Goal: Task Accomplishment & Management: Manage account settings

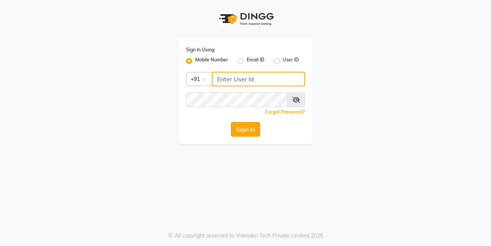
type input "7276795598"
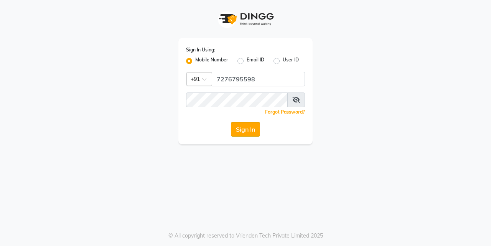
click at [242, 125] on button "Sign In" at bounding box center [245, 129] width 29 height 15
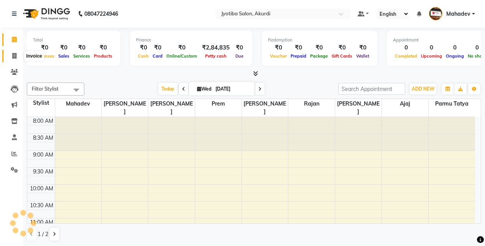
click at [18, 54] on span at bounding box center [14, 56] width 13 height 9
select select "service"
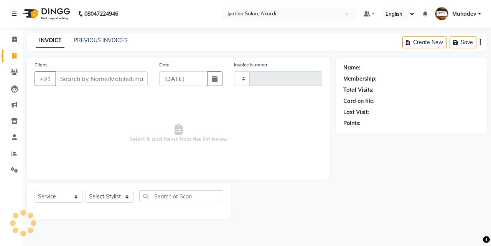
type input "5356"
select select "557"
click at [72, 77] on input "Client" at bounding box center [101, 78] width 92 height 15
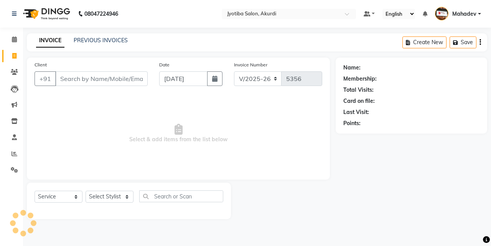
click at [72, 77] on input "Client" at bounding box center [101, 78] width 92 height 15
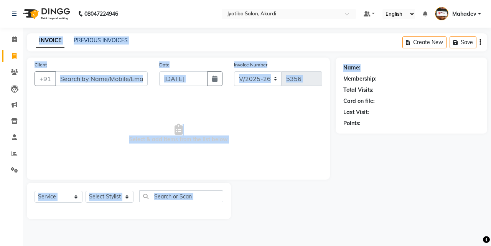
click at [491, 63] on app-home "08047224946 Need Help? Call us on 08047224946 Select Location × Jyotiba Salon, …" at bounding box center [245, 115] width 491 height 231
click at [300, 145] on span "Select & add items from the list below" at bounding box center [179, 133] width 288 height 77
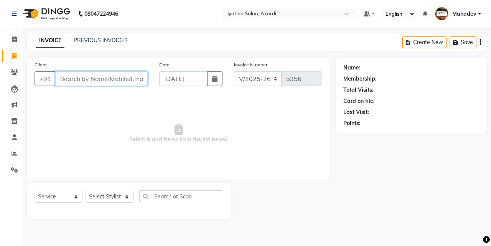
click at [97, 76] on input "Client" at bounding box center [101, 78] width 92 height 15
click at [83, 78] on input "Client" at bounding box center [101, 78] width 92 height 15
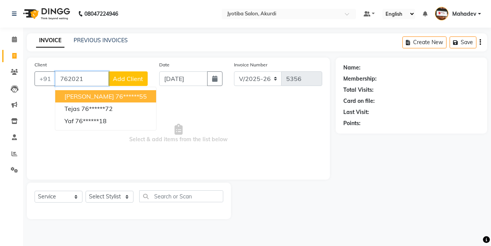
click at [127, 95] on ngb-highlight "76******55" at bounding box center [131, 96] width 31 height 8
type input "76******55"
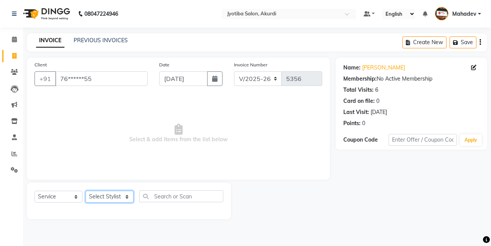
click at [112, 200] on select "Select Stylist Ajaj Ansari sahid Arif Ganpat Mahadev manish choudhari Parmu tat…" at bounding box center [110, 197] width 48 height 12
select select "70863"
click at [86, 191] on select "Select Stylist Ajaj Ansari sahid Arif Ganpat Mahadev manish choudhari Parmu tat…" at bounding box center [110, 197] width 48 height 12
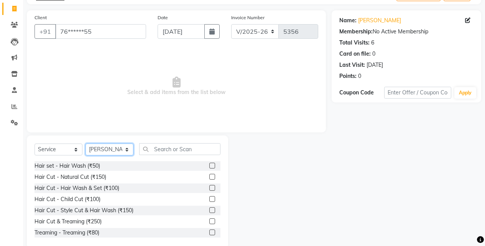
scroll to position [61, 0]
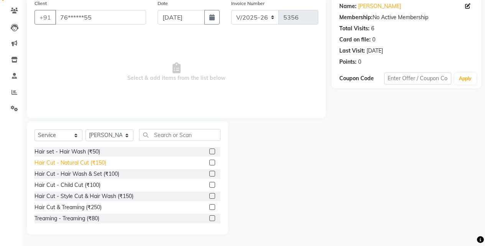
click at [103, 167] on div "Hair Cut - Natural Cut (₹150)" at bounding box center [71, 163] width 72 height 8
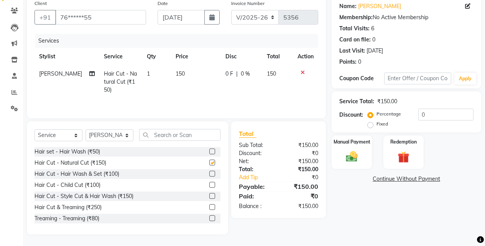
checkbox input "false"
drag, startPoint x: 351, startPoint y: 148, endPoint x: 364, endPoint y: 168, distance: 24.3
click at [351, 148] on div "Manual Payment" at bounding box center [352, 152] width 42 height 35
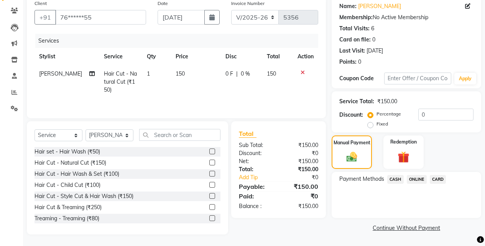
click at [415, 179] on span "ONLINE" at bounding box center [417, 179] width 20 height 9
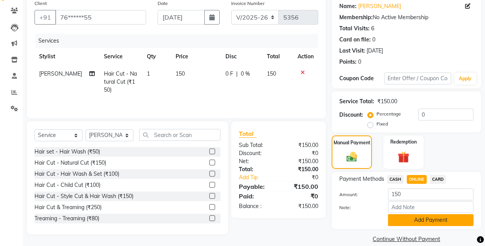
click at [414, 219] on button "Add Payment" at bounding box center [431, 220] width 86 height 12
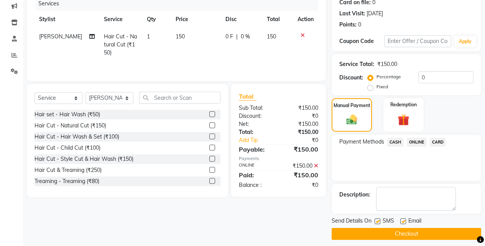
scroll to position [104, 0]
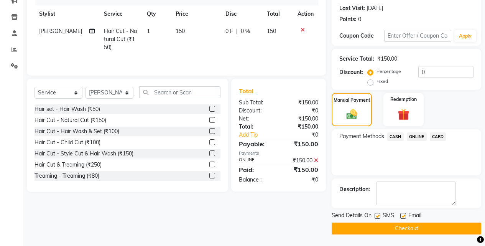
click at [410, 226] on button "Checkout" at bounding box center [407, 229] width 150 height 12
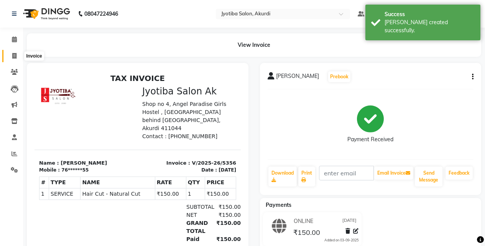
click at [14, 59] on span at bounding box center [14, 56] width 13 height 9
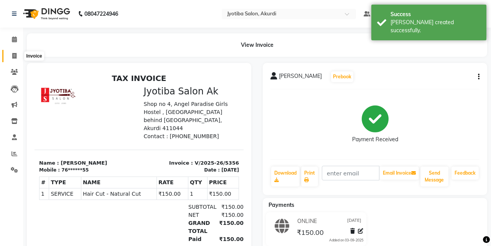
select select "557"
select select "service"
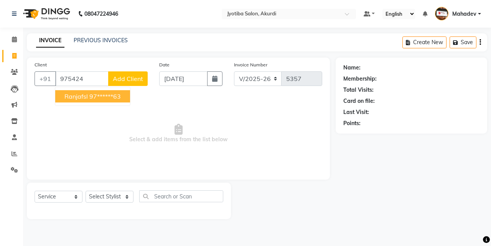
click at [74, 96] on span "ranjafsl" at bounding box center [75, 96] width 23 height 8
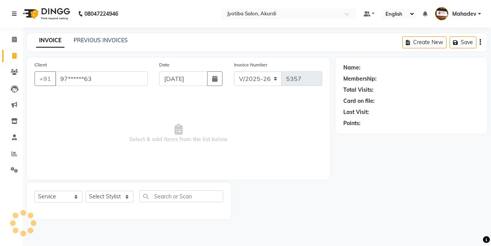
type input "97******63"
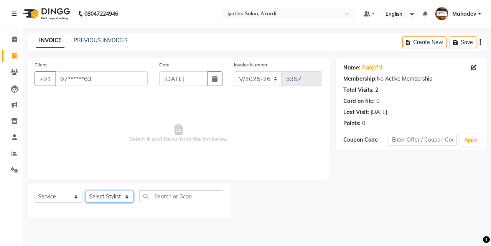
drag, startPoint x: 96, startPoint y: 197, endPoint x: 97, endPoint y: 193, distance: 3.9
click at [96, 197] on select "Select Stylist Ajaj Ansari sahid Arif Ganpat Mahadev manish choudhari Parmu tat…" at bounding box center [110, 197] width 48 height 12
select select "79628"
click at [86, 191] on select "Select Stylist Ajaj Ansari sahid Arif Ganpat Mahadev manish choudhari Parmu tat…" at bounding box center [110, 197] width 48 height 12
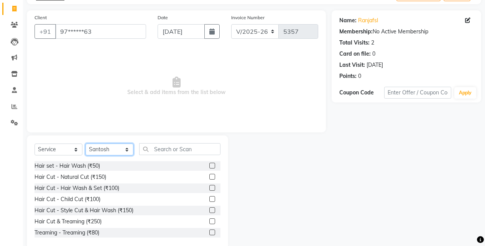
scroll to position [61, 0]
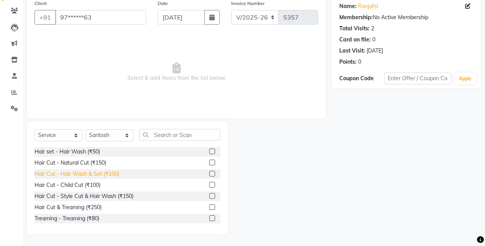
click at [116, 173] on div "Hair Cut - Hair Wash & Set (₹100)" at bounding box center [77, 174] width 85 height 8
checkbox input "false"
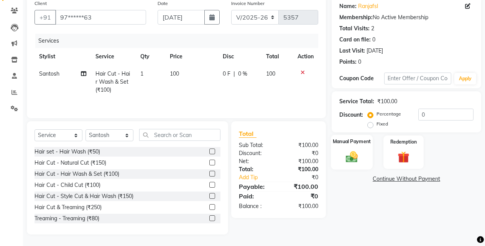
click at [353, 149] on div "Manual Payment" at bounding box center [352, 152] width 42 height 35
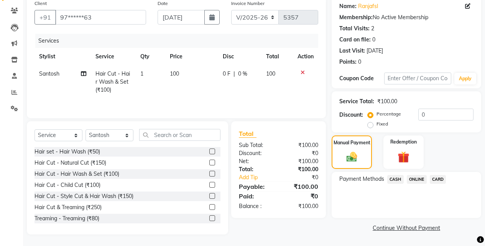
click at [422, 178] on span "ONLINE" at bounding box center [417, 179] width 20 height 9
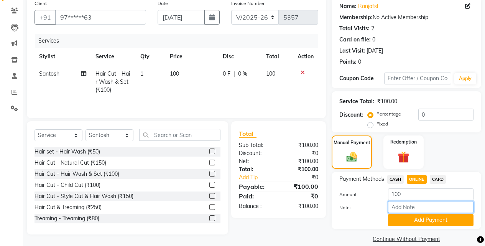
click at [426, 211] on input "Note:" at bounding box center [431, 207] width 86 height 12
click at [404, 215] on button "Add Payment" at bounding box center [431, 220] width 86 height 12
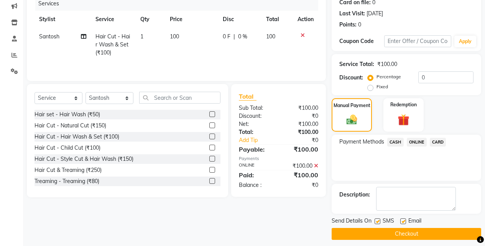
scroll to position [104, 0]
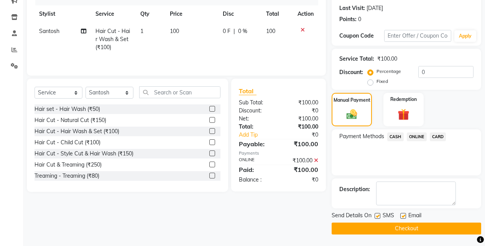
click at [404, 226] on button "Checkout" at bounding box center [407, 229] width 150 height 12
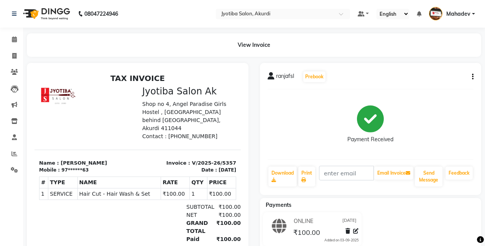
click at [13, 63] on li "Invoice" at bounding box center [11, 56] width 23 height 17
click at [12, 56] on icon at bounding box center [14, 56] width 4 height 6
select select "557"
select select "service"
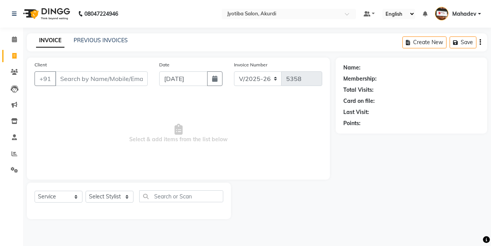
click at [77, 83] on input "Client" at bounding box center [101, 78] width 92 height 15
click at [115, 77] on input "Client" at bounding box center [101, 78] width 92 height 15
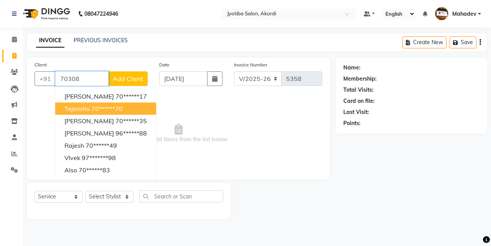
click at [70, 110] on span "Tejenshu" at bounding box center [76, 109] width 25 height 8
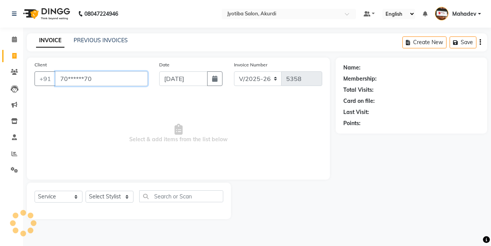
type input "70******70"
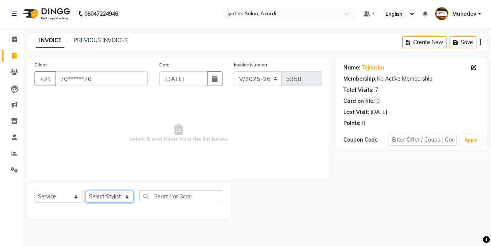
click at [112, 194] on select "Select Stylist Ajaj Ansari sahid Arif Ganpat Mahadev manish choudhari Parmu tat…" at bounding box center [110, 197] width 48 height 12
select select "86627"
click at [86, 191] on select "Select Stylist Ajaj Ansari sahid Arif Ganpat Mahadev manish choudhari Parmu tat…" at bounding box center [110, 197] width 48 height 12
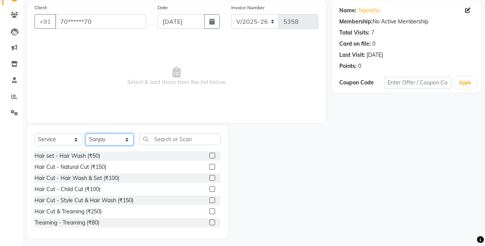
scroll to position [61, 0]
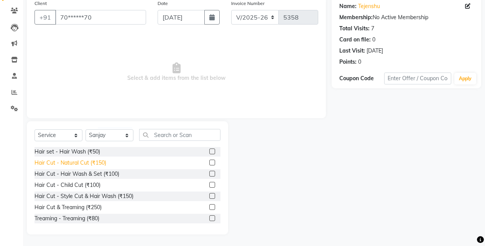
click at [104, 161] on div "Hair Cut - Natural Cut (₹150)" at bounding box center [71, 163] width 72 height 8
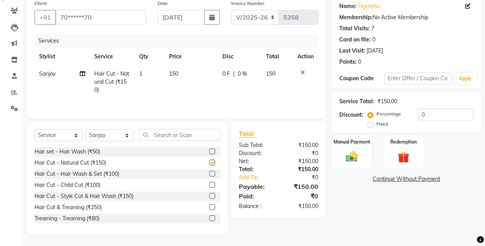
checkbox input "false"
click at [351, 158] on img at bounding box center [352, 157] width 20 height 14
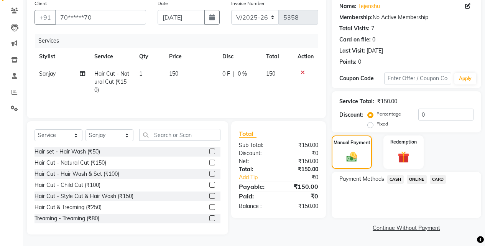
click at [417, 183] on span "ONLINE" at bounding box center [417, 179] width 20 height 9
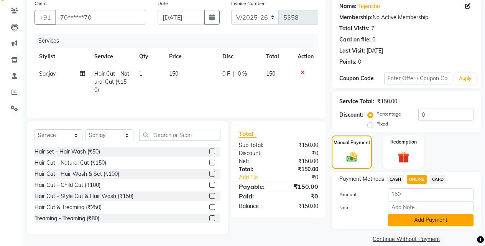
click at [415, 224] on button "Add Payment" at bounding box center [431, 220] width 86 height 12
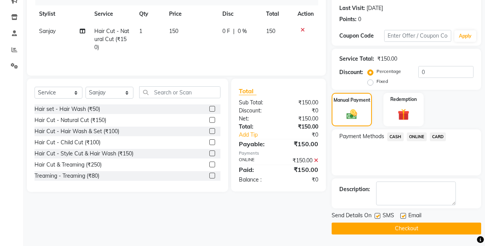
click at [414, 227] on button "Checkout" at bounding box center [407, 229] width 150 height 12
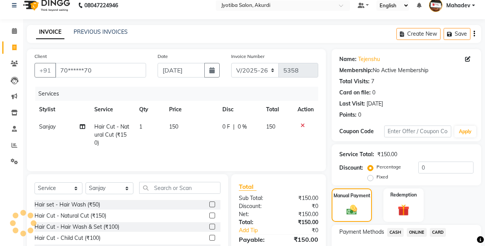
scroll to position [0, 0]
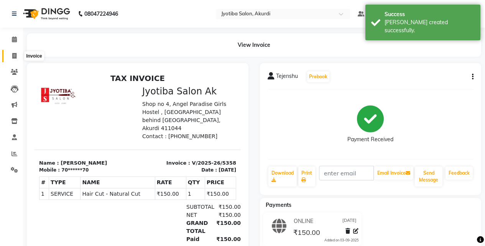
click at [8, 54] on span at bounding box center [14, 56] width 13 height 9
select select "service"
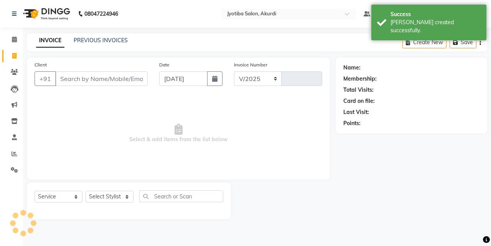
select select "557"
type input "5359"
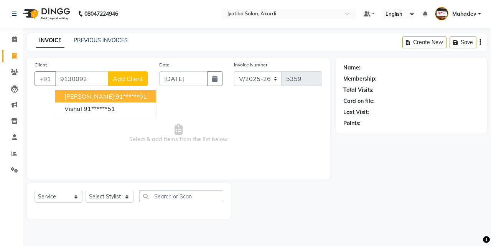
click at [116, 94] on ngb-highlight "91******01" at bounding box center [131, 96] width 31 height 8
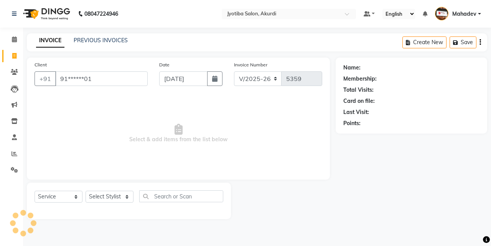
type input "91******01"
click at [111, 199] on select "Select Stylist Ajaj Ansari sahid Arif Ganpat Mahadev manish choudhari Parmu tat…" at bounding box center [110, 197] width 48 height 12
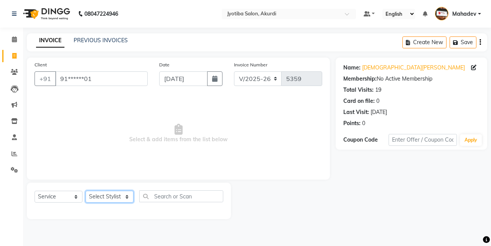
select select "78017"
click at [86, 191] on select "Select Stylist Ajaj Ansari sahid Arif Ganpat Mahadev manish choudhari Parmu tat…" at bounding box center [110, 197] width 48 height 12
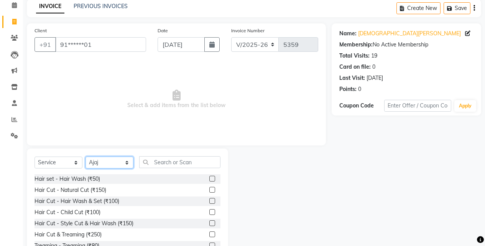
scroll to position [61, 0]
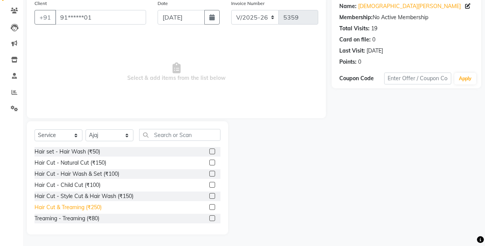
click at [92, 206] on div "Hair Cut & Treaming (₹250)" at bounding box center [68, 207] width 67 height 8
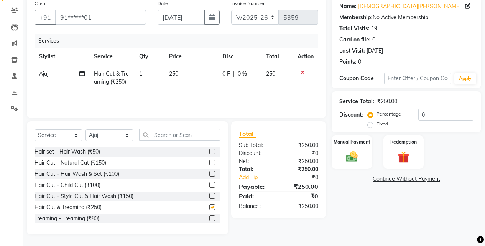
checkbox input "false"
click at [358, 153] on img at bounding box center [352, 157] width 20 height 14
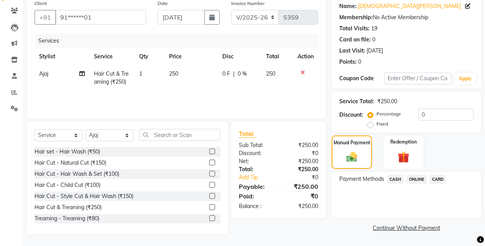
click at [411, 179] on span "ONLINE" at bounding box center [417, 179] width 20 height 9
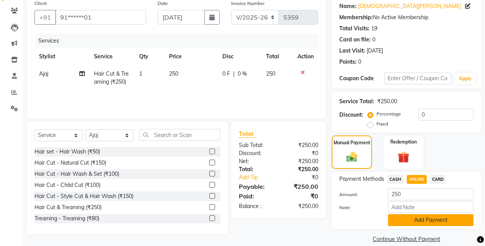
click at [406, 221] on button "Add Payment" at bounding box center [431, 220] width 86 height 12
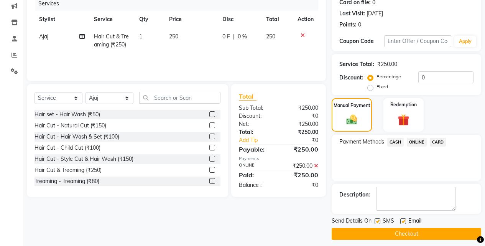
scroll to position [104, 0]
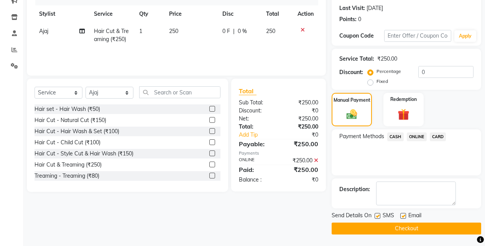
click at [403, 226] on button "Checkout" at bounding box center [407, 229] width 150 height 12
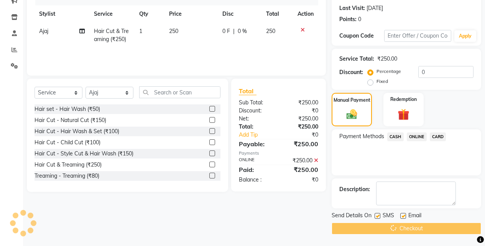
scroll to position [0, 0]
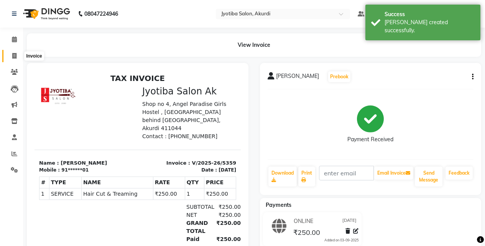
click at [16, 58] on icon at bounding box center [14, 56] width 4 height 6
select select "service"
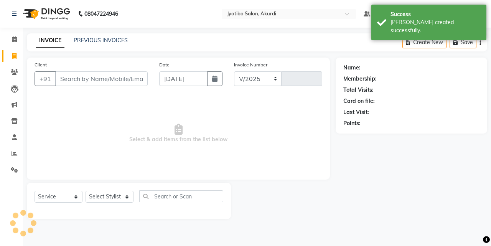
select select "557"
type input "5360"
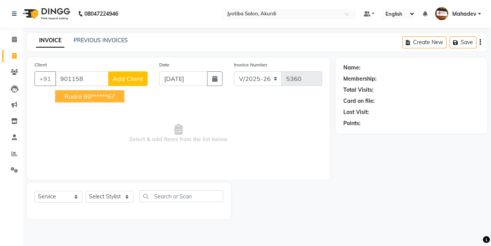
click at [112, 94] on ngb-highlight "90******67" at bounding box center [99, 96] width 31 height 8
type input "90******67"
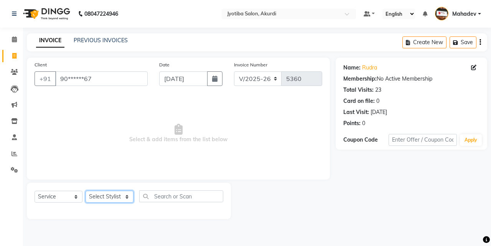
click at [113, 195] on select "Select Stylist Ajaj Ansari sahid Arif Ganpat Mahadev manish choudhari Parmu tat…" at bounding box center [110, 197] width 48 height 12
select select "7216"
click at [86, 191] on select "Select Stylist Ajaj Ansari sahid Arif Ganpat Mahadev manish choudhari Parmu tat…" at bounding box center [110, 197] width 48 height 12
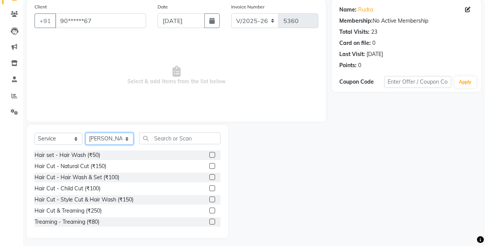
scroll to position [61, 0]
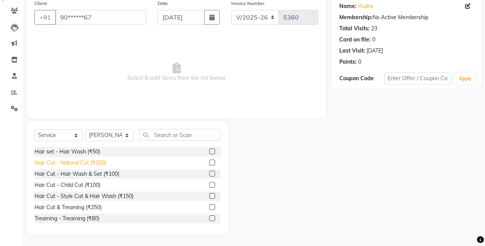
click at [101, 163] on div "Hair Cut - Natural Cut (₹150)" at bounding box center [71, 163] width 72 height 8
checkbox input "false"
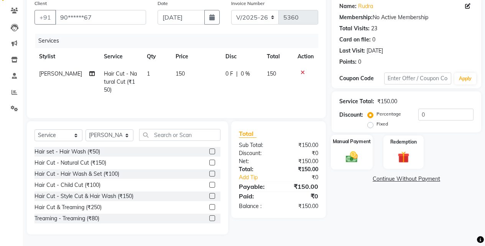
click at [364, 157] on div "Manual Payment" at bounding box center [352, 152] width 42 height 35
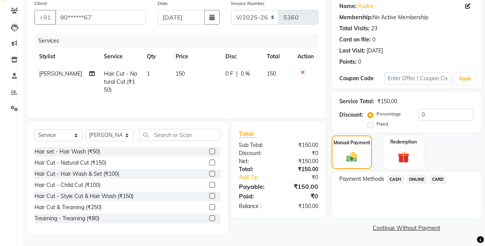
click at [410, 179] on span "ONLINE" at bounding box center [417, 179] width 20 height 9
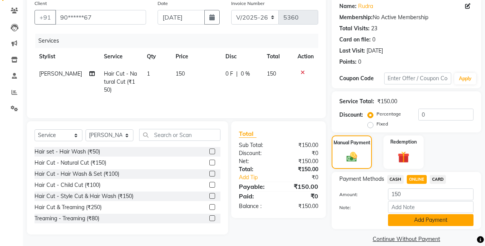
click at [410, 222] on button "Add Payment" at bounding box center [431, 220] width 86 height 12
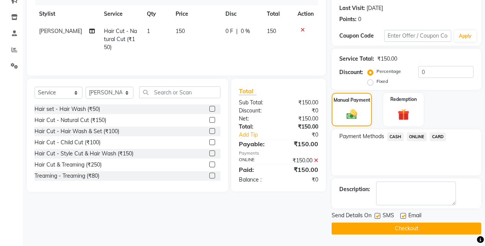
click at [410, 233] on button "Checkout" at bounding box center [407, 229] width 150 height 12
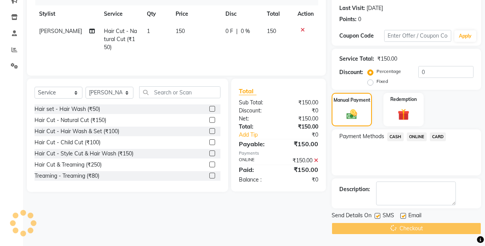
scroll to position [8, 0]
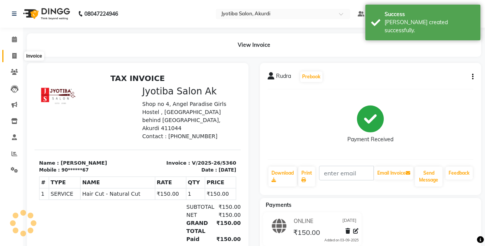
click at [9, 60] on span at bounding box center [14, 56] width 13 height 9
select select "557"
select select "service"
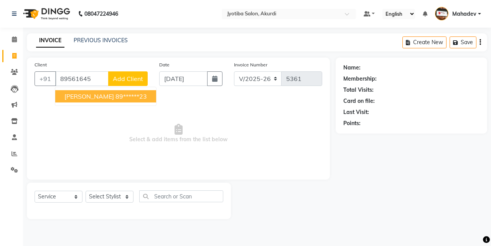
click at [74, 93] on span "ganesh s" at bounding box center [89, 96] width 50 height 8
type input "89******23"
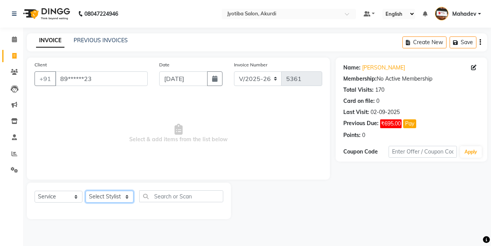
click at [106, 200] on select "Select Stylist Ajaj Ansari sahid Arif Ganpat Mahadev manish choudhari Parmu tat…" at bounding box center [110, 197] width 48 height 12
select select "7216"
click at [86, 191] on select "Select Stylist Ajaj Ansari sahid Arif Ganpat Mahadev manish choudhari Parmu tat…" at bounding box center [110, 197] width 48 height 12
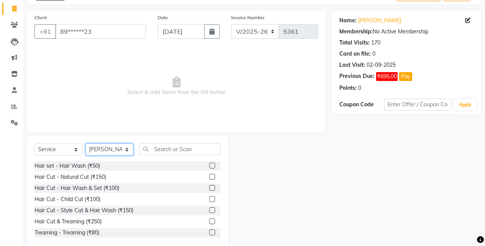
scroll to position [61, 0]
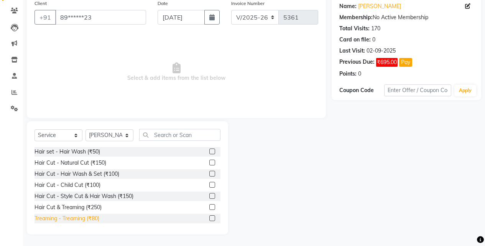
click at [91, 216] on div "Treaming - Treaming (₹80)" at bounding box center [67, 219] width 65 height 8
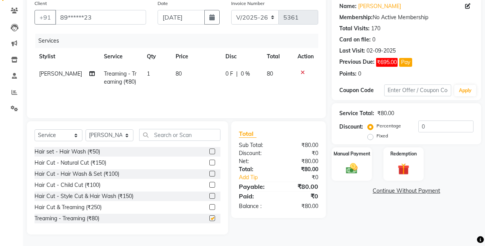
checkbox input "false"
click at [362, 171] on div "Manual Payment" at bounding box center [352, 164] width 42 height 35
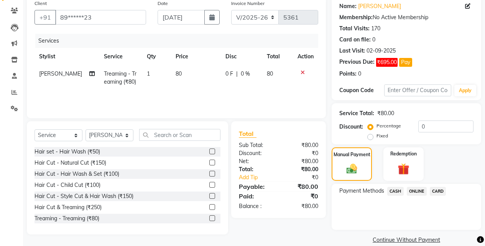
click at [424, 184] on div "Payment Methods CASH ONLINE CARD" at bounding box center [407, 207] width 150 height 46
click at [420, 193] on span "ONLINE" at bounding box center [417, 191] width 20 height 9
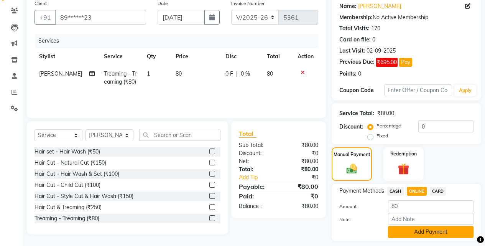
click at [419, 231] on button "Add Payment" at bounding box center [431, 232] width 86 height 12
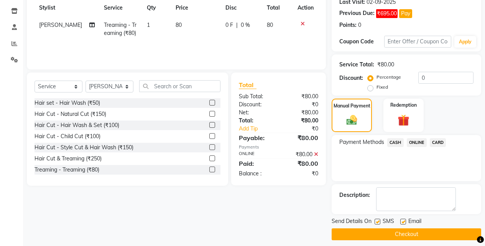
scroll to position [116, 0]
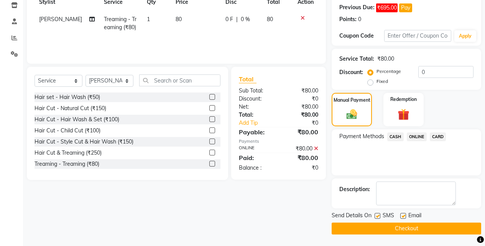
click at [419, 231] on button "Checkout" at bounding box center [407, 229] width 150 height 12
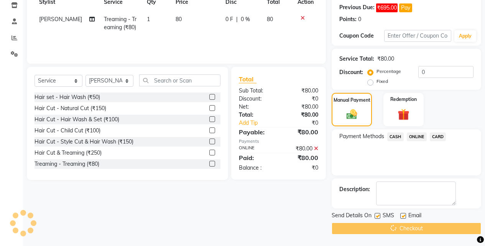
scroll to position [0, 0]
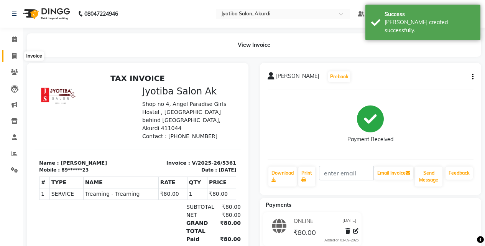
click at [10, 58] on span at bounding box center [14, 56] width 13 height 9
select select "service"
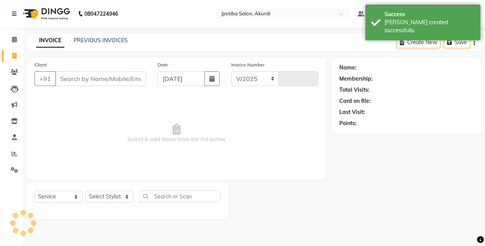
select select "557"
type input "5362"
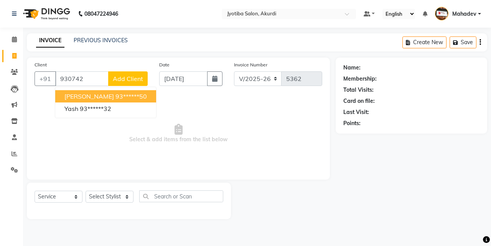
click at [116, 98] on ngb-highlight "93******50" at bounding box center [131, 96] width 31 height 8
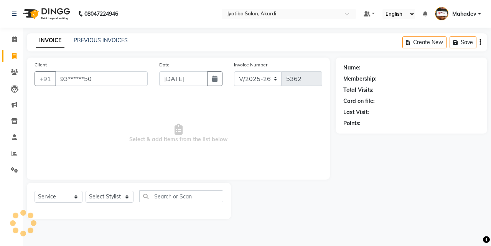
type input "93******50"
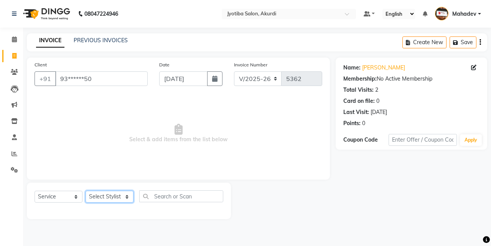
click at [107, 198] on select "Select Stylist Ajaj Ansari sahid Arif Ganpat Mahadev manish choudhari Parmu tat…" at bounding box center [110, 197] width 48 height 12
select select "43504"
click at [86, 191] on select "Select Stylist Ajaj Ansari sahid Arif Ganpat Mahadev manish choudhari Parmu tat…" at bounding box center [110, 197] width 48 height 12
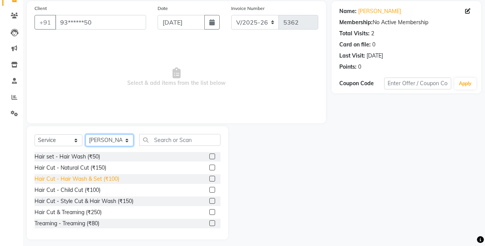
scroll to position [61, 0]
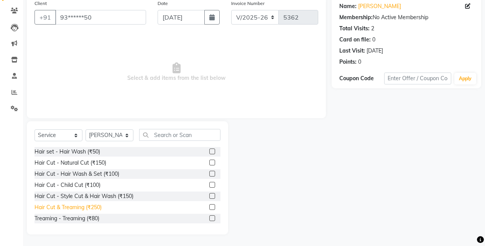
click at [68, 209] on div "Hair Cut & Treaming (₹250)" at bounding box center [68, 207] width 67 height 8
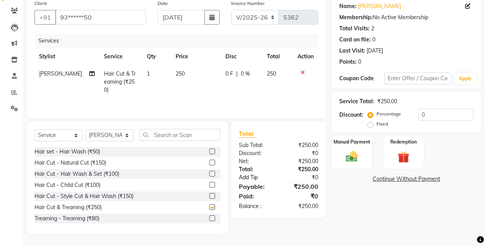
checkbox input "false"
click at [371, 160] on div "Manual Payment" at bounding box center [352, 152] width 42 height 35
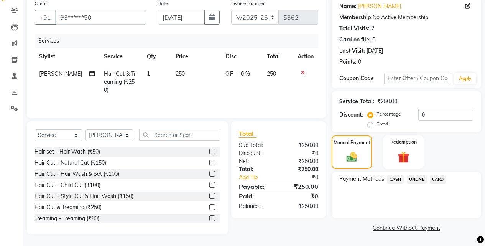
click at [411, 179] on span "ONLINE" at bounding box center [417, 179] width 20 height 9
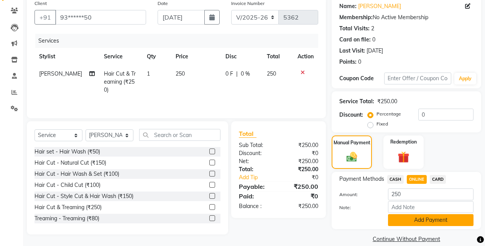
click at [410, 222] on button "Add Payment" at bounding box center [431, 220] width 86 height 12
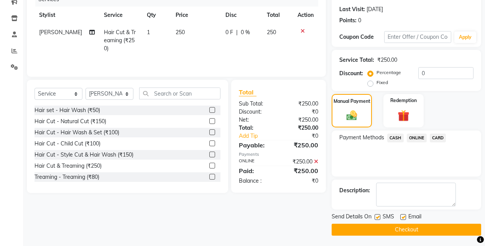
scroll to position [104, 0]
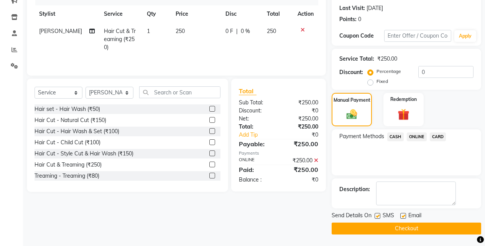
click at [413, 225] on button "Checkout" at bounding box center [407, 229] width 150 height 12
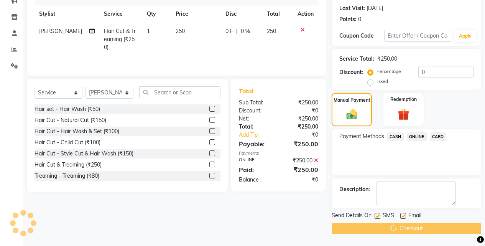
scroll to position [0, 0]
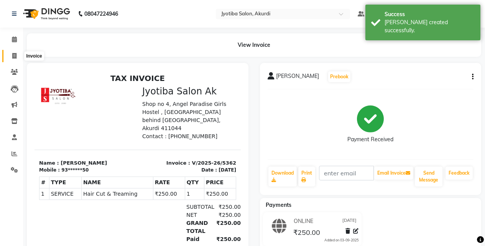
click at [15, 56] on icon at bounding box center [14, 56] width 4 height 6
select select "service"
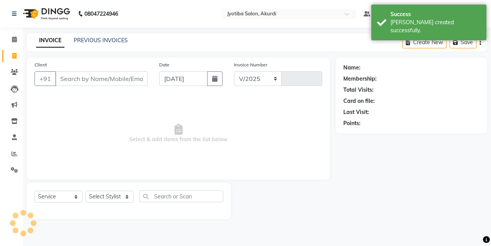
select select "557"
type input "5363"
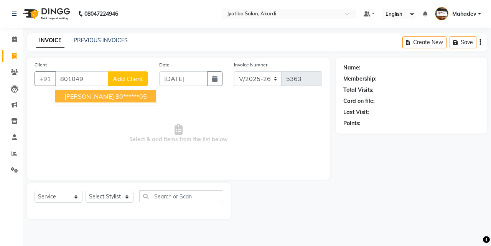
click at [85, 98] on span "athrva kawale" at bounding box center [89, 96] width 50 height 8
type input "80******05"
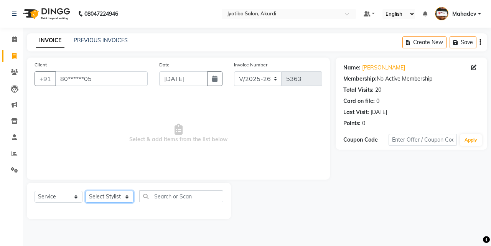
click at [99, 197] on select "Select Stylist Ajaj Ansari sahid Arif Ganpat Mahadev manish choudhari Parmu tat…" at bounding box center [110, 197] width 48 height 12
select select "78017"
click at [86, 191] on select "Select Stylist Ajaj Ansari sahid Arif Ganpat Mahadev manish choudhari Parmu tat…" at bounding box center [110, 197] width 48 height 12
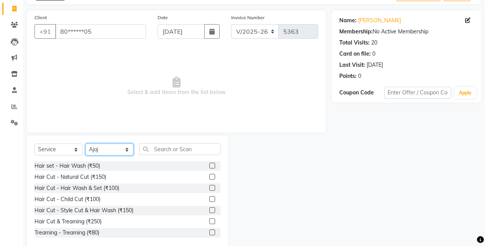
scroll to position [61, 0]
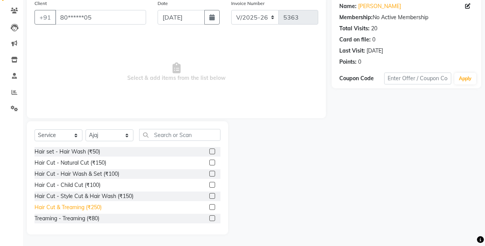
click at [83, 210] on div "Hair Cut & Treaming (₹250)" at bounding box center [68, 207] width 67 height 8
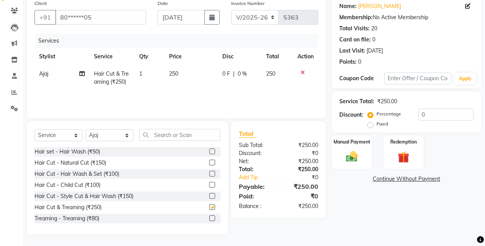
checkbox input "false"
click at [351, 158] on img at bounding box center [352, 157] width 20 height 14
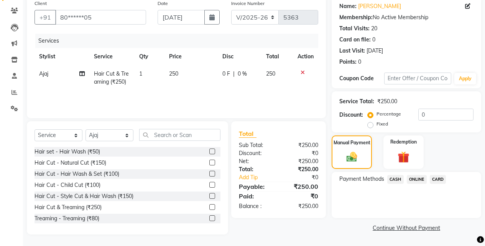
click at [396, 175] on span "CASH" at bounding box center [396, 179] width 17 height 9
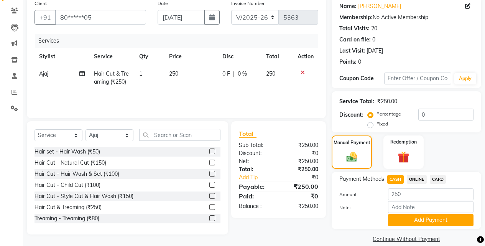
click at [406, 226] on div "Payment Methods CASH ONLINE CARD Amount: 250 Note: Add Payment" at bounding box center [407, 200] width 150 height 57
click at [407, 223] on button "Add Payment" at bounding box center [431, 220] width 86 height 12
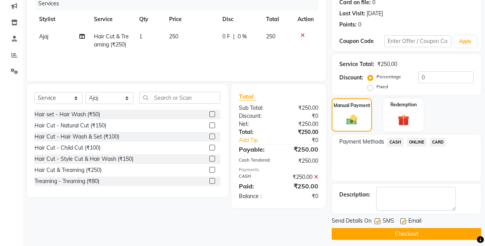
scroll to position [104, 0]
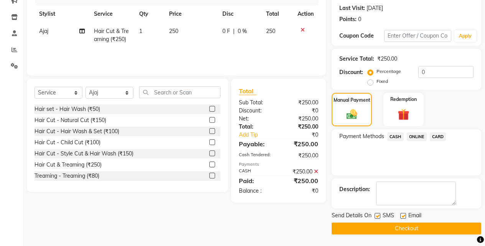
click at [407, 226] on button "Checkout" at bounding box center [407, 229] width 150 height 12
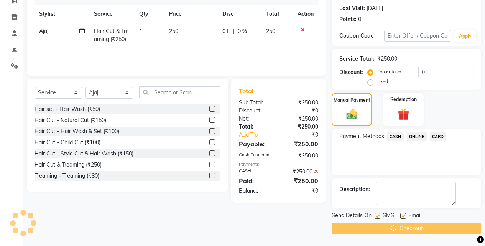
scroll to position [0, 0]
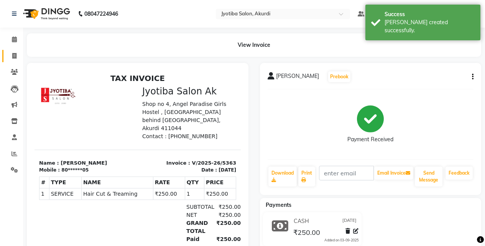
click at [8, 51] on link "Invoice" at bounding box center [11, 56] width 18 height 13
select select "557"
select select "service"
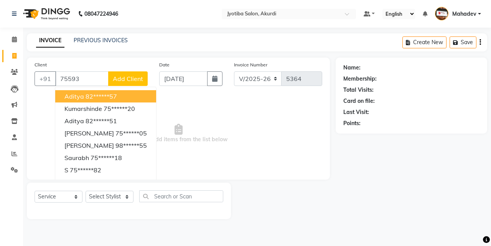
click at [90, 100] on button "aditya 82******57" at bounding box center [105, 96] width 101 height 12
type input "82******57"
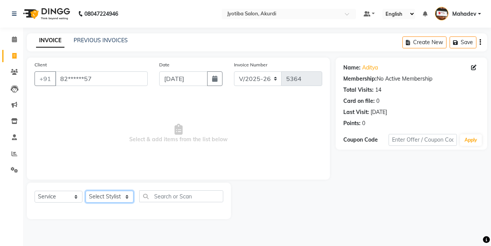
click at [101, 195] on select "Select Stylist Ajaj Ansari sahid Arif Ganpat Mahadev manish choudhari Parmu tat…" at bounding box center [110, 197] width 48 height 12
select select "11679"
click at [86, 191] on select "Select Stylist Ajaj Ansari sahid Arif Ganpat Mahadev manish choudhari Parmu tat…" at bounding box center [110, 197] width 48 height 12
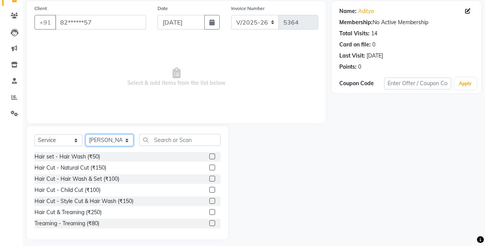
scroll to position [61, 0]
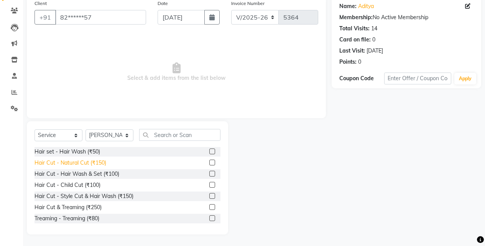
click at [95, 163] on div "Hair Cut - Natural Cut (₹150)" at bounding box center [71, 163] width 72 height 8
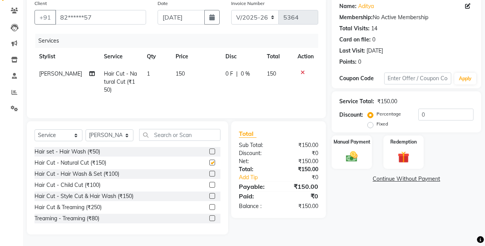
checkbox input "false"
click at [358, 152] on img at bounding box center [352, 157] width 20 height 14
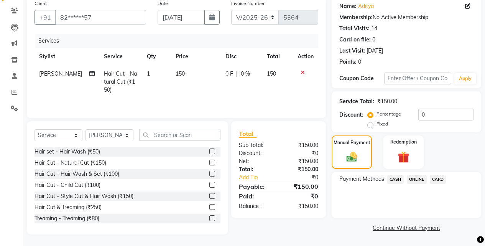
click at [421, 179] on span "ONLINE" at bounding box center [417, 179] width 20 height 9
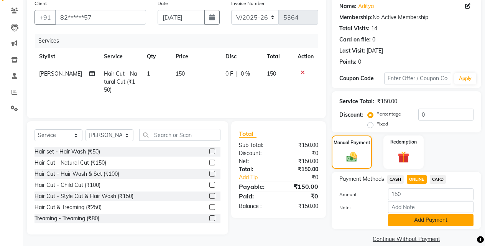
click at [416, 219] on button "Add Payment" at bounding box center [431, 220] width 86 height 12
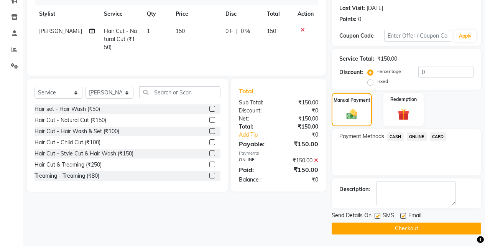
click at [419, 226] on button "Checkout" at bounding box center [407, 229] width 150 height 12
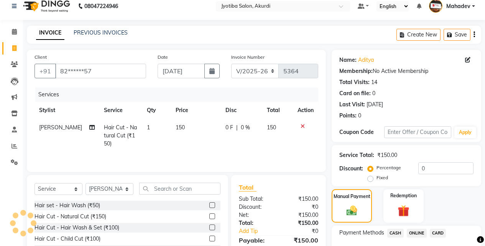
scroll to position [0, 0]
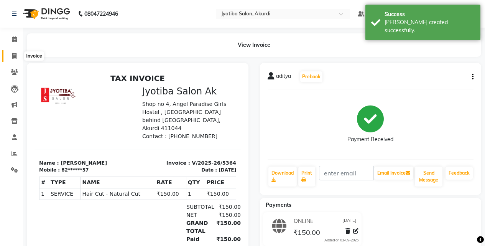
click at [17, 52] on span at bounding box center [14, 56] width 13 height 9
select select "service"
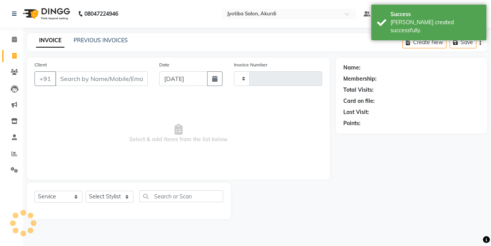
type input "5365"
select select "557"
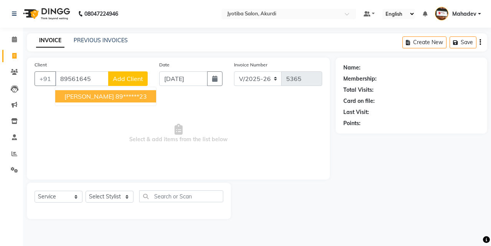
click at [116, 96] on ngb-highlight "89******23" at bounding box center [131, 96] width 31 height 8
type input "89******23"
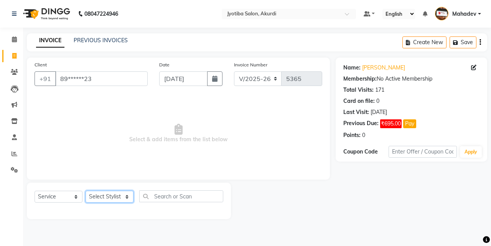
click at [102, 198] on select "Select Stylist Ajaj Ansari sahid Arif Ganpat Mahadev manish choudhari Parmu tat…" at bounding box center [110, 197] width 48 height 12
select select "7216"
click at [86, 191] on select "Select Stylist Ajaj Ansari sahid Arif Ganpat Mahadev manish choudhari Parmu tat…" at bounding box center [110, 197] width 48 height 12
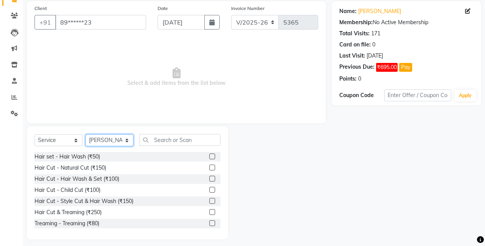
scroll to position [61, 0]
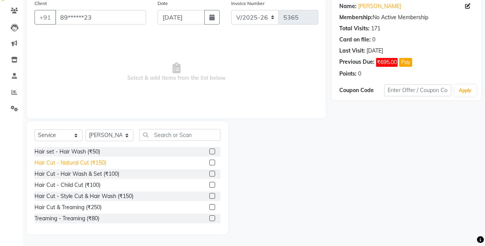
click at [98, 163] on div "Hair Cut - Natural Cut (₹150)" at bounding box center [71, 163] width 72 height 8
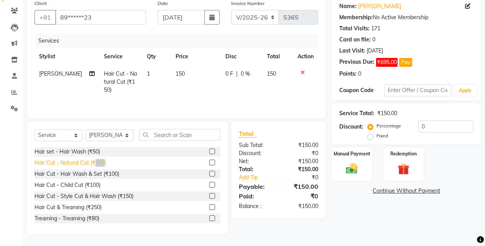
click at [98, 163] on div "Hair Cut - Natural Cut (₹150)" at bounding box center [71, 163] width 72 height 8
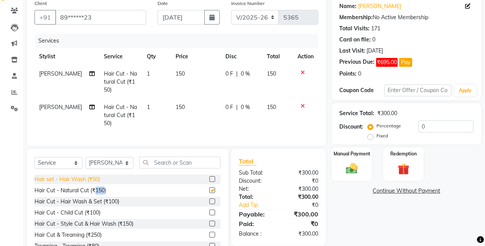
checkbox input "false"
click at [96, 183] on div "Hair set - Hair Wash (₹50)" at bounding box center [68, 179] width 66 height 8
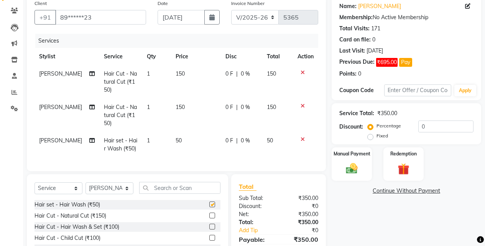
checkbox input "false"
click at [363, 168] on div "Manual Payment" at bounding box center [352, 164] width 42 height 35
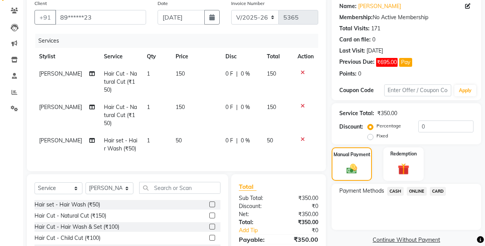
click at [419, 192] on span "ONLINE" at bounding box center [417, 191] width 20 height 9
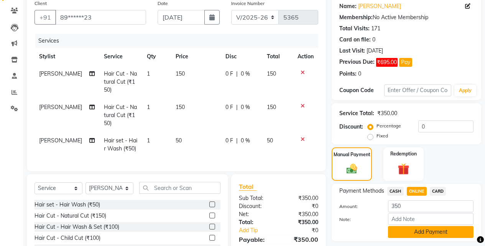
click at [413, 226] on button "Add Payment" at bounding box center [431, 232] width 86 height 12
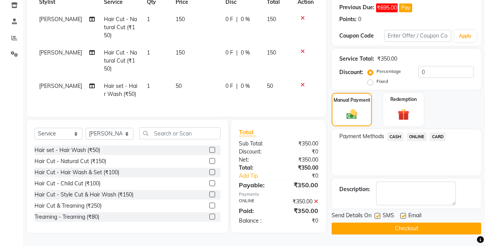
click at [414, 226] on button "Checkout" at bounding box center [407, 229] width 150 height 12
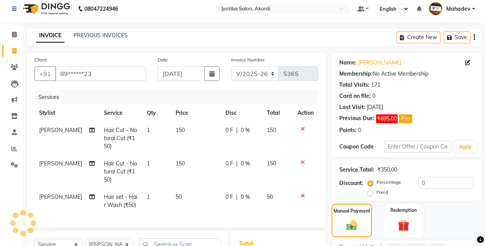
scroll to position [0, 0]
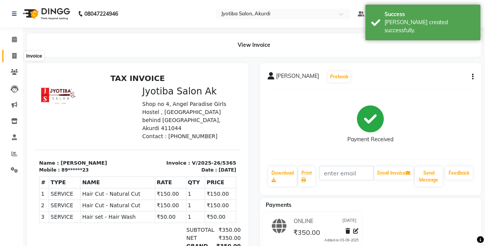
click at [11, 52] on span at bounding box center [14, 56] width 13 height 9
select select "service"
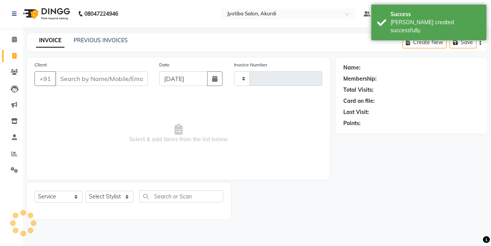
type input "5366"
select select "557"
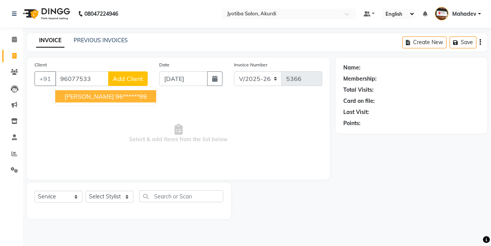
drag, startPoint x: 64, startPoint y: 95, endPoint x: 74, endPoint y: 119, distance: 25.8
click at [64, 95] on span "atharva jagtap" at bounding box center [89, 96] width 50 height 8
type input "96******99"
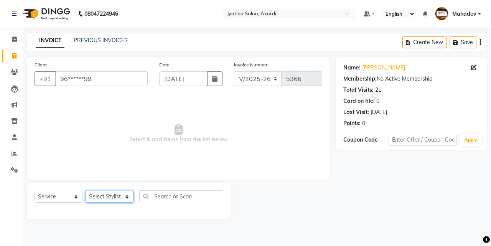
click at [108, 196] on select "Select Stylist Ajaj Ansari sahid Arif Ganpat Mahadev manish choudhari Parmu tat…" at bounding box center [110, 197] width 48 height 12
select select "70863"
click at [86, 191] on select "Select Stylist Ajaj Ansari sahid Arif Ganpat Mahadev manish choudhari Parmu tat…" at bounding box center [110, 197] width 48 height 12
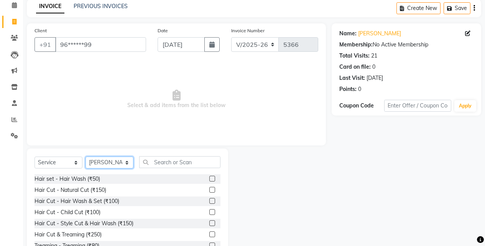
scroll to position [61, 0]
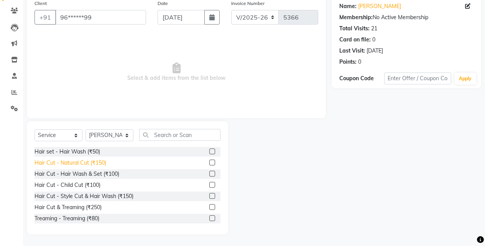
click at [96, 160] on div "Hair Cut - Natural Cut (₹150)" at bounding box center [71, 163] width 72 height 8
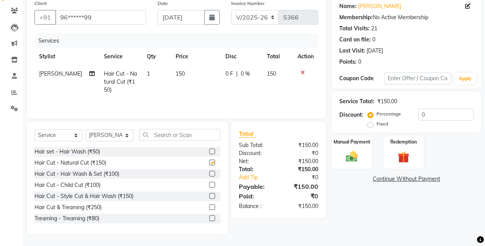
checkbox input "false"
drag, startPoint x: 358, startPoint y: 157, endPoint x: 363, endPoint y: 166, distance: 10.3
click at [358, 156] on img at bounding box center [352, 157] width 20 height 14
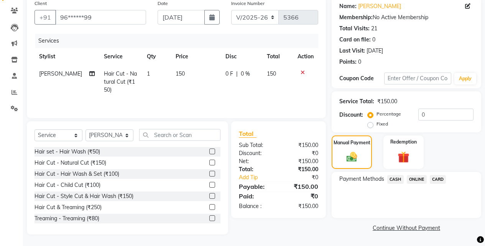
click at [417, 178] on span "ONLINE" at bounding box center [417, 179] width 20 height 9
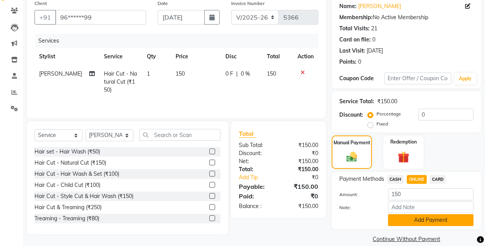
click at [418, 222] on button "Add Payment" at bounding box center [431, 220] width 86 height 12
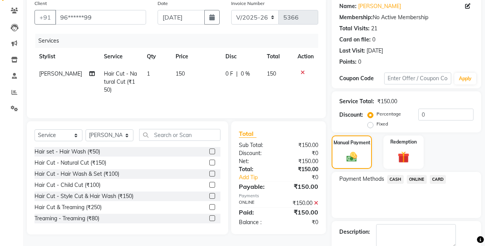
scroll to position [104, 0]
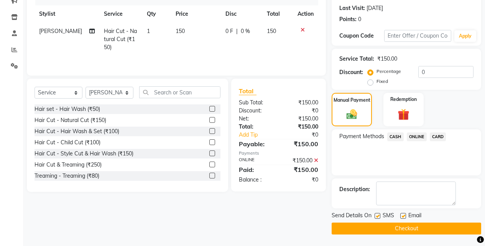
click at [421, 229] on button "Checkout" at bounding box center [407, 229] width 150 height 12
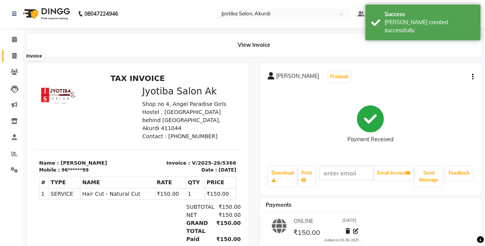
click at [10, 55] on span at bounding box center [14, 56] width 13 height 9
select select "557"
select select "service"
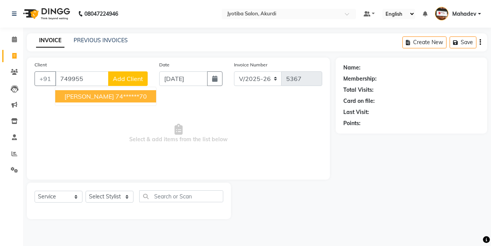
drag, startPoint x: 84, startPoint y: 91, endPoint x: 85, endPoint y: 107, distance: 15.8
click at [84, 91] on button "Sumit Shinde 74******70" at bounding box center [105, 96] width 101 height 12
type input "74******70"
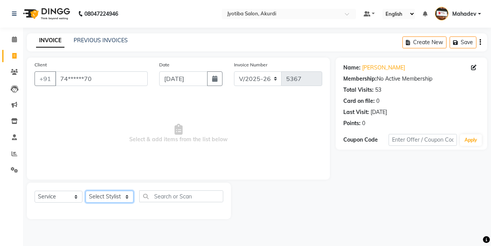
click at [104, 196] on select "Select Stylist Ajaj Ansari sahid Arif Ganpat Mahadev manish choudhari Parmu tat…" at bounding box center [110, 197] width 48 height 12
select select "43504"
click at [86, 191] on select "Select Stylist Ajaj Ansari sahid Arif Ganpat Mahadev manish choudhari Parmu tat…" at bounding box center [110, 197] width 48 height 12
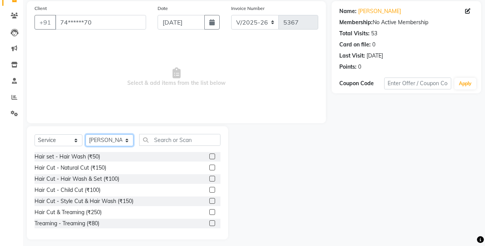
scroll to position [61, 0]
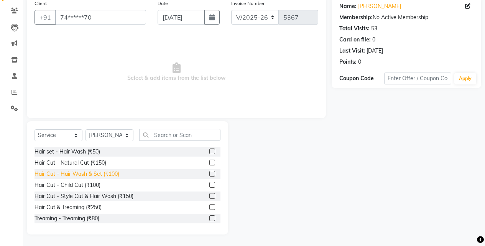
click at [105, 171] on div "Hair Cut - Hair Wash & Set (₹100)" at bounding box center [77, 174] width 85 height 8
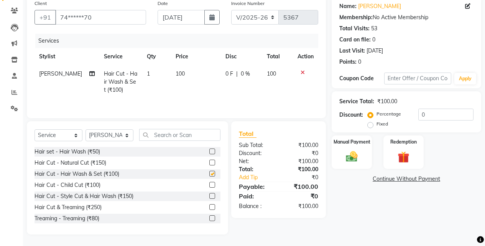
checkbox input "false"
click at [365, 155] on div "Manual Payment" at bounding box center [352, 152] width 42 height 35
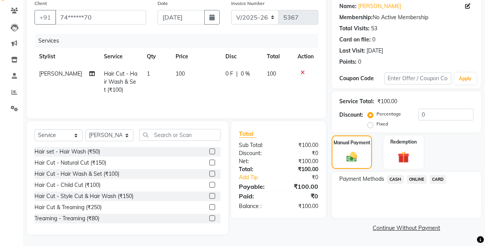
click at [413, 180] on span "ONLINE" at bounding box center [417, 179] width 20 height 9
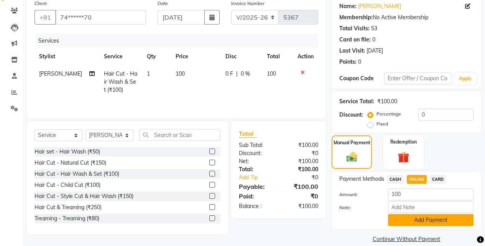
click at [410, 218] on button "Add Payment" at bounding box center [431, 220] width 86 height 12
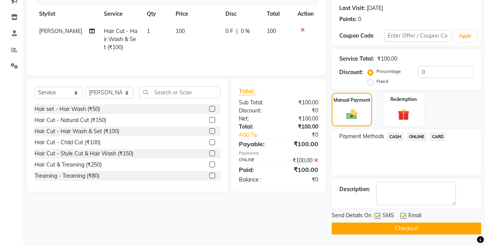
click at [413, 224] on button "Checkout" at bounding box center [407, 229] width 150 height 12
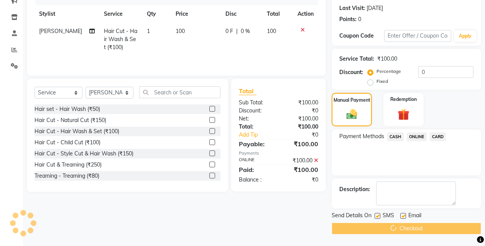
scroll to position [25, 0]
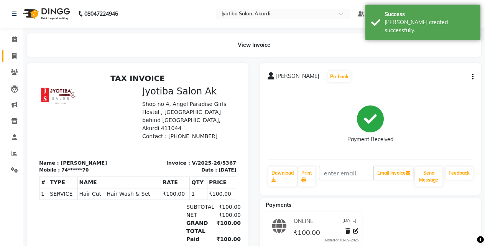
click at [7, 54] on link "Invoice" at bounding box center [11, 56] width 18 height 13
select select "service"
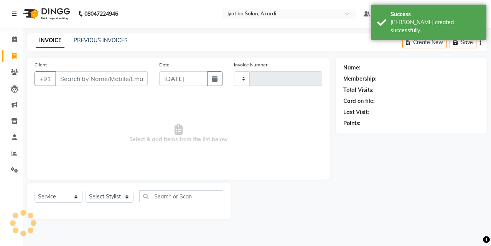
type input "5368"
select select "557"
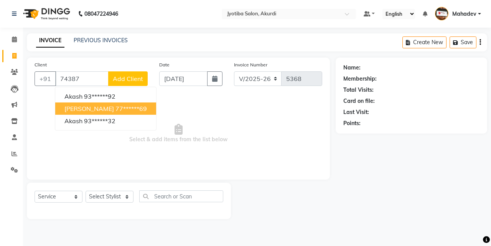
click at [116, 110] on ngb-highlight "77******69" at bounding box center [131, 109] width 31 height 8
type input "77******69"
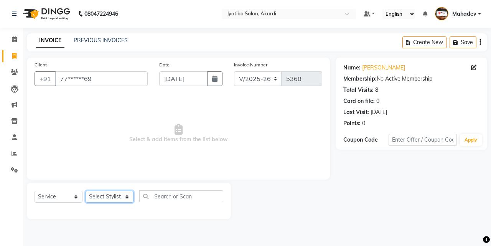
click at [114, 194] on select "Select Stylist Ajaj Ansari sahid Arif Ganpat Mahadev manish choudhari Parmu tat…" at bounding box center [110, 197] width 48 height 12
select select "86627"
click at [86, 191] on select "Select Stylist Ajaj Ansari sahid Arif Ganpat Mahadev manish choudhari Parmu tat…" at bounding box center [110, 197] width 48 height 12
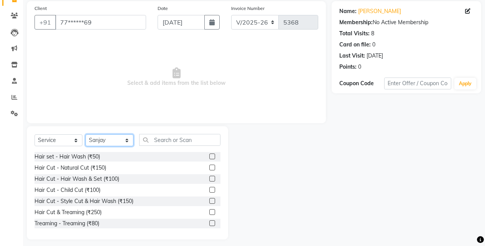
scroll to position [61, 0]
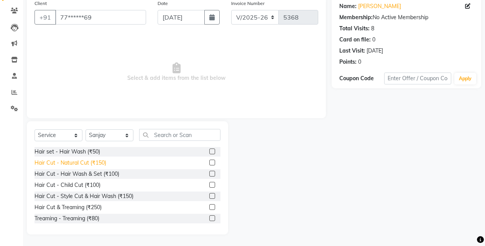
click at [102, 163] on div "Hair Cut - Natural Cut (₹150)" at bounding box center [71, 163] width 72 height 8
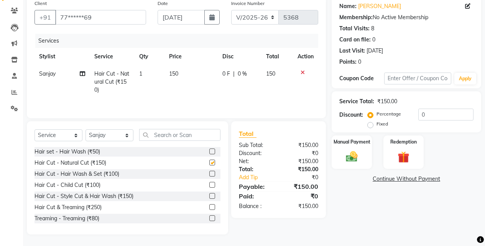
checkbox input "false"
click at [354, 156] on img at bounding box center [352, 157] width 20 height 14
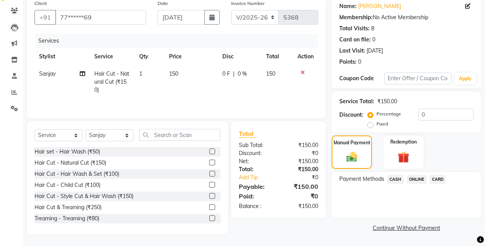
click at [302, 71] on icon at bounding box center [303, 72] width 4 height 5
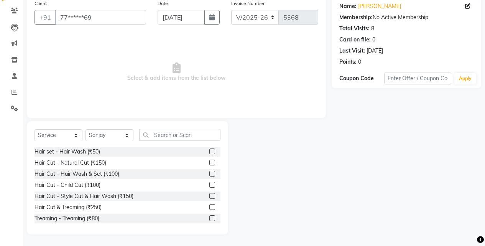
click at [104, 169] on div "Hair Cut - Hair Wash & Set (₹100)" at bounding box center [128, 174] width 186 height 10
click at [104, 171] on div "Hair Cut - Hair Wash & Set (₹100)" at bounding box center [77, 174] width 85 height 8
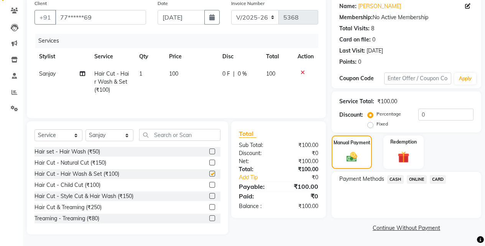
checkbox input "false"
click at [419, 181] on span "ONLINE" at bounding box center [417, 179] width 20 height 9
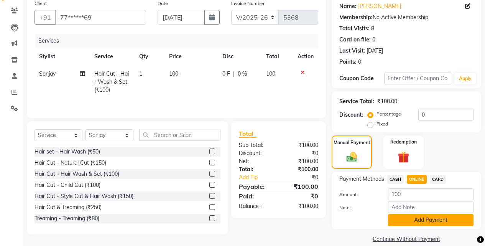
click at [402, 216] on button "Add Payment" at bounding box center [431, 220] width 86 height 12
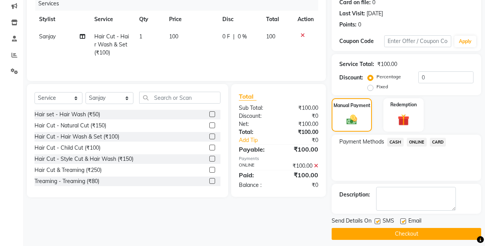
scroll to position [104, 0]
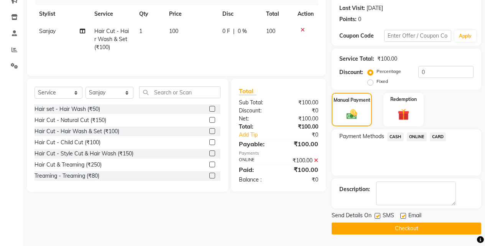
click at [400, 221] on div "Send Details On SMS Email Checkout" at bounding box center [407, 222] width 150 height 23
click at [396, 232] on button "Checkout" at bounding box center [407, 229] width 150 height 12
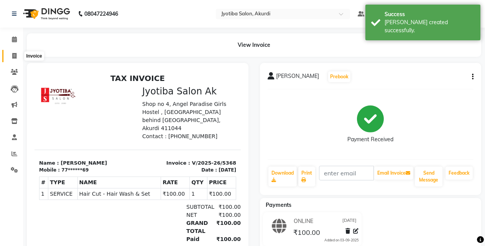
click at [9, 52] on span at bounding box center [14, 56] width 13 height 9
select select "service"
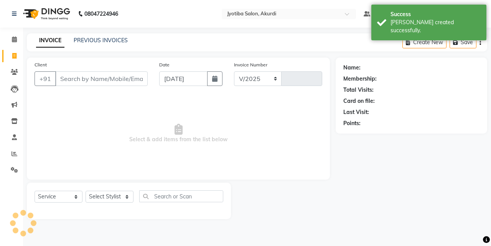
select select "557"
type input "5369"
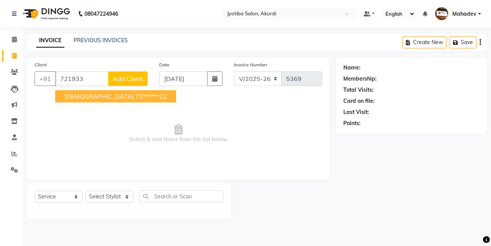
click at [135, 95] on ngb-highlight "72******22" at bounding box center [150, 96] width 31 height 8
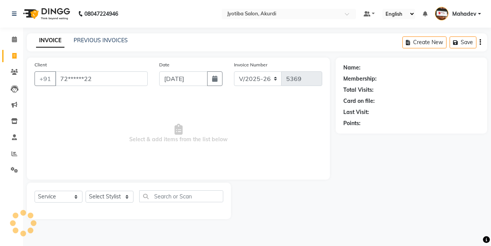
type input "72******22"
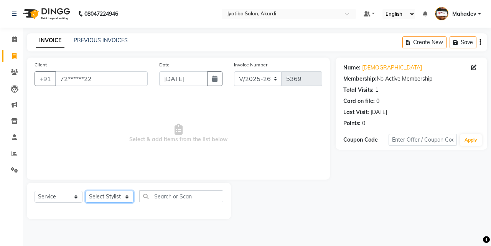
click at [119, 196] on select "Select Stylist Ajaj Ansari sahid Arif Ganpat Mahadev manish choudhari Parmu tat…" at bounding box center [110, 197] width 48 height 12
select select "79628"
click at [86, 191] on select "Select Stylist Ajaj Ansari sahid Arif Ganpat Mahadev manish choudhari Parmu tat…" at bounding box center [110, 197] width 48 height 12
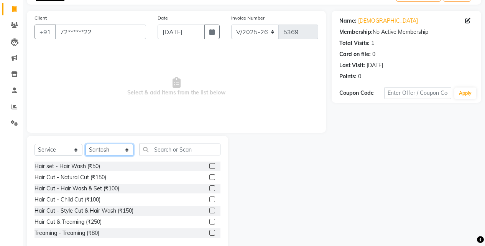
scroll to position [61, 0]
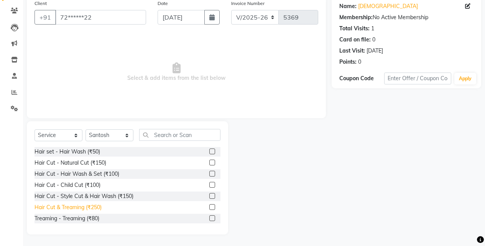
click at [101, 211] on div "Hair Cut & Treaming (₹250)" at bounding box center [68, 207] width 67 height 8
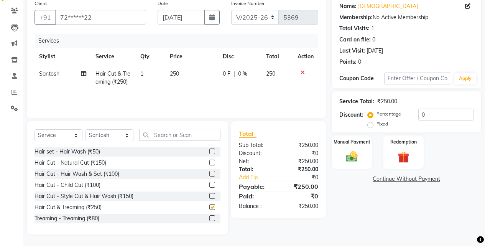
checkbox input "false"
click at [350, 153] on img at bounding box center [352, 157] width 20 height 14
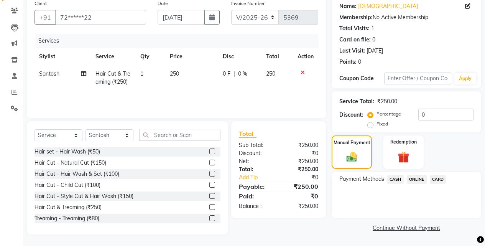
click at [419, 180] on span "ONLINE" at bounding box center [417, 179] width 20 height 9
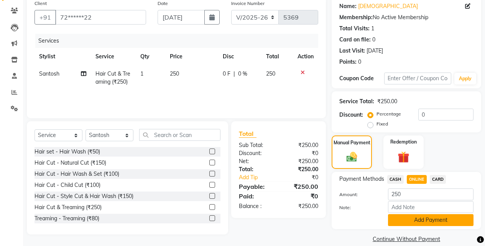
click at [410, 215] on button "Add Payment" at bounding box center [431, 220] width 86 height 12
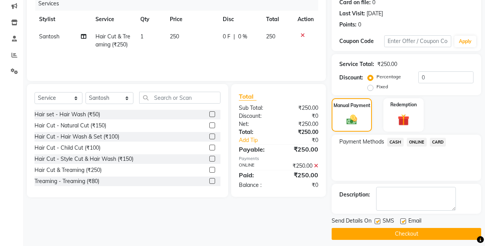
scroll to position [104, 0]
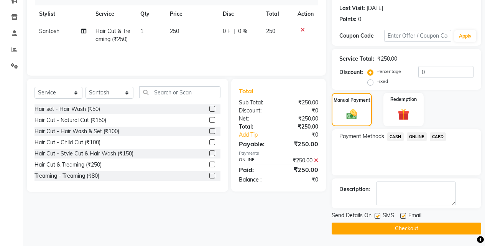
click at [412, 225] on button "Checkout" at bounding box center [407, 229] width 150 height 12
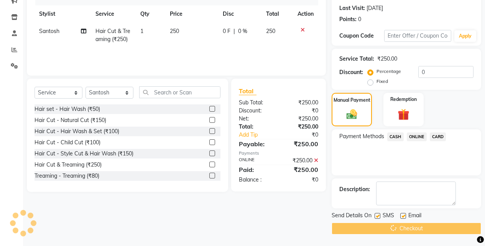
scroll to position [0, 0]
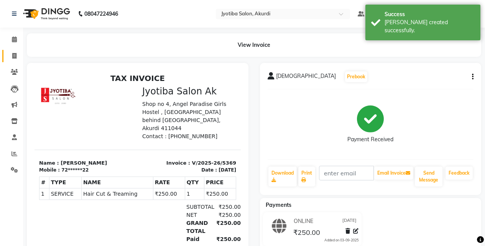
click at [15, 60] on span at bounding box center [14, 56] width 13 height 9
select select "557"
select select "service"
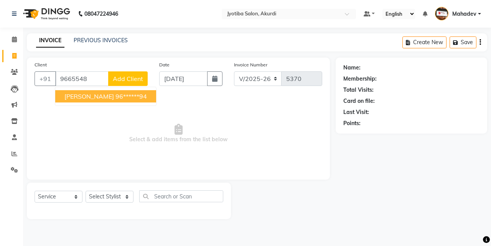
click at [133, 99] on button "Sangram 96******94" at bounding box center [105, 96] width 101 height 12
type input "96******94"
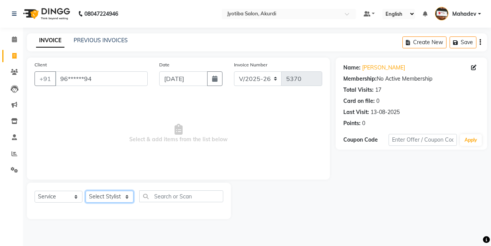
click at [111, 196] on select "Select Stylist Ajaj Ansari sahid Arif Ganpat Mahadev manish choudhari Parmu tat…" at bounding box center [110, 197] width 48 height 12
select select "78017"
click at [86, 191] on select "Select Stylist Ajaj Ansari sahid Arif Ganpat Mahadev manish choudhari Parmu tat…" at bounding box center [110, 197] width 48 height 12
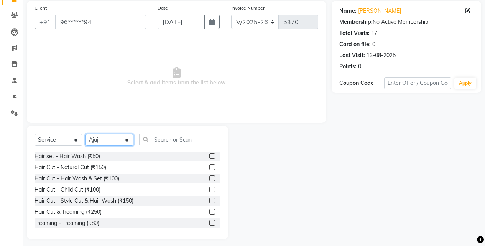
scroll to position [61, 0]
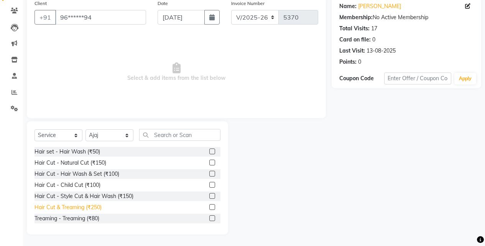
click at [90, 209] on div "Hair Cut & Treaming (₹250)" at bounding box center [68, 207] width 67 height 8
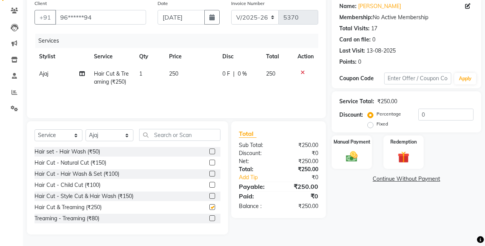
checkbox input "false"
click at [370, 156] on div "Manual Payment" at bounding box center [352, 152] width 42 height 35
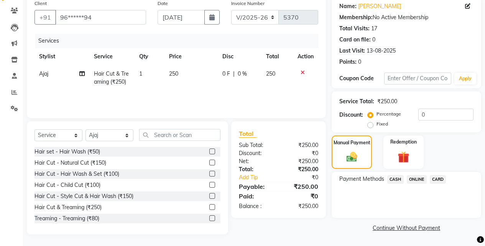
click at [422, 182] on span "ONLINE" at bounding box center [417, 179] width 20 height 9
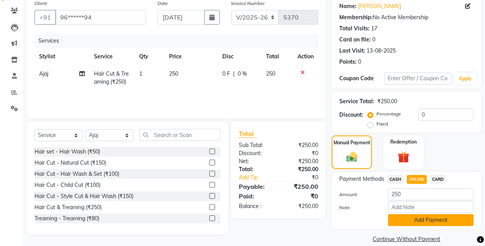
click at [420, 219] on button "Add Payment" at bounding box center [431, 220] width 86 height 12
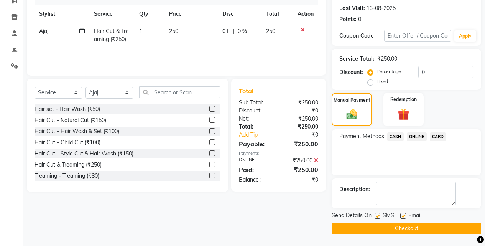
click at [419, 228] on button "Checkout" at bounding box center [407, 229] width 150 height 12
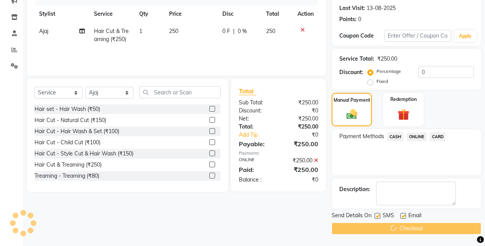
scroll to position [8, 0]
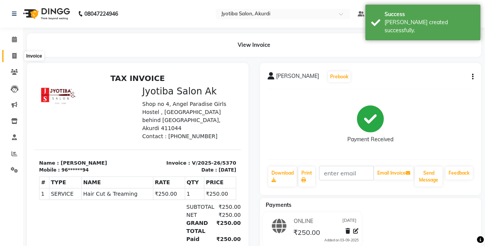
click at [16, 55] on icon at bounding box center [14, 56] width 4 height 6
select select "557"
select select "service"
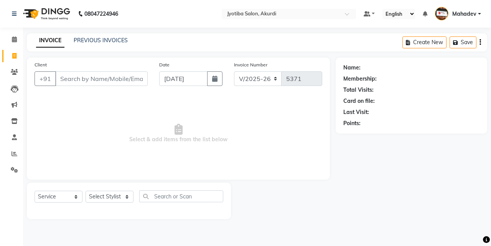
type input "9"
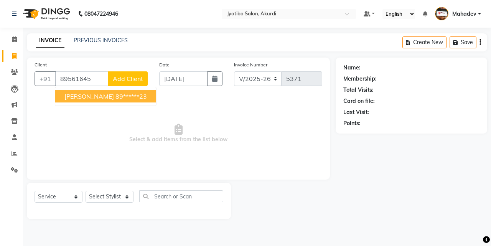
click at [116, 94] on ngb-highlight "89******23" at bounding box center [131, 96] width 31 height 8
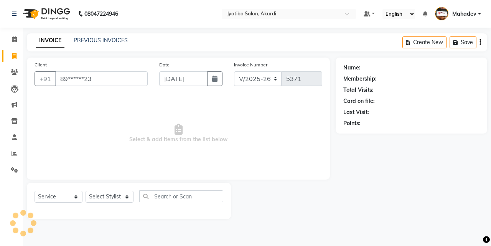
type input "89******23"
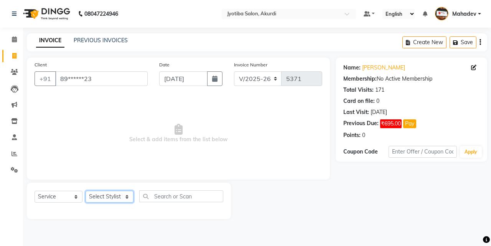
click at [117, 196] on select "Select Stylist Ajaj Ansari sahid Arif Ganpat Mahadev manish choudhari Parmu tat…" at bounding box center [110, 197] width 48 height 12
select select "7216"
click at [86, 191] on select "Select Stylist Ajaj Ansari sahid Arif Ganpat Mahadev manish choudhari Parmu tat…" at bounding box center [110, 197] width 48 height 12
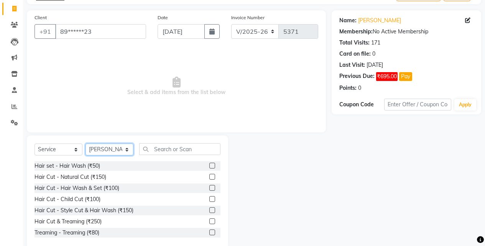
scroll to position [61, 0]
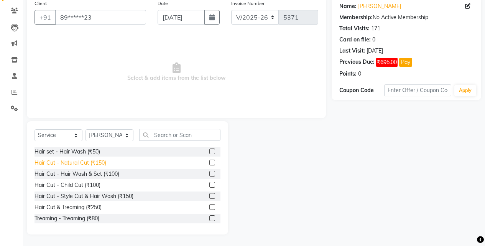
click at [92, 165] on div "Hair Cut - Natural Cut (₹150)" at bounding box center [71, 163] width 72 height 8
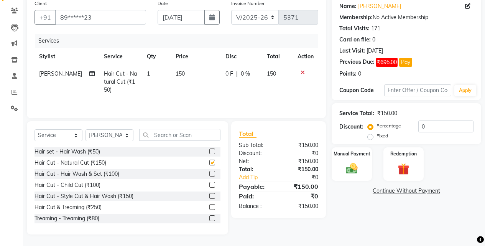
checkbox input "false"
click at [344, 160] on div "Manual Payment" at bounding box center [352, 164] width 42 height 35
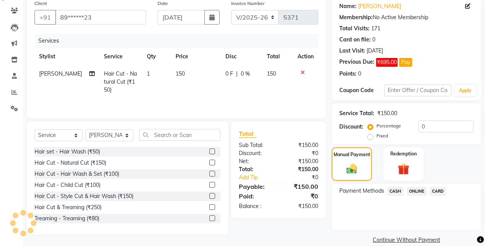
click at [393, 187] on span "CASH" at bounding box center [396, 191] width 17 height 9
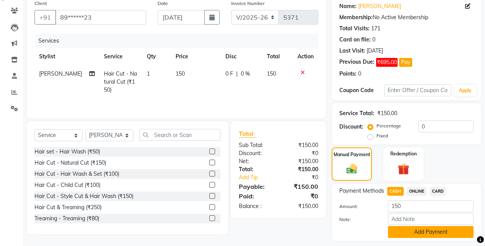
click at [405, 233] on button "Add Payment" at bounding box center [431, 232] width 86 height 12
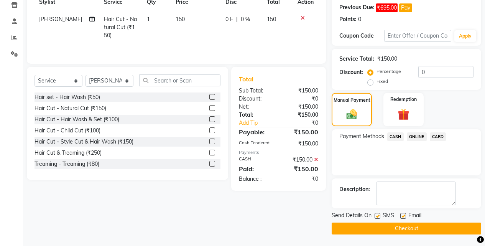
click at [408, 236] on main "INVOICE PREVIOUS INVOICES Create New Save Client +91 89******23 Date 03-09-2025…" at bounding box center [254, 81] width 462 height 328
click at [411, 228] on button "Checkout" at bounding box center [407, 229] width 150 height 12
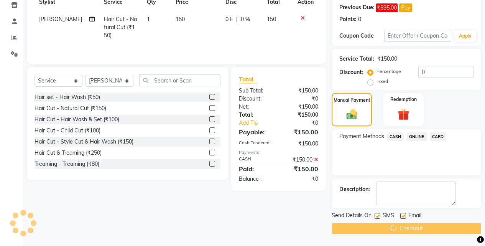
scroll to position [24, 0]
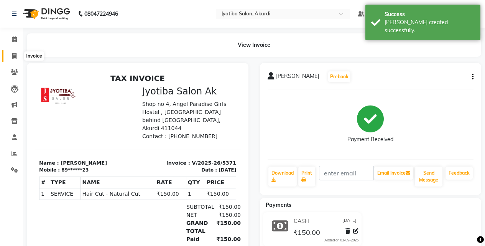
click at [15, 59] on span at bounding box center [14, 56] width 13 height 9
select select "service"
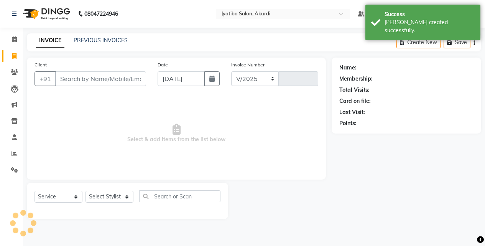
select select "557"
type input "5372"
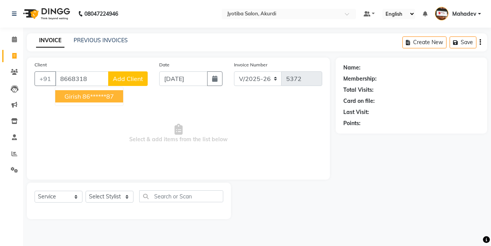
click at [82, 92] on button "girish 86******87" at bounding box center [89, 96] width 68 height 12
type input "86******87"
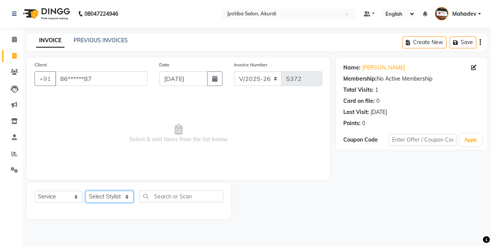
click at [100, 201] on select "Select Stylist Ajaj Ansari sahid Arif Ganpat Mahadev manish choudhari Parmu tat…" at bounding box center [110, 197] width 48 height 12
select select "86625"
click at [86, 191] on select "Select Stylist Ajaj Ansari sahid Arif Ganpat Mahadev manish choudhari Parmu tat…" at bounding box center [110, 197] width 48 height 12
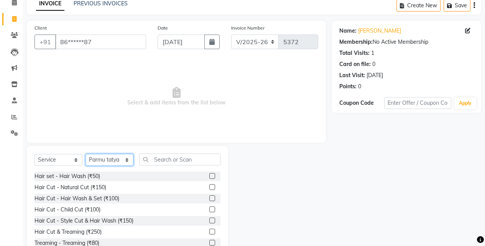
scroll to position [61, 0]
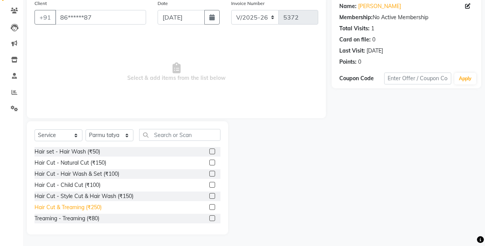
click at [94, 208] on div "Hair Cut & Treaming (₹250)" at bounding box center [68, 207] width 67 height 8
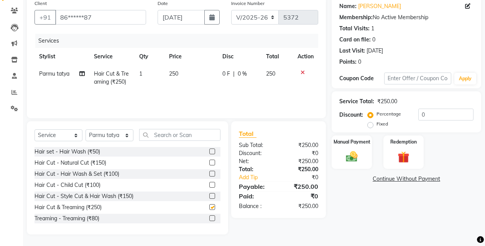
checkbox input "false"
click at [362, 150] on div "Manual Payment" at bounding box center [352, 152] width 42 height 35
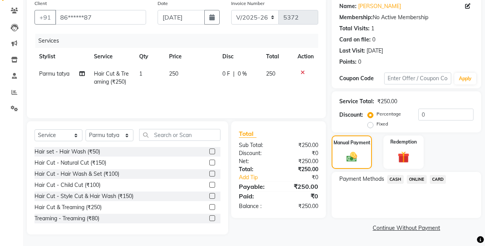
click at [413, 180] on span "ONLINE" at bounding box center [417, 179] width 20 height 9
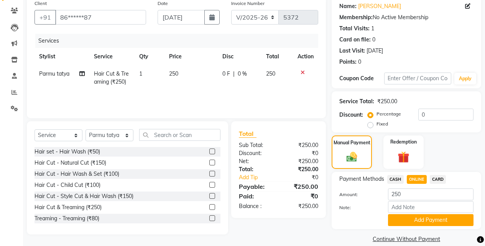
click at [410, 226] on div "Payment Methods CASH ONLINE CARD Amount: 250 Note: Add Payment" at bounding box center [407, 200] width 150 height 57
click at [411, 223] on button "Add Payment" at bounding box center [431, 220] width 86 height 12
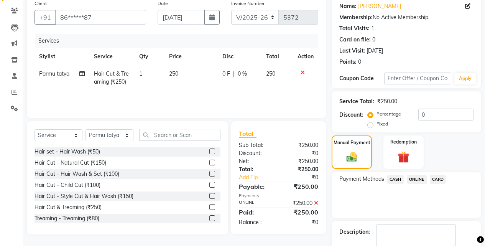
scroll to position [104, 0]
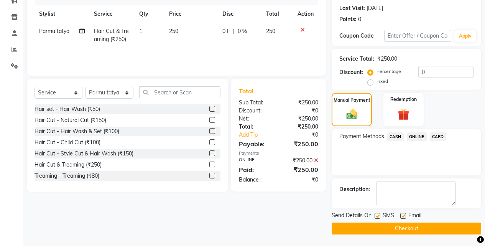
click at [421, 228] on button "Checkout" at bounding box center [407, 229] width 150 height 12
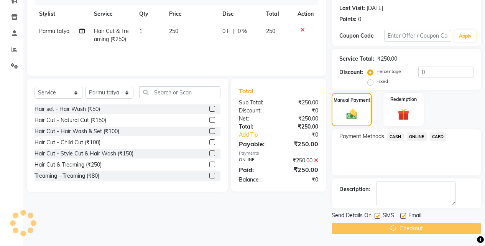
scroll to position [0, 0]
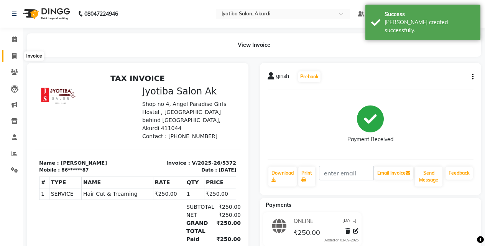
click at [8, 57] on span at bounding box center [14, 56] width 13 height 9
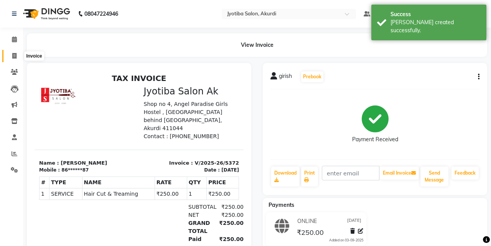
select select "557"
select select "service"
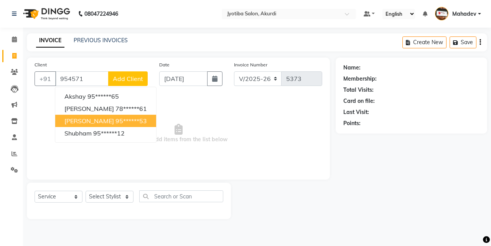
click at [121, 117] on ngb-highlight "95******53" at bounding box center [131, 121] width 31 height 8
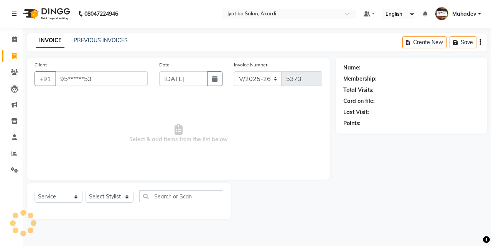
type input "95******53"
click at [115, 198] on select "Select Stylist Ajaj Ansari sahid Arif Ganpat Mahadev manish choudhari Parmu tat…" at bounding box center [110, 197] width 48 height 12
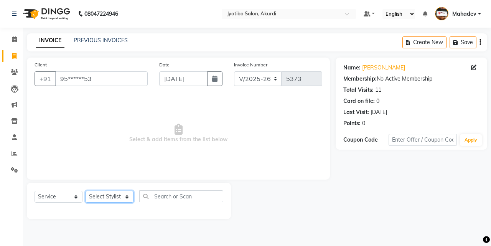
select select "7216"
click at [86, 191] on select "Select Stylist Ajaj Ansari sahid Arif Ganpat Mahadev manish choudhari Parmu tat…" at bounding box center [110, 197] width 48 height 12
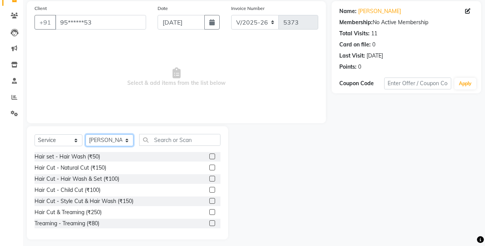
scroll to position [61, 0]
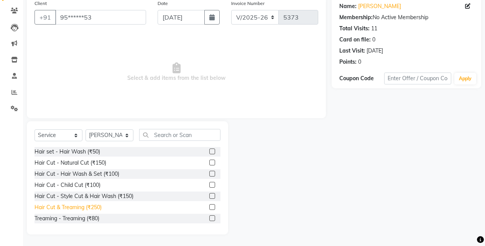
click at [90, 210] on div "Hair Cut & Treaming (₹250)" at bounding box center [68, 207] width 67 height 8
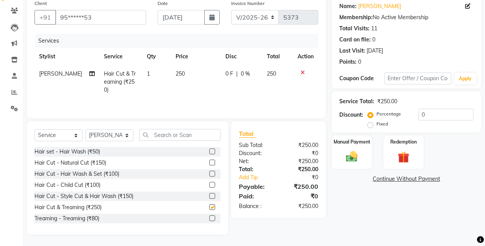
checkbox input "false"
drag, startPoint x: 358, startPoint y: 156, endPoint x: 360, endPoint y: 163, distance: 7.4
click at [358, 155] on img at bounding box center [352, 157] width 20 height 14
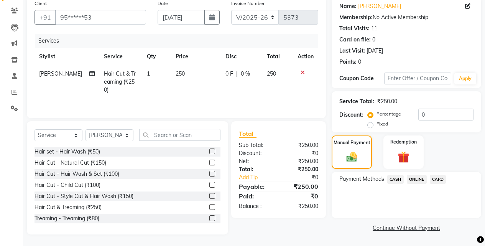
drag, startPoint x: 418, startPoint y: 178, endPoint x: 418, endPoint y: 184, distance: 6.5
click at [418, 178] on span "ONLINE" at bounding box center [417, 179] width 20 height 9
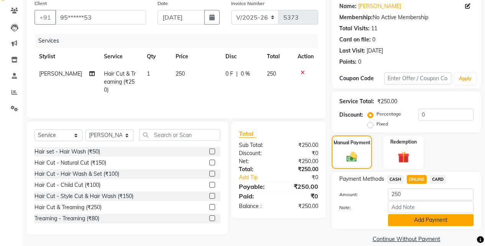
click at [416, 224] on button "Add Payment" at bounding box center [431, 220] width 86 height 12
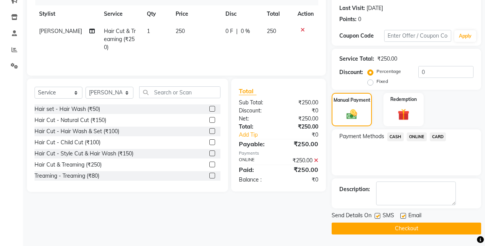
click at [421, 227] on button "Checkout" at bounding box center [407, 229] width 150 height 12
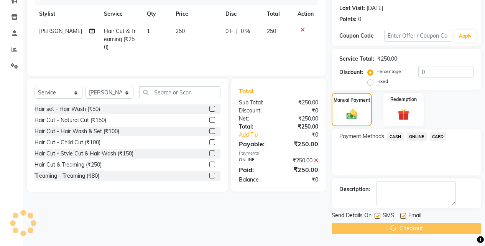
scroll to position [8, 0]
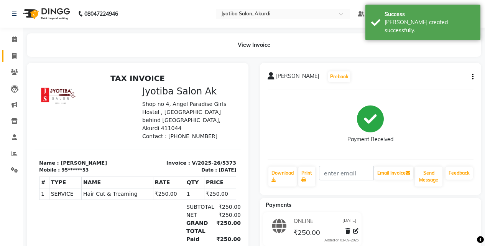
click at [12, 61] on link "Invoice" at bounding box center [11, 56] width 18 height 13
select select "service"
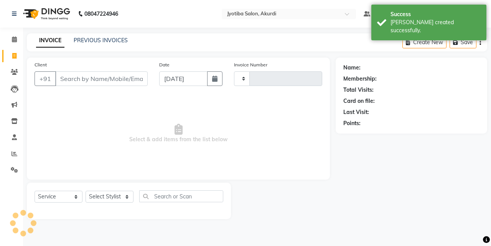
type input "5374"
select select "557"
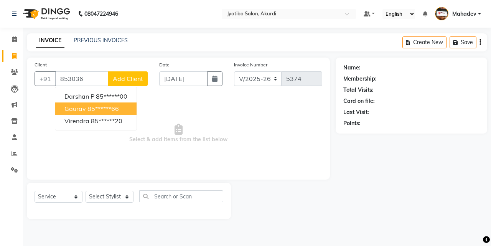
drag, startPoint x: 98, startPoint y: 108, endPoint x: 111, endPoint y: 163, distance: 55.9
click at [98, 109] on ngb-highlight "85******66" at bounding box center [102, 109] width 31 height 8
type input "85******66"
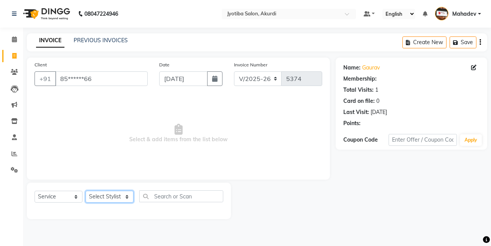
click at [122, 200] on select "Select Stylist Ajaj Ansari sahid Arif Ganpat Mahadev manish choudhari Parmu tat…" at bounding box center [110, 197] width 48 height 12
select select "86626"
click at [86, 191] on select "Select Stylist Ajaj Ansari sahid Arif Ganpat Mahadev manish choudhari Parmu tat…" at bounding box center [110, 197] width 48 height 12
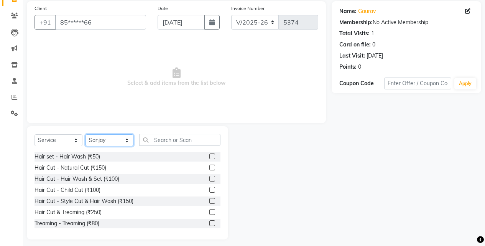
scroll to position [61, 0]
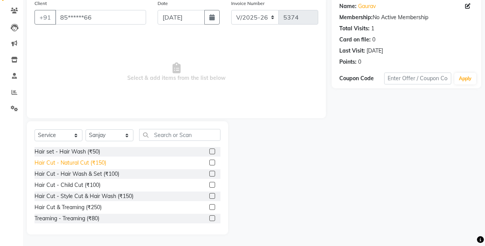
click at [100, 160] on div "Hair Cut - Natural Cut (₹150)" at bounding box center [71, 163] width 72 height 8
checkbox input "false"
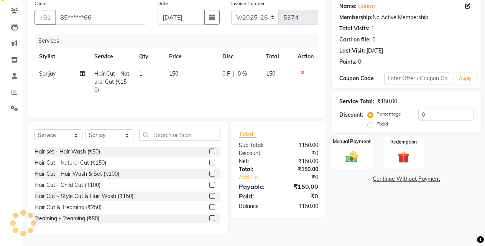
click at [360, 156] on img at bounding box center [352, 157] width 20 height 14
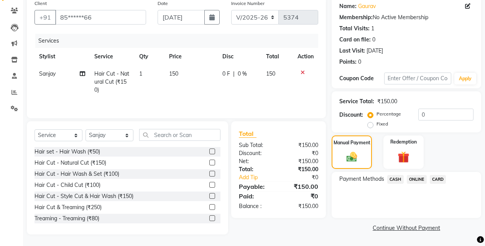
click at [415, 180] on span "ONLINE" at bounding box center [417, 179] width 20 height 9
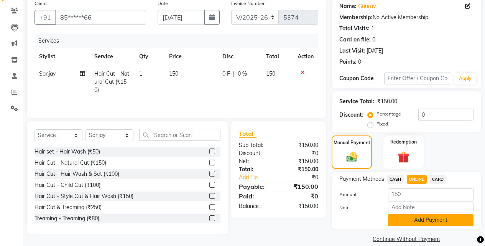
click at [414, 224] on button "Add Payment" at bounding box center [431, 220] width 86 height 12
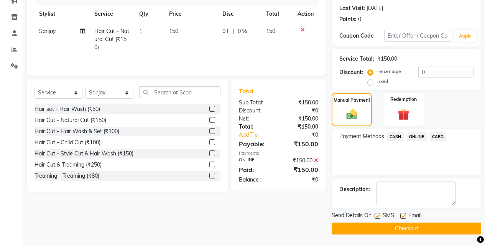
click at [422, 225] on button "Checkout" at bounding box center [407, 229] width 150 height 12
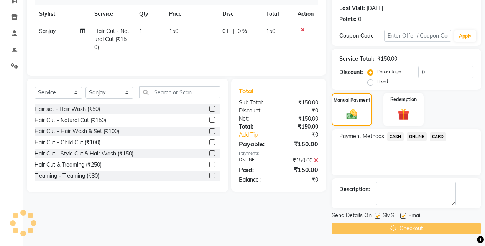
scroll to position [26, 0]
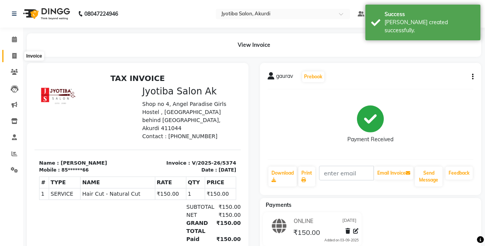
click at [13, 58] on icon at bounding box center [14, 56] width 4 height 6
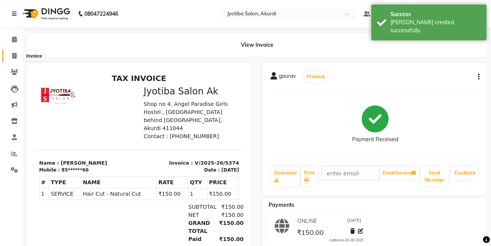
select select "service"
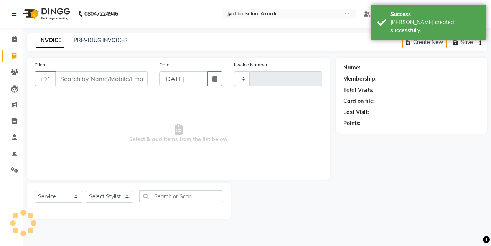
type input "5375"
select select "557"
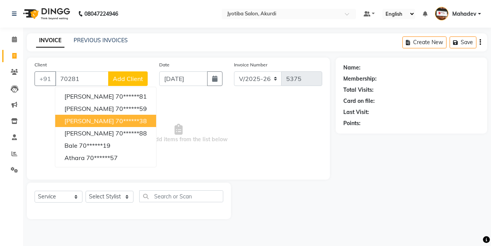
click at [83, 120] on span "ameya" at bounding box center [89, 121] width 50 height 8
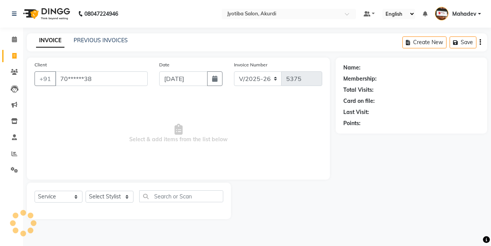
type input "70******38"
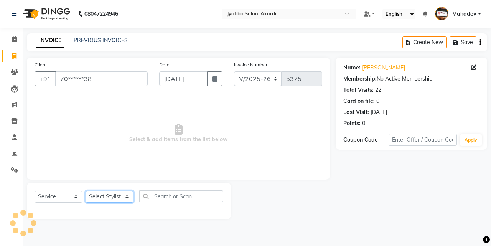
click at [115, 198] on select "Select Stylist Ajaj Ansari sahid Arif Ganpat Mahadev manish choudhari Parmu tat…" at bounding box center [110, 197] width 48 height 12
select select "43504"
click at [86, 191] on select "Select Stylist Ajaj Ansari sahid Arif Ganpat Mahadev manish choudhari Parmu tat…" at bounding box center [110, 197] width 48 height 12
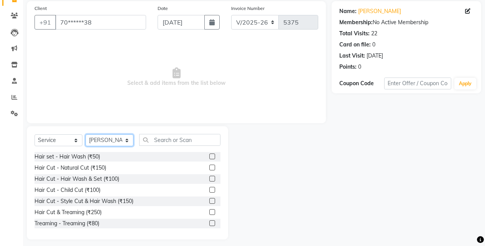
scroll to position [61, 0]
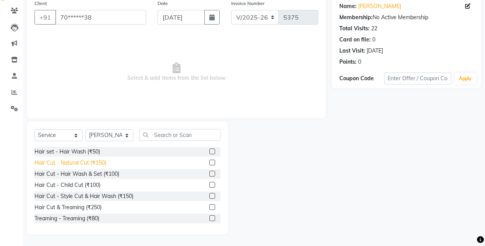
click at [102, 160] on div "Hair Cut - Natural Cut (₹150)" at bounding box center [71, 163] width 72 height 8
checkbox input "false"
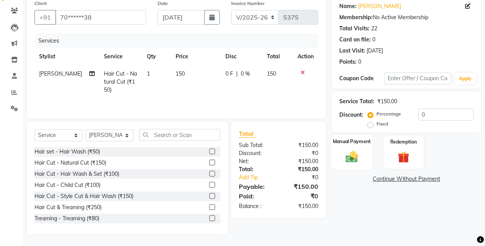
click at [364, 154] on div "Manual Payment" at bounding box center [352, 152] width 42 height 35
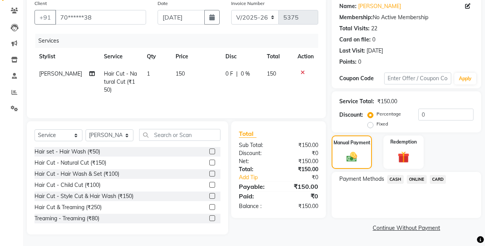
click at [419, 178] on span "ONLINE" at bounding box center [417, 179] width 20 height 9
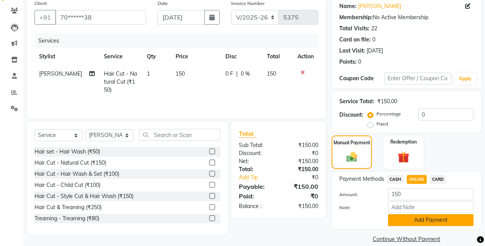
click at [415, 223] on button "Add Payment" at bounding box center [431, 220] width 86 height 12
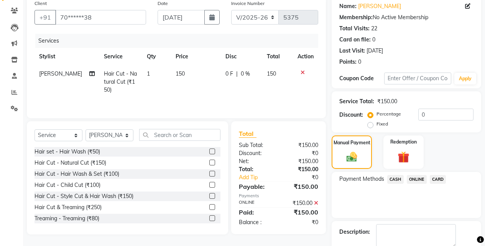
scroll to position [104, 0]
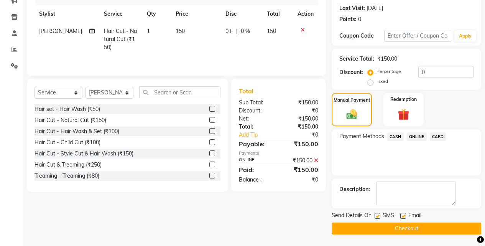
click at [415, 224] on button "Checkout" at bounding box center [407, 229] width 150 height 12
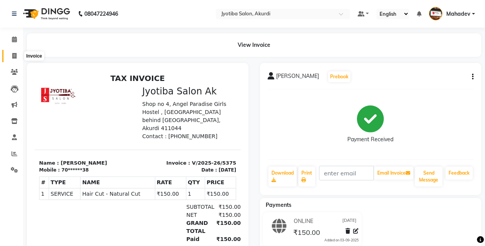
click at [13, 60] on span at bounding box center [14, 56] width 13 height 9
select select "service"
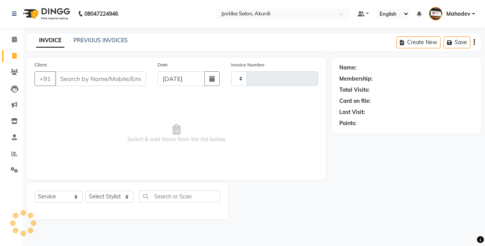
type input "5376"
select select "557"
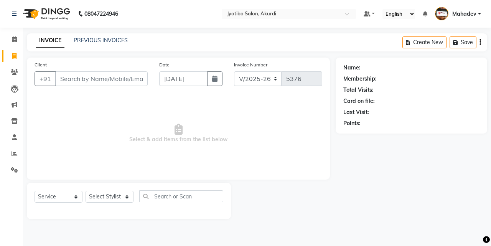
click at [86, 77] on input "Client" at bounding box center [101, 78] width 92 height 15
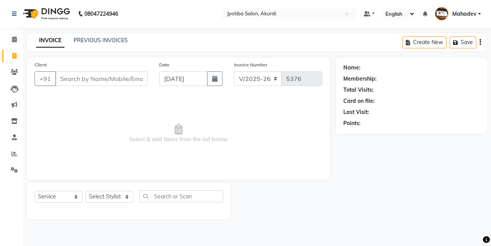
click at [86, 77] on input "Client" at bounding box center [101, 78] width 92 height 15
click at [102, 75] on input "Client" at bounding box center [101, 78] width 92 height 15
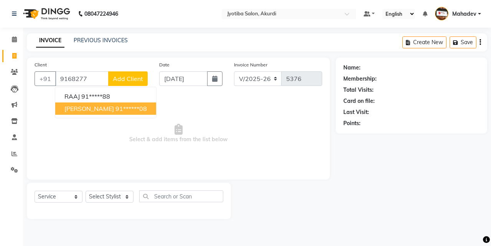
click at [102, 103] on button "Raj Bhodve 91******08" at bounding box center [105, 108] width 101 height 12
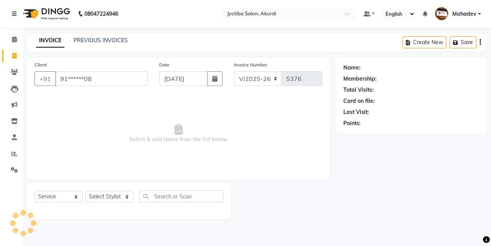
type input "91******08"
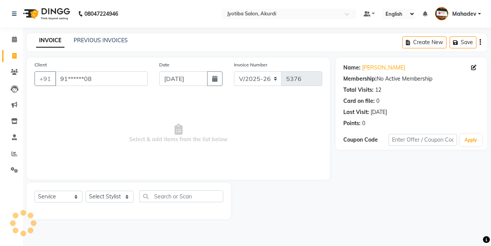
click at [107, 190] on div "Select Service Product Membership Package Voucher Prepaid Gift Card Select Styl…" at bounding box center [129, 201] width 204 height 36
click at [105, 195] on select "Select Stylist Ajaj Ansari sahid Arif Ganpat Mahadev manish choudhari Parmu tat…" at bounding box center [110, 197] width 48 height 12
select select "11679"
click at [86, 191] on select "Select Stylist Ajaj Ansari sahid Arif Ganpat Mahadev manish choudhari Parmu tat…" at bounding box center [110, 197] width 48 height 12
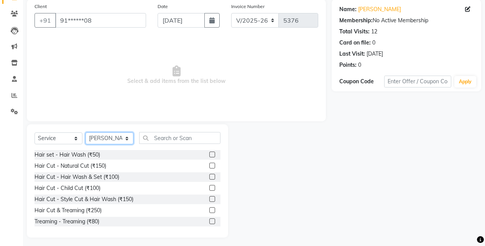
scroll to position [61, 0]
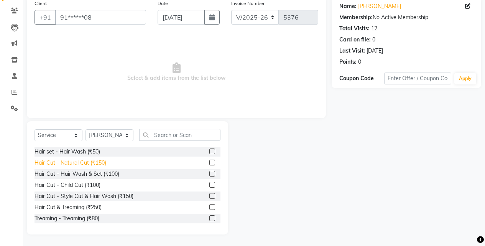
click at [89, 162] on div "Hair Cut - Natural Cut (₹150)" at bounding box center [71, 163] width 72 height 8
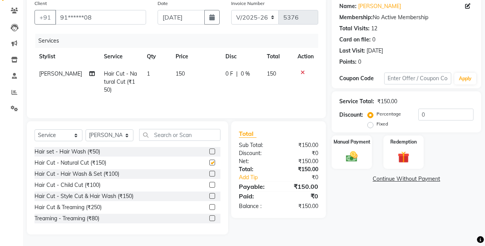
checkbox input "false"
click at [347, 136] on div "Manual Payment" at bounding box center [352, 152] width 42 height 35
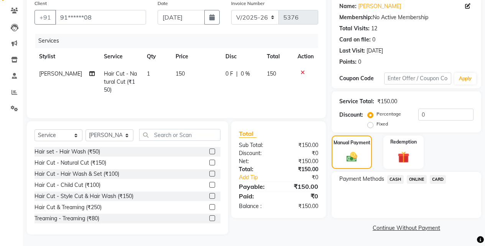
drag, startPoint x: 411, startPoint y: 175, endPoint x: 422, endPoint y: 188, distance: 16.3
click at [412, 175] on span "ONLINE" at bounding box center [417, 179] width 20 height 9
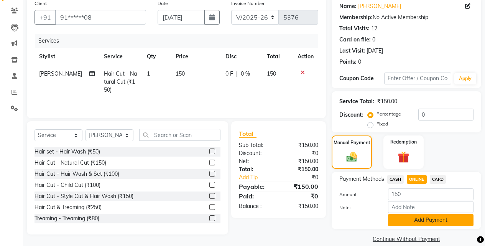
click at [414, 224] on button "Add Payment" at bounding box center [431, 220] width 86 height 12
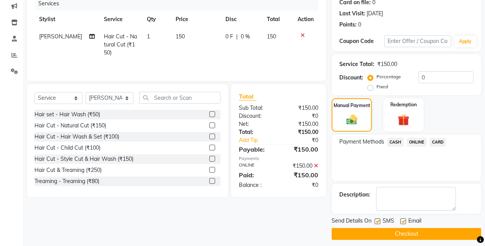
scroll to position [104, 0]
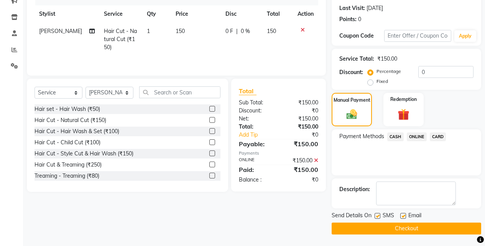
click at [417, 228] on button "Checkout" at bounding box center [407, 229] width 150 height 12
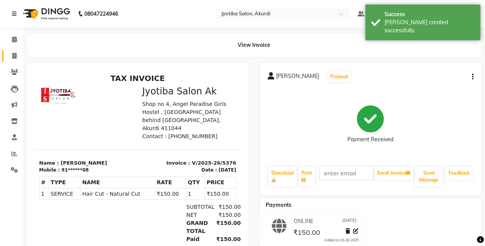
click at [10, 50] on link "Invoice" at bounding box center [11, 56] width 18 height 13
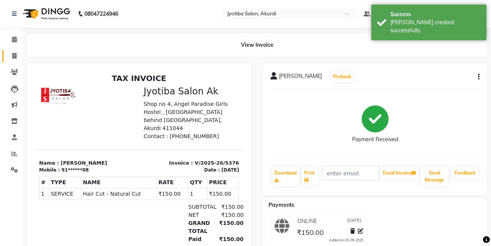
select select "service"
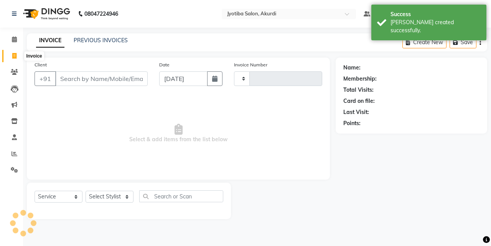
type input "5377"
select select "557"
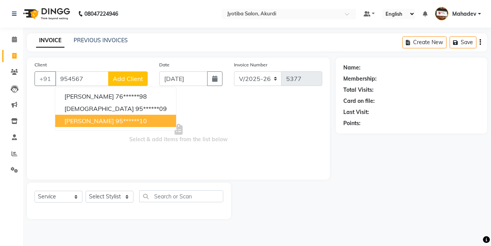
click at [116, 119] on ngb-highlight "95******10" at bounding box center [131, 121] width 31 height 8
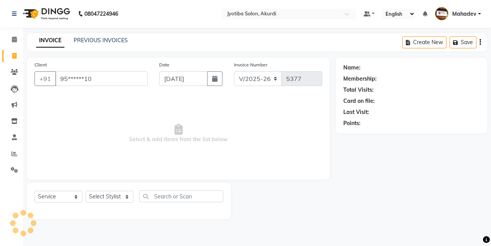
type input "95******10"
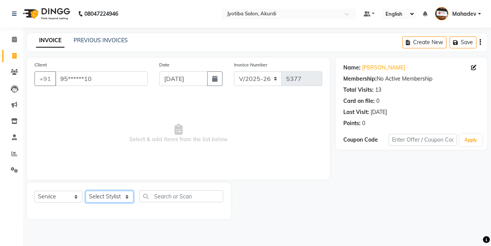
click at [102, 198] on select "Select Stylist Ajaj Ansari sahid Arif Ganpat Mahadev manish choudhari Parmu tat…" at bounding box center [110, 197] width 48 height 12
select select "78017"
click at [86, 191] on select "Select Stylist Ajaj Ansari sahid Arif Ganpat Mahadev manish choudhari Parmu tat…" at bounding box center [110, 197] width 48 height 12
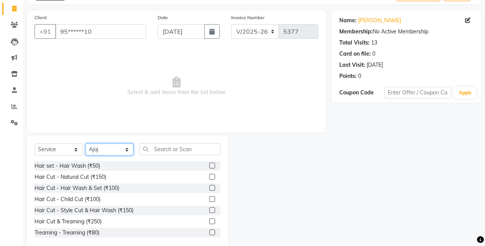
scroll to position [61, 0]
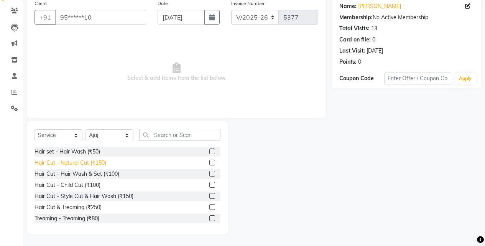
click at [96, 163] on div "Hair Cut - Natural Cut (₹150)" at bounding box center [71, 163] width 72 height 8
checkbox input "false"
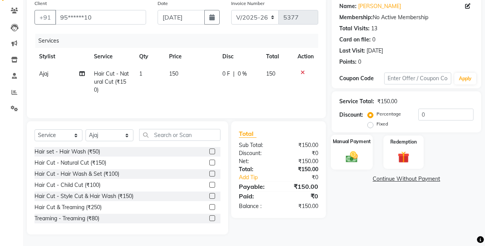
drag, startPoint x: 363, startPoint y: 158, endPoint x: 365, endPoint y: 167, distance: 9.0
click at [363, 159] on div "Manual Payment" at bounding box center [352, 152] width 42 height 35
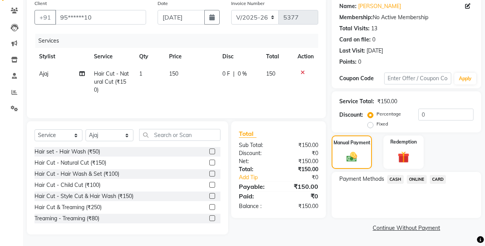
click at [417, 178] on span "ONLINE" at bounding box center [417, 179] width 20 height 9
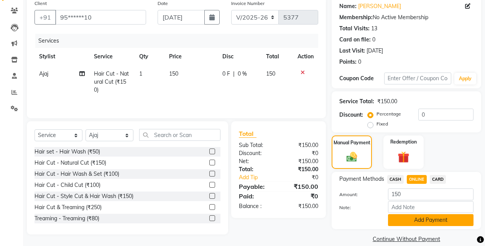
click at [414, 219] on button "Add Payment" at bounding box center [431, 220] width 86 height 12
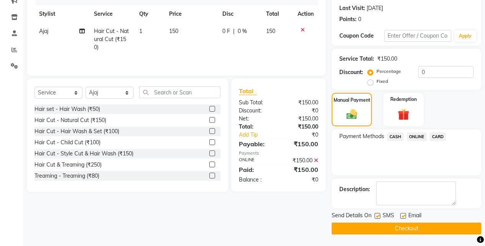
click at [416, 226] on button "Checkout" at bounding box center [407, 229] width 150 height 12
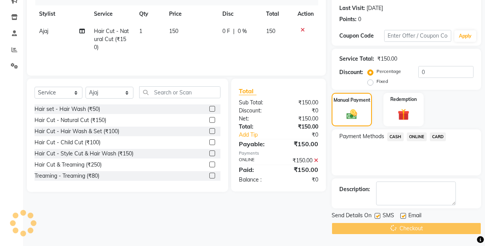
scroll to position [8, 0]
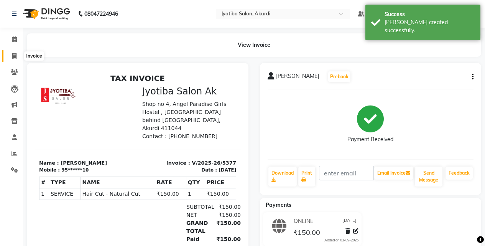
click at [11, 56] on span at bounding box center [14, 56] width 13 height 9
select select "service"
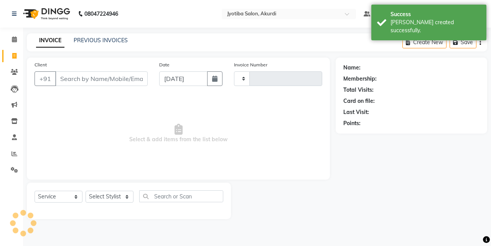
type input "5378"
select select "557"
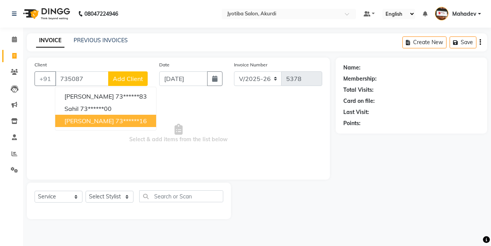
click at [118, 120] on ngb-highlight "73******16" at bounding box center [131, 121] width 31 height 8
type input "73******16"
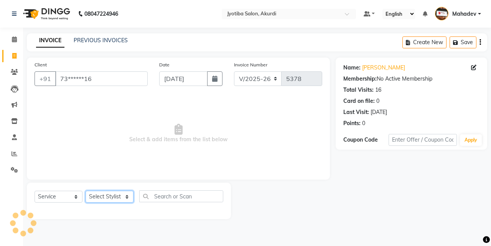
click at [116, 193] on select "Select Stylist Ajaj Ansari sahid Arif Ganpat Mahadev manish choudhari Parmu tat…" at bounding box center [110, 197] width 48 height 12
select select "79628"
click at [86, 191] on select "Select Stylist Ajaj Ansari sahid Arif Ganpat Mahadev manish choudhari Parmu tat…" at bounding box center [110, 197] width 48 height 12
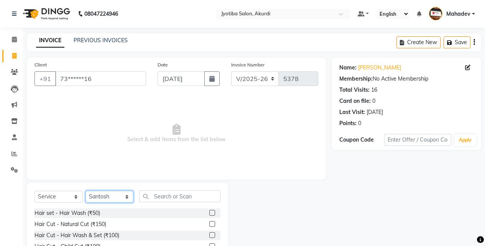
scroll to position [61, 0]
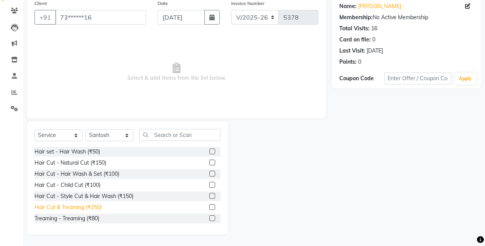
click at [99, 204] on div "Hair Cut & Treaming (₹250)" at bounding box center [68, 207] width 67 height 8
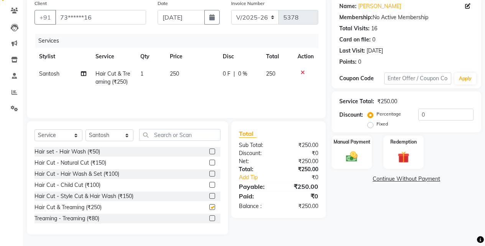
checkbox input "false"
click at [348, 150] on img at bounding box center [352, 157] width 20 height 14
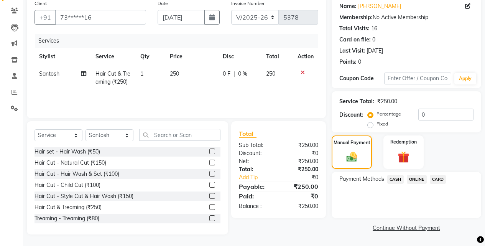
click at [418, 182] on span "ONLINE" at bounding box center [417, 179] width 20 height 9
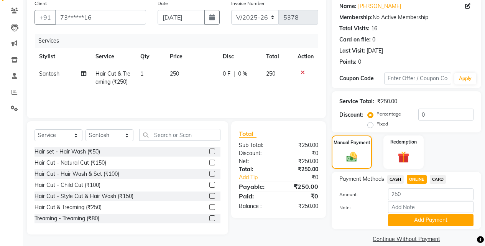
click at [408, 213] on div "Note:" at bounding box center [407, 207] width 146 height 13
click at [408, 220] on button "Add Payment" at bounding box center [431, 220] width 86 height 12
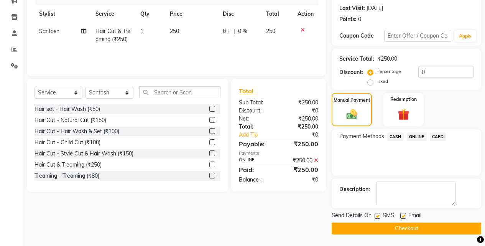
click at [413, 228] on button "Checkout" at bounding box center [407, 229] width 150 height 12
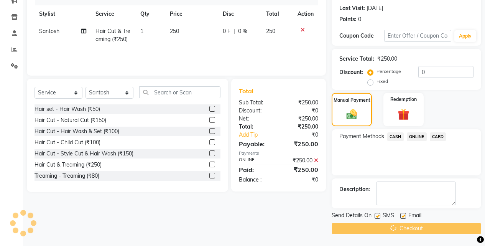
scroll to position [13, 0]
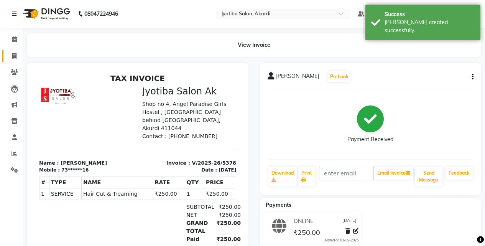
click at [15, 50] on link "Invoice" at bounding box center [11, 56] width 18 height 13
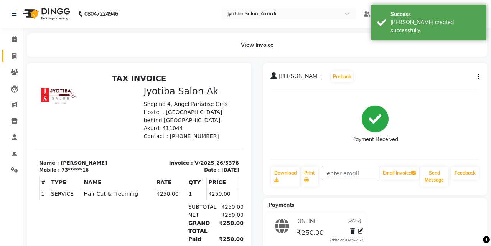
select select "557"
select select "service"
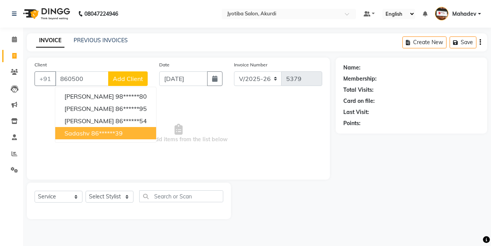
click at [105, 131] on ngb-highlight "86******39" at bounding box center [106, 133] width 31 height 8
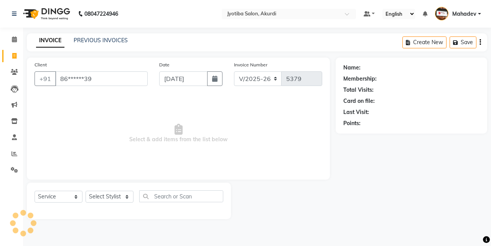
type input "86******39"
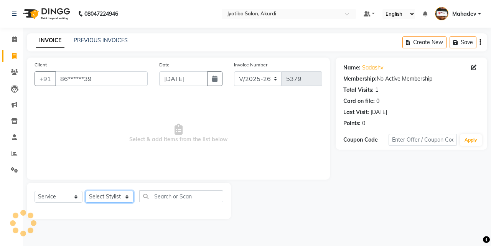
drag, startPoint x: 112, startPoint y: 191, endPoint x: 112, endPoint y: 198, distance: 6.6
click at [112, 195] on select "Select Stylist Ajaj Ansari sahid Arif Ganpat Mahadev manish choudhari Parmu tat…" at bounding box center [110, 197] width 48 height 12
select select "70863"
click at [86, 191] on select "Select Stylist Ajaj Ansari sahid Arif Ganpat Mahadev manish choudhari Parmu tat…" at bounding box center [110, 197] width 48 height 12
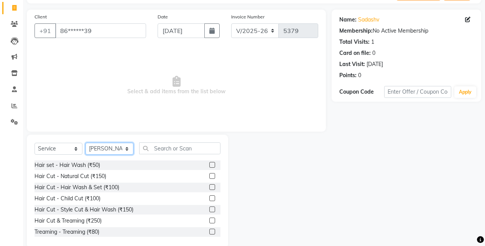
scroll to position [61, 0]
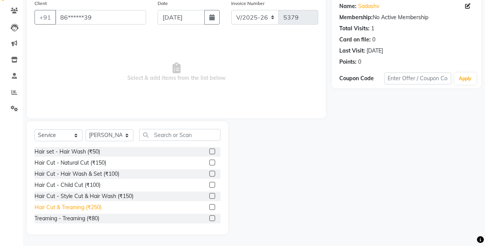
click at [99, 210] on div "Hair Cut & Treaming (₹250)" at bounding box center [68, 207] width 67 height 8
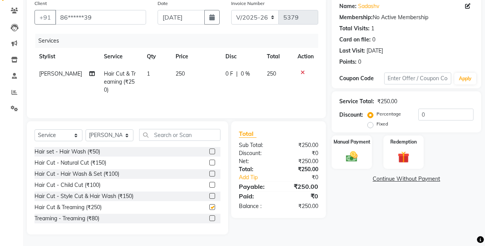
checkbox input "false"
click at [355, 140] on label "Manual Payment" at bounding box center [352, 141] width 38 height 7
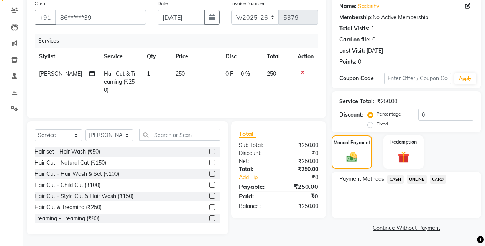
click at [417, 177] on span "ONLINE" at bounding box center [417, 179] width 20 height 9
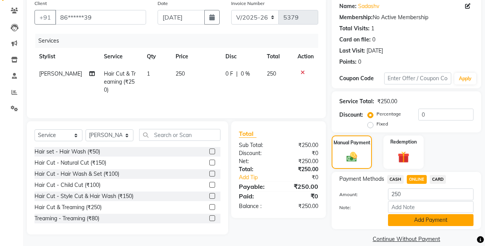
click at [422, 215] on button "Add Payment" at bounding box center [431, 220] width 86 height 12
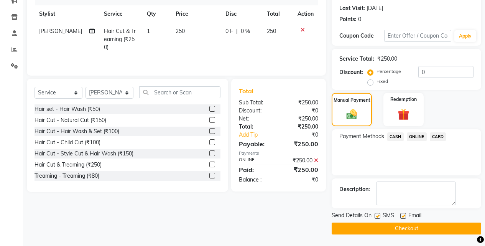
click at [423, 225] on button "Checkout" at bounding box center [407, 229] width 150 height 12
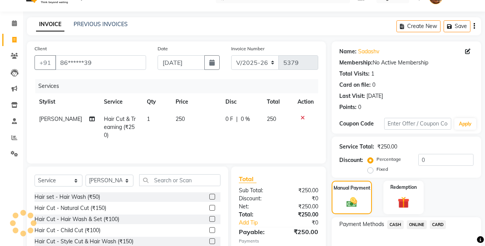
scroll to position [0, 0]
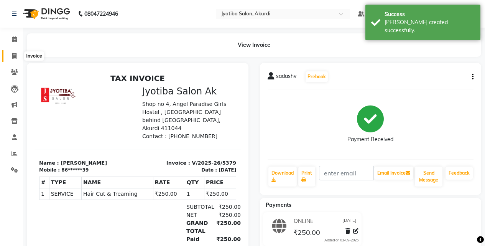
click at [17, 55] on span at bounding box center [14, 56] width 13 height 9
select select "service"
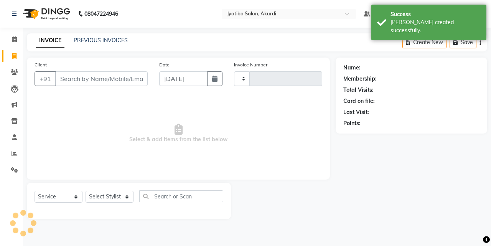
type input "5380"
select select "557"
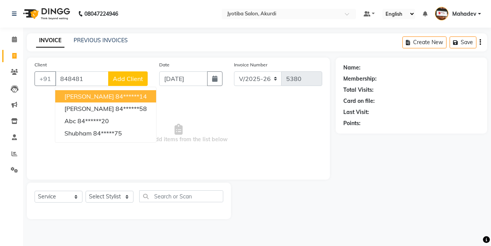
click at [133, 99] on button "jai madane 84******14" at bounding box center [105, 96] width 101 height 12
type input "84******14"
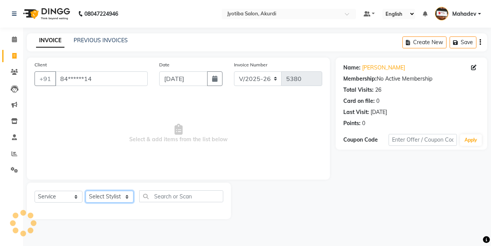
click at [117, 198] on select "Select Stylist Ajaj Ansari sahid Arif Ganpat Mahadev manish choudhari Parmu tat…" at bounding box center [110, 197] width 48 height 12
select select "86627"
click at [86, 191] on select "Select Stylist Ajaj Ansari sahid Arif Ganpat Mahadev manish choudhari Parmu tat…" at bounding box center [110, 197] width 48 height 12
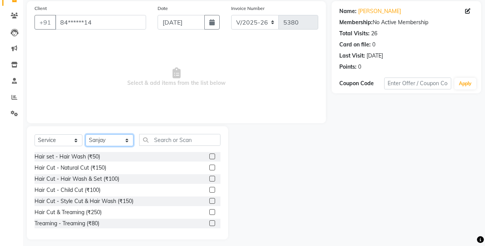
scroll to position [61, 0]
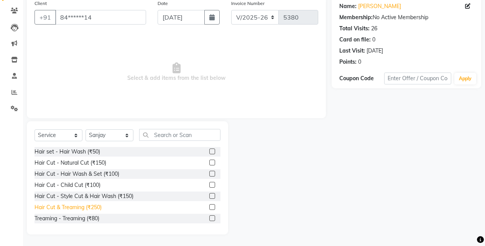
click at [99, 209] on div "Hair Cut & Treaming (₹250)" at bounding box center [68, 207] width 67 height 8
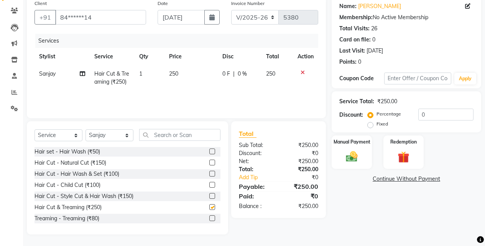
checkbox input "false"
click at [367, 160] on div "Manual Payment" at bounding box center [352, 152] width 42 height 35
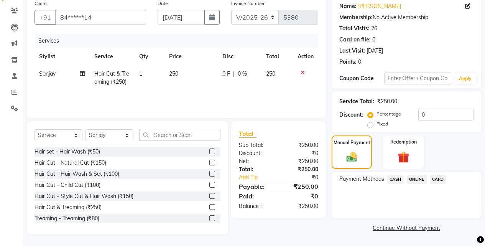
click at [411, 180] on span "ONLINE" at bounding box center [417, 179] width 20 height 9
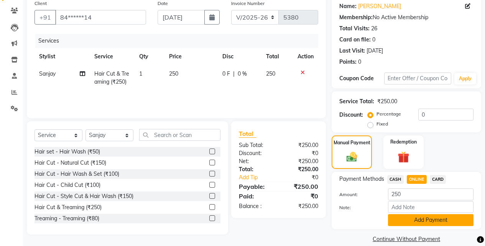
click at [416, 220] on button "Add Payment" at bounding box center [431, 220] width 86 height 12
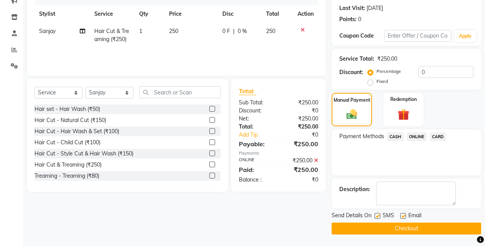
click at [417, 224] on button "Checkout" at bounding box center [407, 229] width 150 height 12
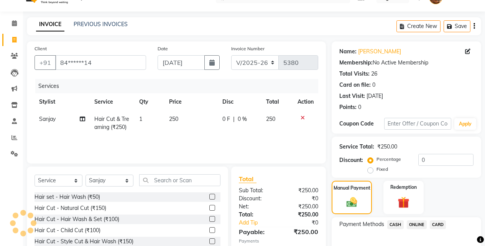
scroll to position [0, 0]
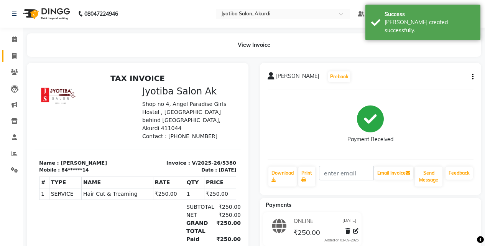
click at [7, 59] on link "Invoice" at bounding box center [11, 56] width 18 height 13
select select "service"
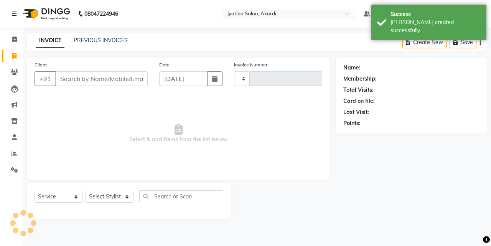
type input "5381"
select select "557"
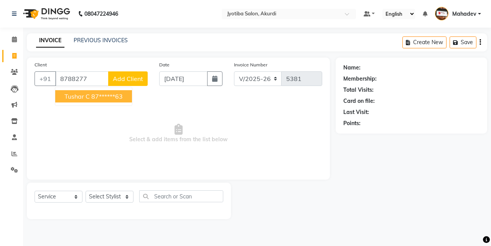
click at [100, 99] on ngb-highlight "87******63" at bounding box center [106, 96] width 31 height 8
type input "87******63"
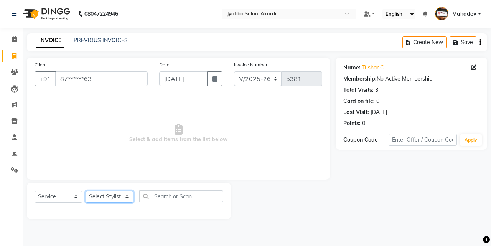
drag, startPoint x: 109, startPoint y: 198, endPoint x: 109, endPoint y: 193, distance: 4.6
click at [109, 198] on select "Select Stylist Ajaj Ansari sahid Arif Ganpat Mahadev manish choudhari Parmu tat…" at bounding box center [110, 197] width 48 height 12
select select "43504"
click at [86, 191] on select "Select Stylist Ajaj Ansari sahid Arif Ganpat Mahadev manish choudhari Parmu tat…" at bounding box center [110, 197] width 48 height 12
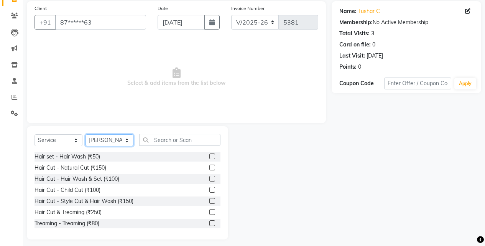
scroll to position [61, 0]
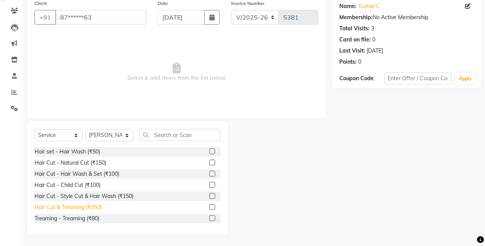
click at [92, 208] on div "Hair Cut & Treaming (₹250)" at bounding box center [68, 207] width 67 height 8
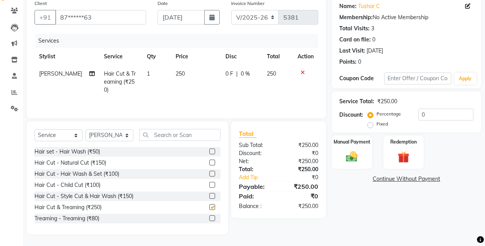
checkbox input "false"
click at [354, 162] on img at bounding box center [352, 157] width 20 height 14
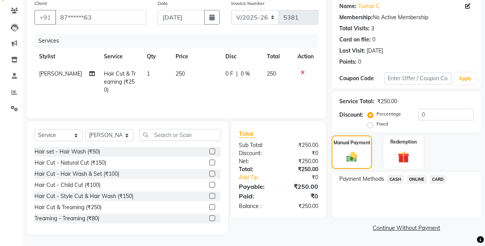
click at [420, 182] on span "ONLINE" at bounding box center [417, 179] width 20 height 9
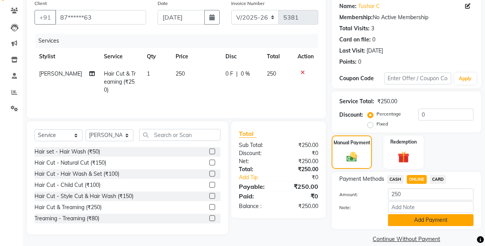
click at [421, 218] on button "Add Payment" at bounding box center [431, 220] width 86 height 12
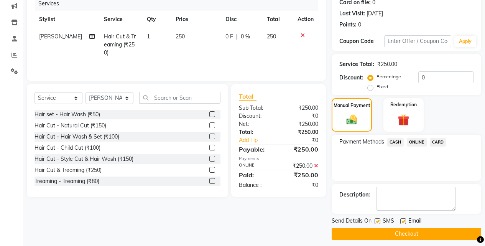
scroll to position [104, 0]
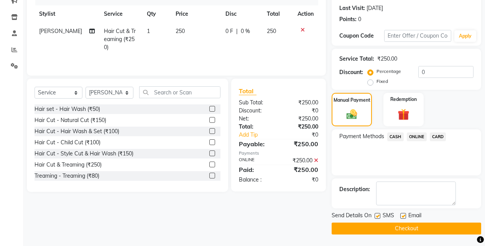
click at [446, 231] on button "Checkout" at bounding box center [407, 229] width 150 height 12
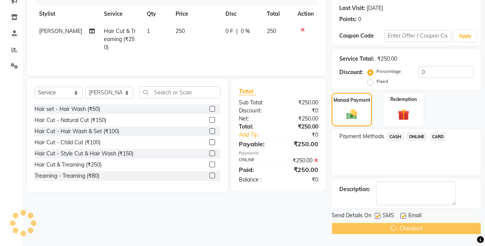
scroll to position [0, 0]
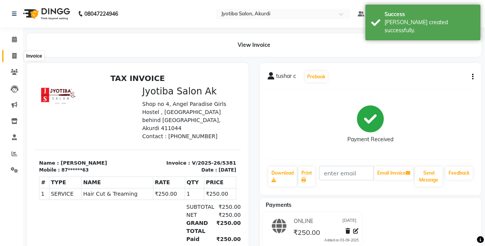
click at [11, 53] on span at bounding box center [14, 56] width 13 height 9
select select "557"
select select "service"
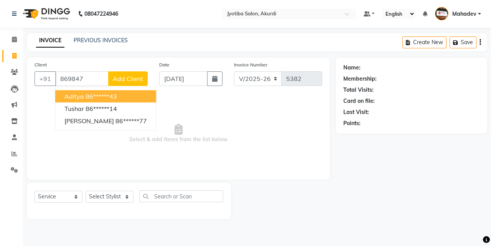
click at [101, 94] on ngb-highlight "86******43" at bounding box center [101, 96] width 31 height 8
type input "86******43"
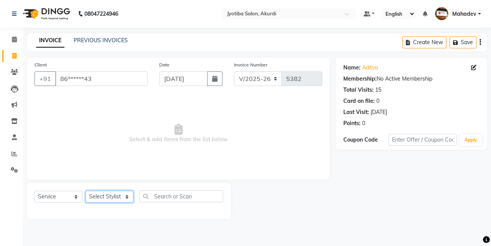
click at [114, 195] on select "Select Stylist Ajaj Ansari sahid Arif Ganpat Mahadev manish choudhari Parmu tat…" at bounding box center [110, 197] width 48 height 12
select select "11679"
click at [86, 191] on select "Select Stylist Ajaj Ansari sahid Arif Ganpat Mahadev manish choudhari Parmu tat…" at bounding box center [110, 197] width 48 height 12
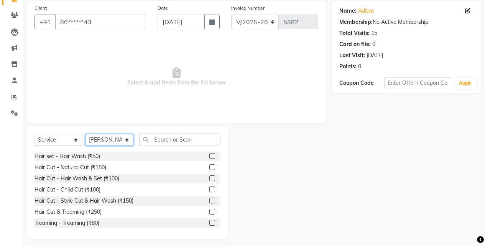
scroll to position [61, 0]
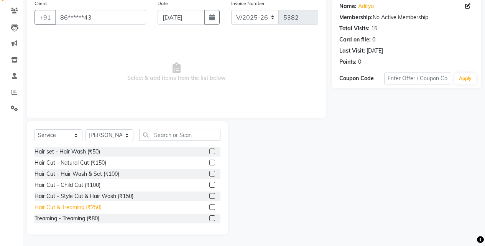
click at [95, 205] on div "Hair Cut & Treaming (₹250)" at bounding box center [68, 207] width 67 height 8
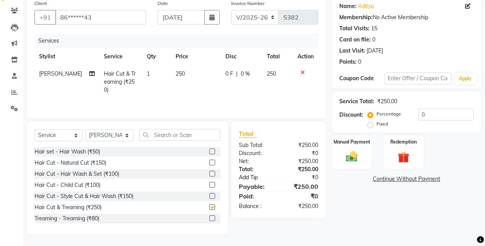
checkbox input "false"
click at [352, 155] on img at bounding box center [352, 157] width 20 height 14
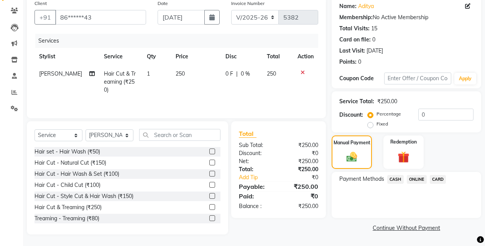
click at [419, 179] on span "ONLINE" at bounding box center [417, 179] width 20 height 9
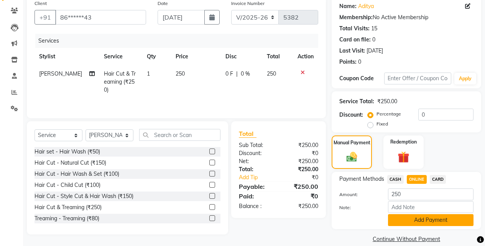
click at [420, 221] on button "Add Payment" at bounding box center [431, 220] width 86 height 12
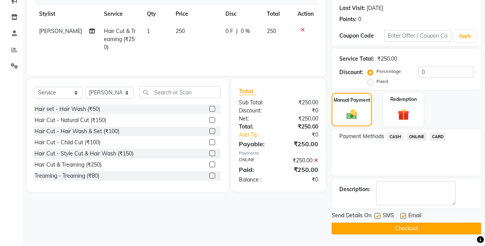
click at [431, 231] on button "Checkout" at bounding box center [407, 229] width 150 height 12
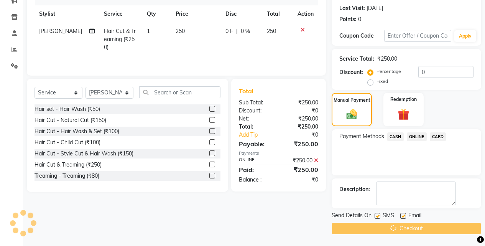
scroll to position [0, 0]
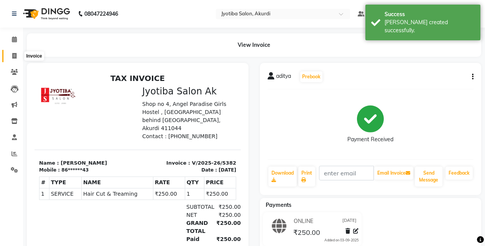
click at [18, 55] on span at bounding box center [14, 56] width 13 height 9
select select "service"
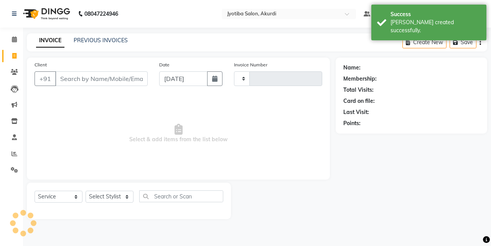
type input "5383"
select select "557"
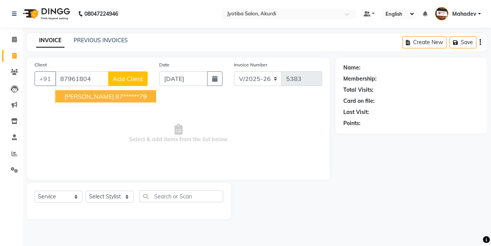
click at [131, 95] on ngb-highlight "87******79" at bounding box center [131, 96] width 31 height 8
type input "87******79"
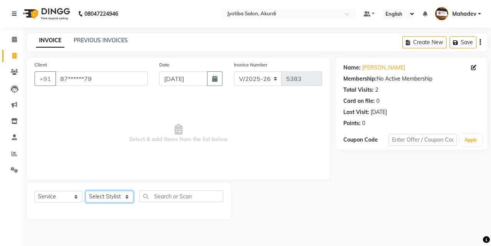
click at [109, 199] on select "Select Stylist Ajaj Ansari sahid Arif Ganpat Mahadev manish choudhari Parmu tat…" at bounding box center [110, 197] width 48 height 12
select select "79628"
click at [86, 191] on select "Select Stylist Ajaj Ansari sahid Arif Ganpat Mahadev manish choudhari Parmu tat…" at bounding box center [110, 197] width 48 height 12
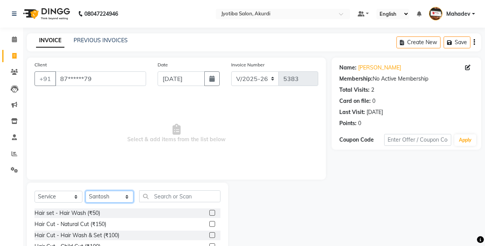
scroll to position [61, 0]
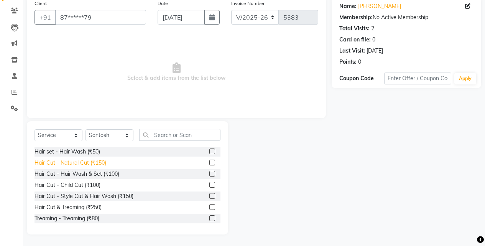
click at [101, 163] on div "Hair Cut - Natural Cut (₹150)" at bounding box center [71, 163] width 72 height 8
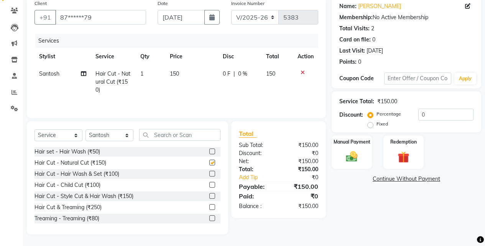
checkbox input "false"
click at [361, 154] on img at bounding box center [352, 157] width 20 height 14
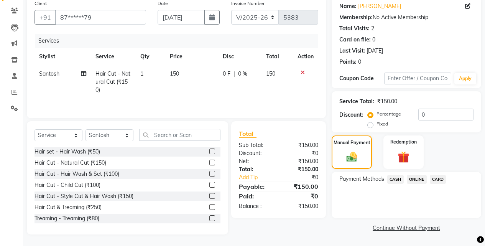
click at [420, 176] on span "ONLINE" at bounding box center [417, 179] width 20 height 9
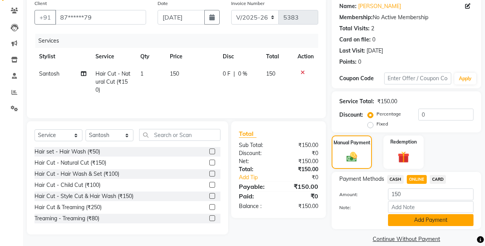
click at [417, 217] on button "Add Payment" at bounding box center [431, 220] width 86 height 12
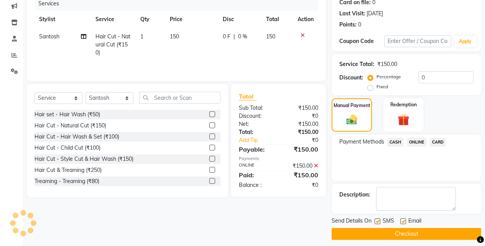
scroll to position [104, 0]
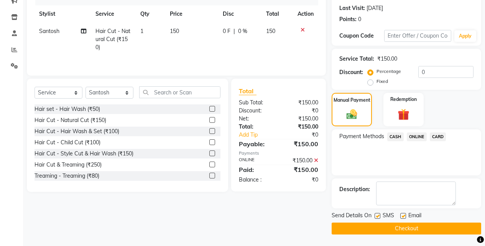
click at [431, 235] on main "INVOICE PREVIOUS INVOICES Create New Save Client +91 87******79 Date 03-09-2025…" at bounding box center [254, 87] width 462 height 317
click at [433, 229] on button "Checkout" at bounding box center [407, 229] width 150 height 12
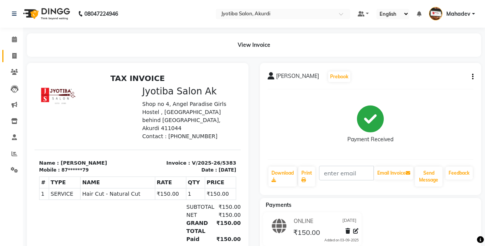
click at [5, 58] on link "Invoice" at bounding box center [11, 56] width 18 height 13
select select "service"
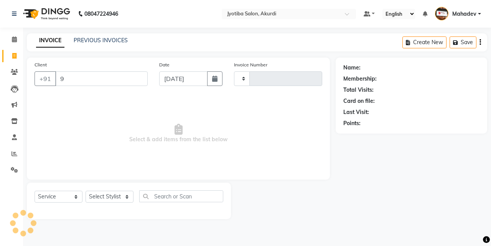
type input "98"
type input "5384"
select select "557"
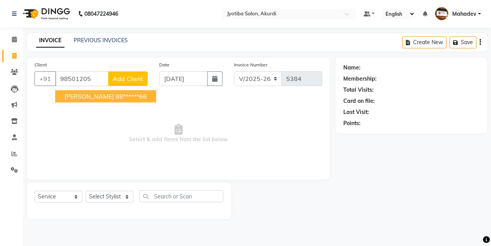
click at [87, 93] on span "Sachin Gangarde" at bounding box center [89, 96] width 50 height 8
type input "98******66"
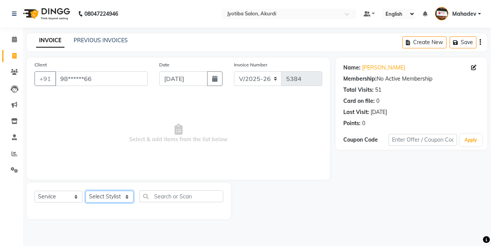
click at [119, 193] on select "Select Stylist Ajaj Ansari sahid Arif Ganpat Mahadev manish choudhari Parmu tat…" at bounding box center [110, 197] width 48 height 12
select select "70863"
click at [86, 191] on select "Select Stylist Ajaj Ansari sahid Arif Ganpat Mahadev manish choudhari Parmu tat…" at bounding box center [110, 197] width 48 height 12
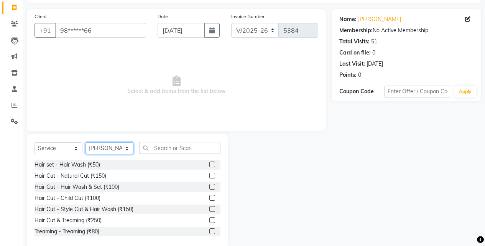
scroll to position [61, 0]
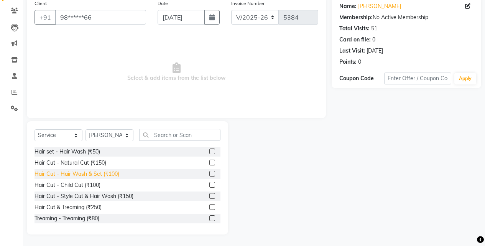
click at [107, 172] on div "Hair Cut - Hair Wash & Set (₹100)" at bounding box center [77, 174] width 85 height 8
checkbox input "false"
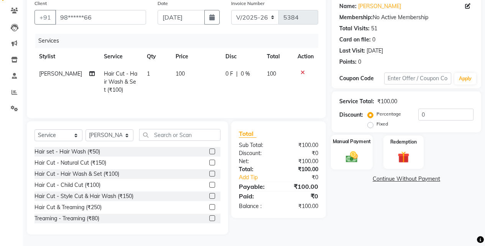
click at [350, 152] on img at bounding box center [352, 157] width 20 height 14
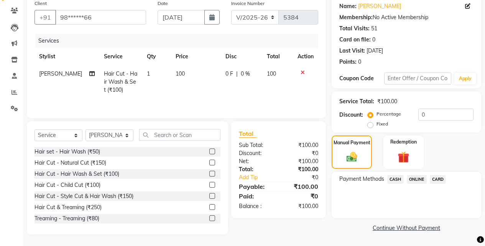
click at [417, 173] on div "Payment Methods CASH ONLINE CARD" at bounding box center [407, 195] width 150 height 46
drag, startPoint x: 418, startPoint y: 179, endPoint x: 418, endPoint y: 185, distance: 6.1
click at [418, 180] on span "ONLINE" at bounding box center [417, 179] width 20 height 9
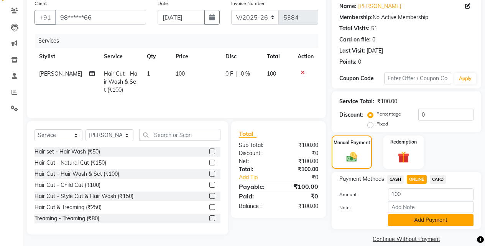
click at [426, 225] on button "Add Payment" at bounding box center [431, 220] width 86 height 12
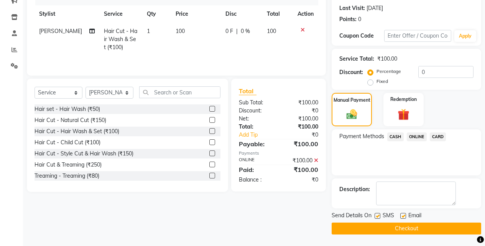
click at [428, 227] on button "Checkout" at bounding box center [407, 229] width 150 height 12
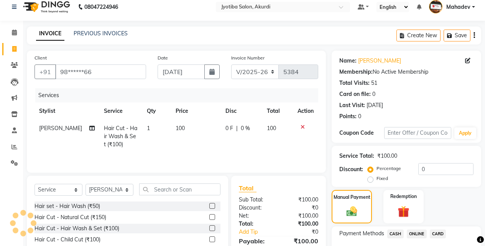
scroll to position [0, 0]
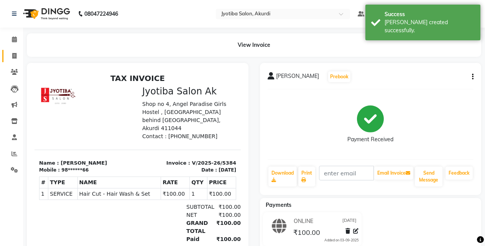
click at [5, 56] on link "Invoice" at bounding box center [11, 56] width 18 height 13
select select "service"
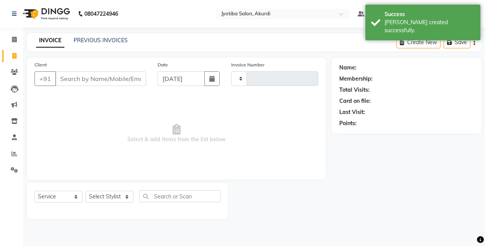
type input "5385"
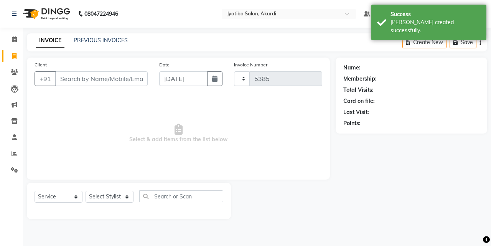
select select "557"
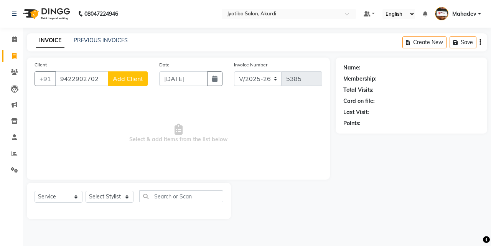
type input "9422902702"
click at [135, 82] on span "Add Client" at bounding box center [128, 79] width 30 height 8
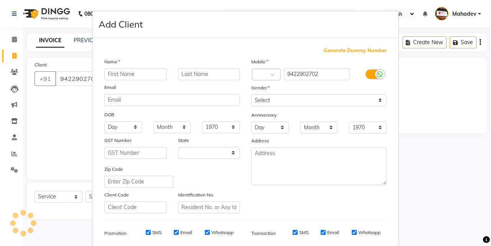
select select "22"
click at [141, 73] on input "text" at bounding box center [135, 74] width 62 height 12
type input "t"
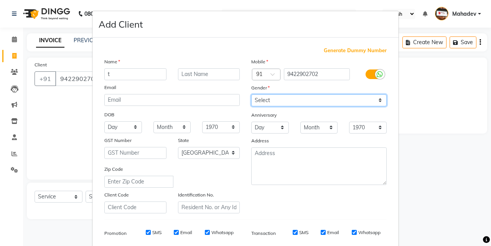
click at [261, 101] on select "Select Male Female Other Prefer Not To Say" at bounding box center [318, 100] width 135 height 12
select select "male"
click at [251, 94] on select "Select Male Female Other Prefer Not To Say" at bounding box center [318, 100] width 135 height 12
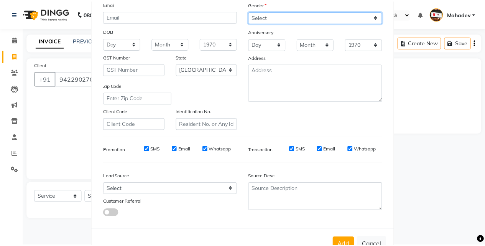
scroll to position [108, 0]
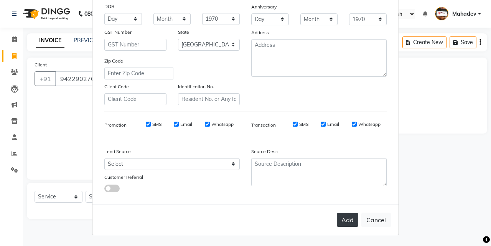
click at [339, 218] on button "Add" at bounding box center [347, 220] width 21 height 14
type input "94******02"
select select
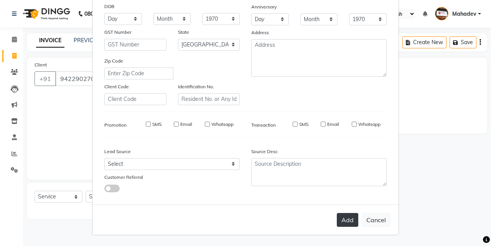
select select "null"
select select
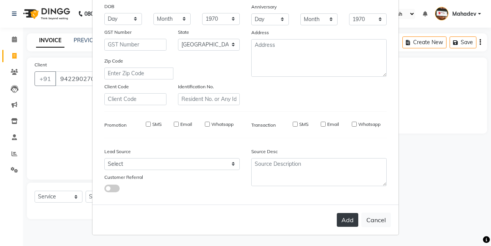
checkbox input "false"
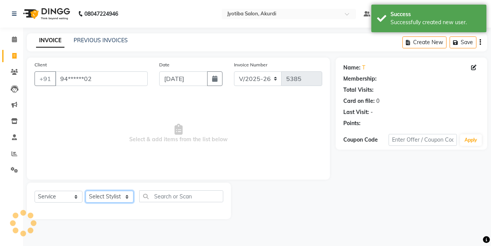
click at [115, 196] on select "Select Stylist Ajaj Ansari sahid Arif Ganpat Mahadev manish choudhari Parmu tat…" at bounding box center [110, 197] width 48 height 12
select select "86626"
click at [86, 191] on select "Select Stylist Ajaj Ansari sahid Arif Ganpat Mahadev manish choudhari Parmu tat…" at bounding box center [110, 197] width 48 height 12
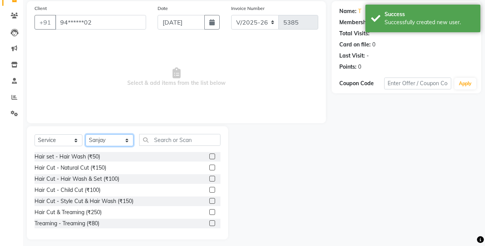
scroll to position [61, 0]
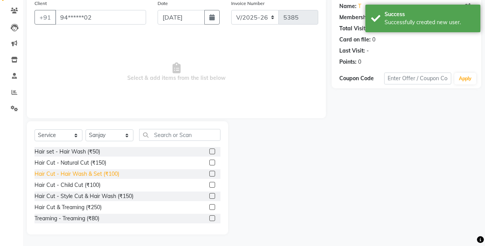
click at [104, 174] on div "Hair Cut - Hair Wash & Set (₹100)" at bounding box center [77, 174] width 85 height 8
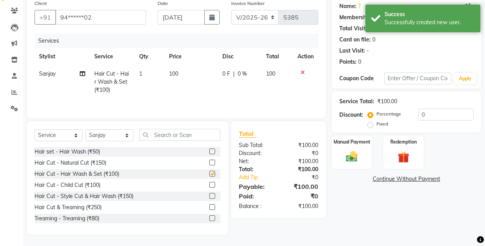
checkbox input "false"
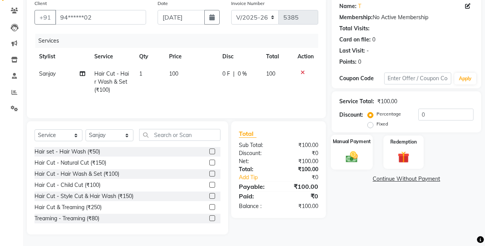
click at [351, 152] on img at bounding box center [352, 157] width 20 height 14
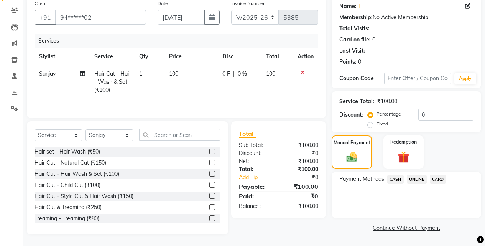
click at [396, 175] on span "CASH" at bounding box center [396, 179] width 17 height 9
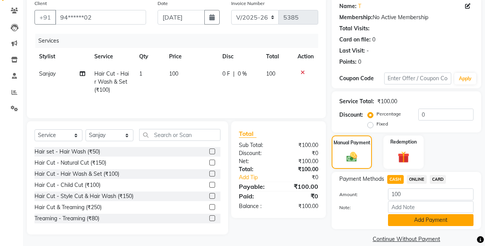
click at [404, 220] on button "Add Payment" at bounding box center [431, 220] width 86 height 12
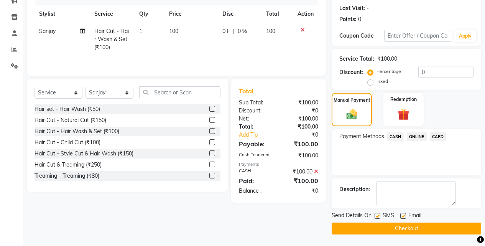
click at [406, 225] on button "Checkout" at bounding box center [407, 229] width 150 height 12
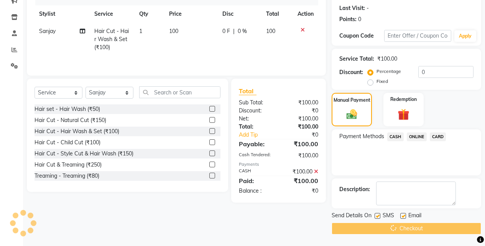
scroll to position [19, 0]
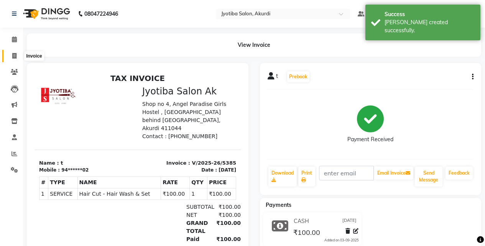
click at [12, 55] on span at bounding box center [14, 56] width 13 height 9
select select "557"
select select "service"
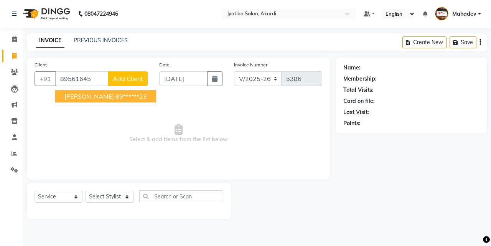
click at [87, 97] on span "ganesh s" at bounding box center [89, 96] width 50 height 8
type input "89******23"
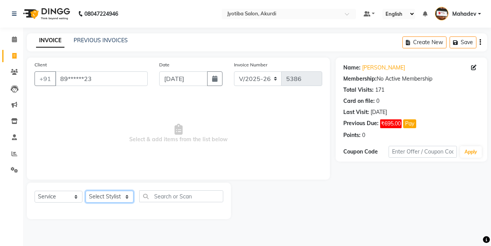
click at [120, 195] on select "Select Stylist Ajaj Ansari sahid Arif Ganpat Mahadev manish choudhari Parmu tat…" at bounding box center [110, 197] width 48 height 12
select select "7216"
click at [86, 191] on select "Select Stylist Ajaj Ansari sahid Arif Ganpat Mahadev manish choudhari Parmu tat…" at bounding box center [110, 197] width 48 height 12
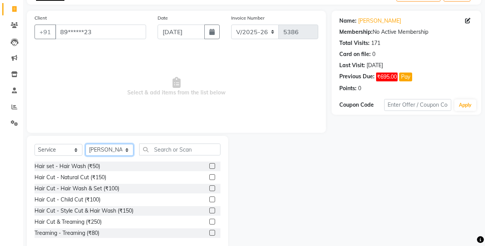
scroll to position [61, 0]
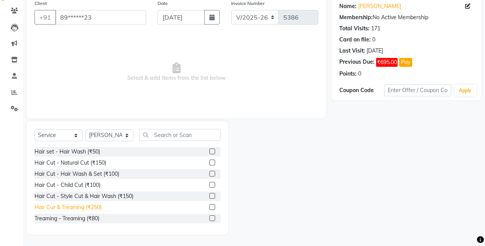
click at [93, 211] on div "Hair Cut & Treaming (₹250)" at bounding box center [68, 207] width 67 height 8
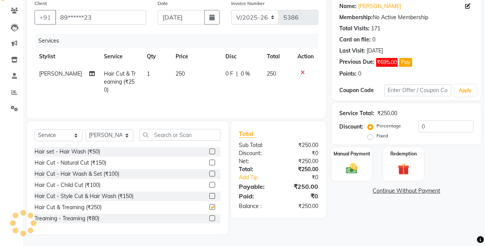
checkbox input "false"
click at [363, 157] on div "Manual Payment" at bounding box center [352, 164] width 42 height 35
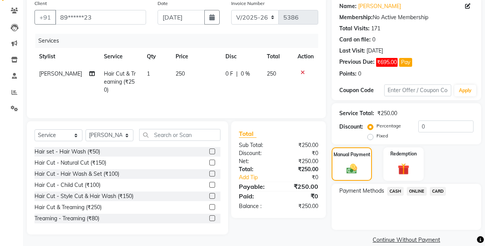
click at [414, 190] on span "ONLINE" at bounding box center [417, 191] width 20 height 9
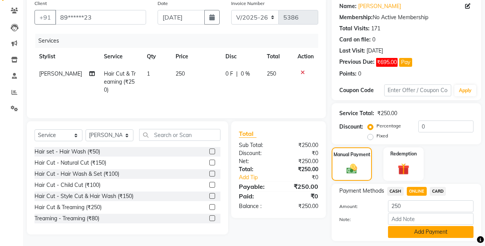
click at [416, 229] on button "Add Payment" at bounding box center [431, 232] width 86 height 12
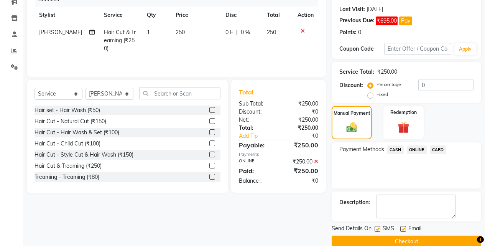
scroll to position [116, 0]
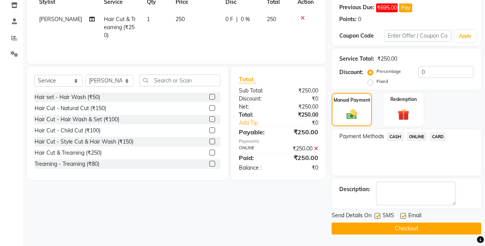
click at [421, 224] on button "Checkout" at bounding box center [407, 229] width 150 height 12
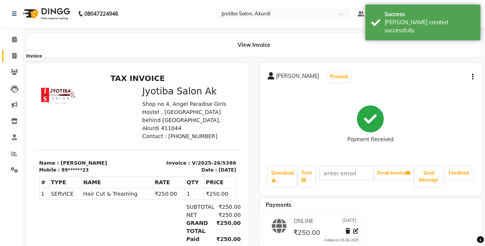
click at [15, 52] on span at bounding box center [14, 56] width 13 height 9
select select "service"
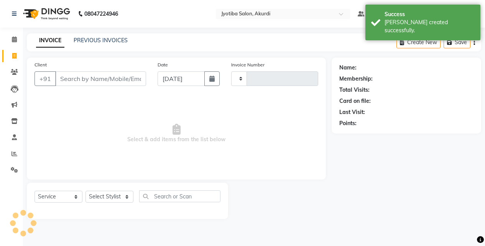
type input "5387"
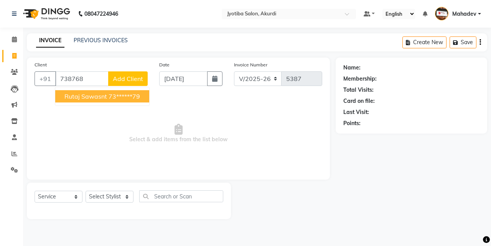
click at [91, 93] on span "rutaj sawasnt" at bounding box center [85, 96] width 43 height 8
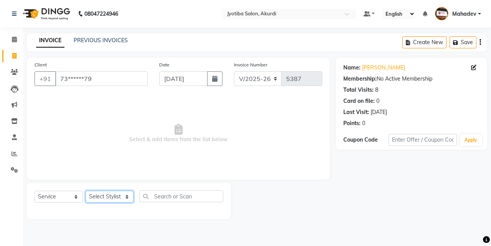
click at [120, 195] on select "Select Stylist Ajaj Ansari sahid Arif Ganpat Mahadev manish choudhari Parmu tat…" at bounding box center [110, 197] width 48 height 12
click at [86, 191] on select "Select Stylist Ajaj Ansari sahid Arif Ganpat Mahadev manish choudhari Parmu tat…" at bounding box center [110, 197] width 48 height 12
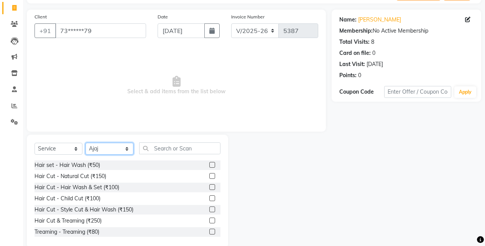
scroll to position [61, 0]
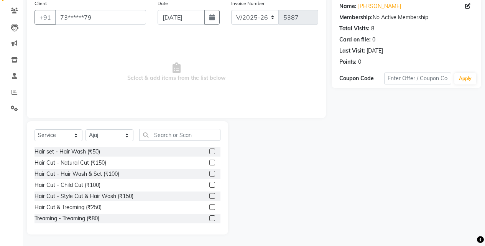
click at [86, 212] on div "Hair Cut & Treaming (₹250)" at bounding box center [128, 208] width 186 height 10
click at [87, 208] on div "Hair Cut & Treaming (₹250)" at bounding box center [68, 207] width 67 height 8
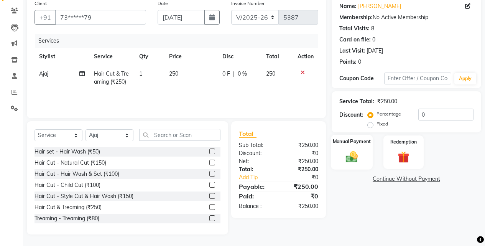
click at [358, 164] on div "Manual Payment" at bounding box center [352, 152] width 42 height 35
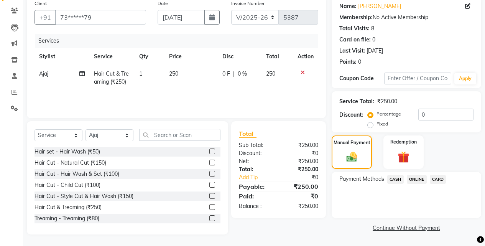
click at [410, 180] on span "ONLINE" at bounding box center [417, 179] width 20 height 9
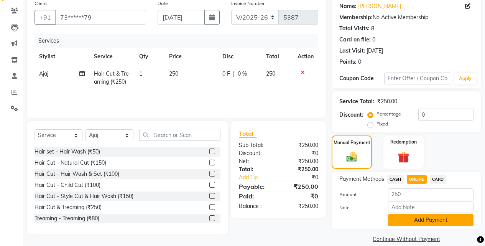
click at [413, 218] on button "Add Payment" at bounding box center [431, 220] width 86 height 12
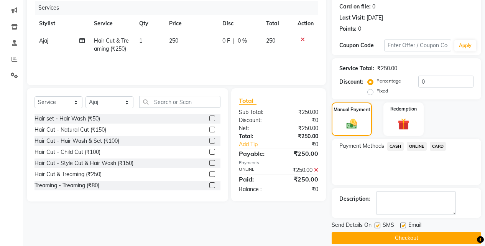
scroll to position [104, 0]
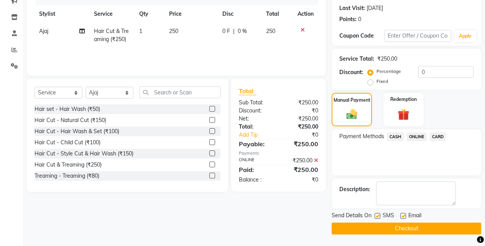
click at [417, 224] on button "Checkout" at bounding box center [407, 229] width 150 height 12
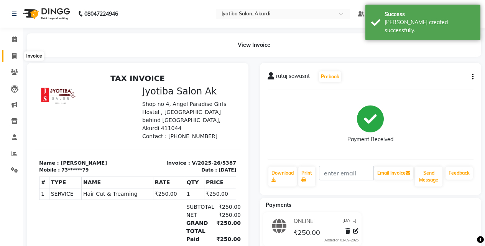
click at [12, 54] on icon at bounding box center [14, 56] width 4 height 6
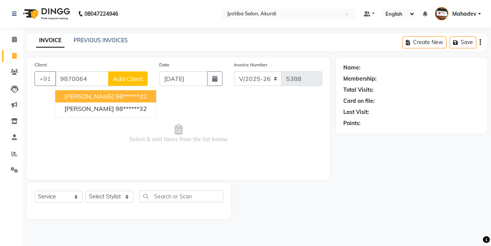
click at [116, 98] on ngb-highlight "98******32" at bounding box center [131, 96] width 31 height 8
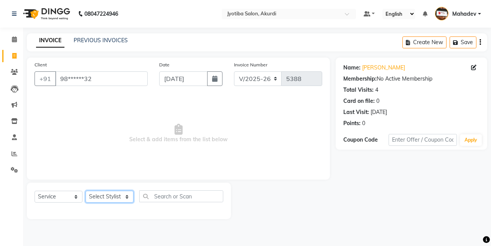
click at [114, 202] on select "Select Stylist Ajaj Ansari sahid Arif Ganpat Mahadev manish choudhari Parmu tat…" at bounding box center [110, 197] width 48 height 12
click at [86, 191] on select "Select Stylist Ajaj Ansari sahid Arif Ganpat Mahadev manish choudhari Parmu tat…" at bounding box center [110, 197] width 48 height 12
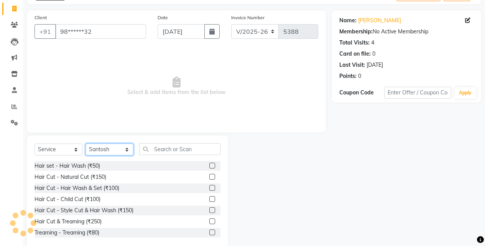
scroll to position [61, 0]
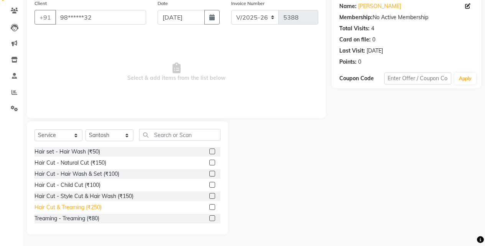
click at [100, 208] on div "Hair Cut & Treaming (₹250)" at bounding box center [68, 207] width 67 height 8
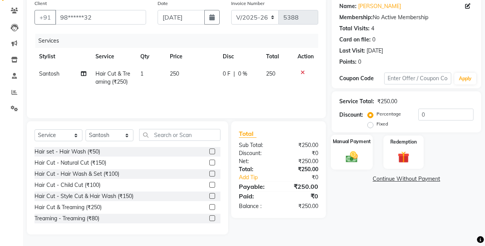
click at [366, 157] on div "Manual Payment" at bounding box center [352, 152] width 42 height 35
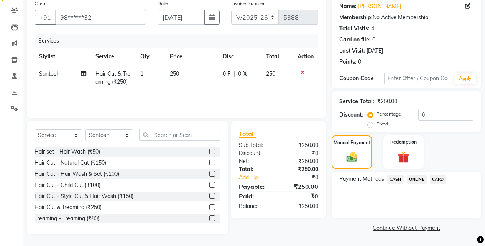
click at [413, 175] on span "ONLINE" at bounding box center [417, 179] width 20 height 9
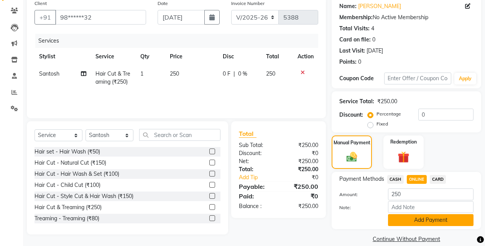
click at [412, 223] on button "Add Payment" at bounding box center [431, 220] width 86 height 12
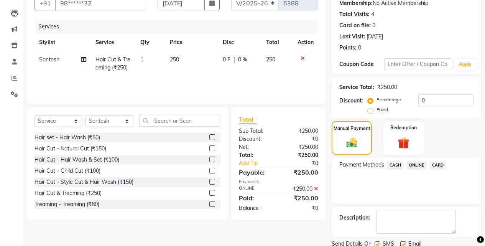
scroll to position [104, 0]
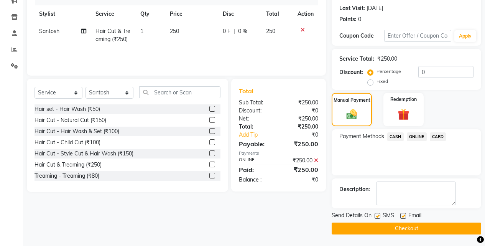
click at [417, 224] on button "Checkout" at bounding box center [407, 229] width 150 height 12
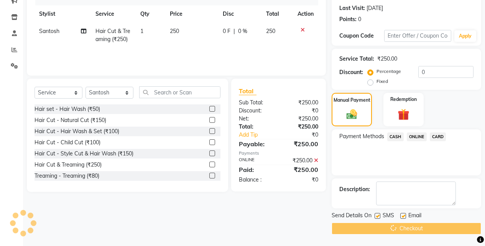
scroll to position [0, 0]
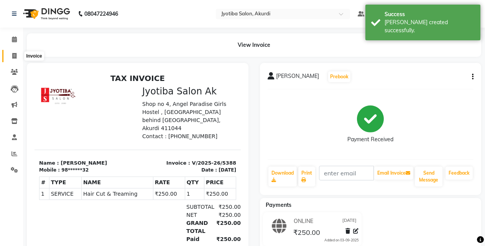
click at [20, 52] on span at bounding box center [14, 56] width 13 height 9
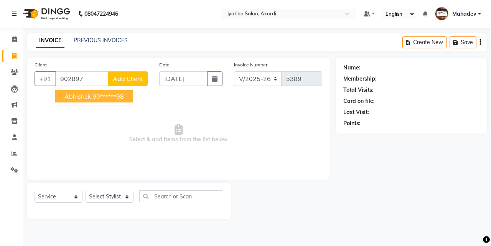
click at [129, 89] on ngb-typeahead-window "Abhishek 90******98" at bounding box center [94, 96] width 79 height 19
click at [127, 93] on button "Abhishek 90******98" at bounding box center [94, 96] width 78 height 12
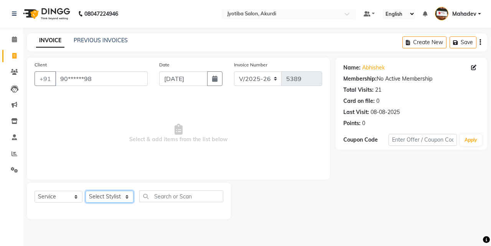
click at [117, 195] on select "Select Stylist Ajaj Ansari sahid Arif Ganpat Mahadev manish choudhari Parmu tat…" at bounding box center [110, 197] width 48 height 12
click at [86, 191] on select "Select Stylist Ajaj Ansari sahid Arif Ganpat Mahadev manish choudhari Parmu tat…" at bounding box center [110, 197] width 48 height 12
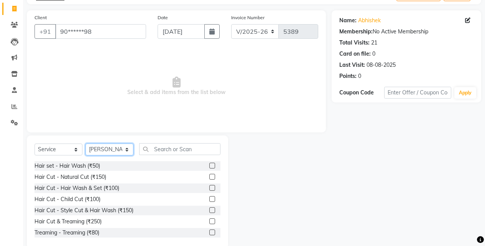
scroll to position [61, 0]
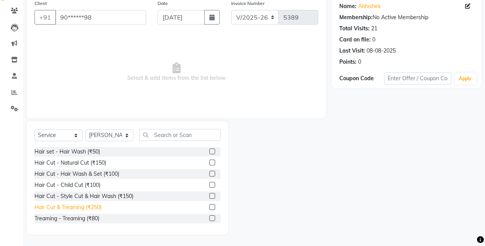
click at [96, 209] on div "Hair Cut & Treaming (₹250)" at bounding box center [68, 207] width 67 height 8
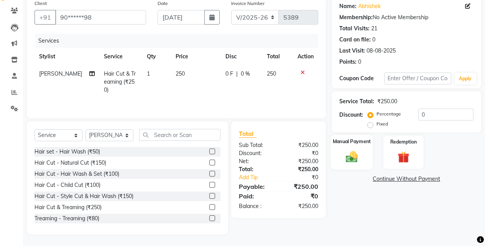
click at [366, 154] on div "Manual Payment" at bounding box center [352, 152] width 42 height 35
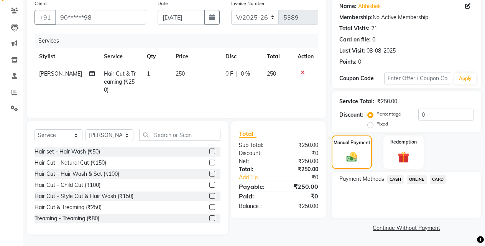
click at [425, 178] on span "ONLINE" at bounding box center [417, 179] width 20 height 9
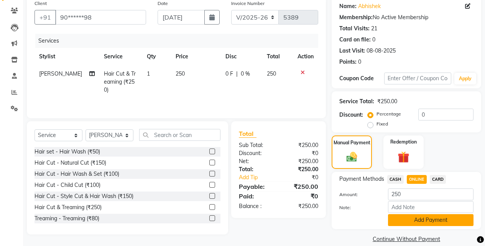
click at [417, 216] on button "Add Payment" at bounding box center [431, 220] width 86 height 12
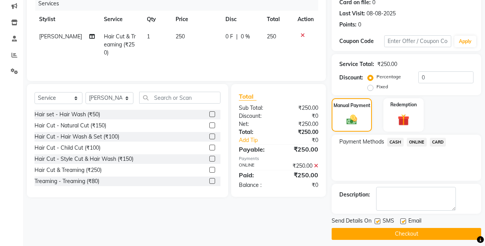
scroll to position [104, 0]
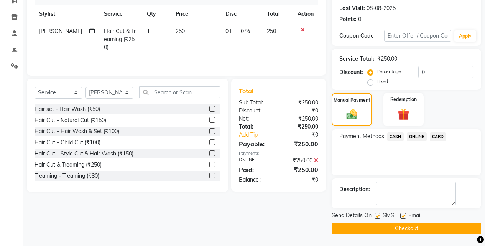
click at [417, 228] on button "Checkout" at bounding box center [407, 229] width 150 height 12
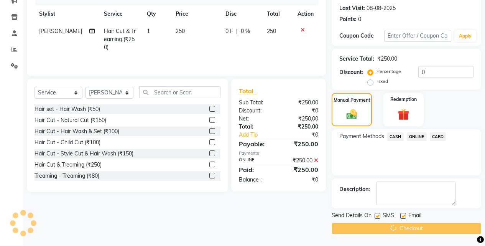
scroll to position [0, 0]
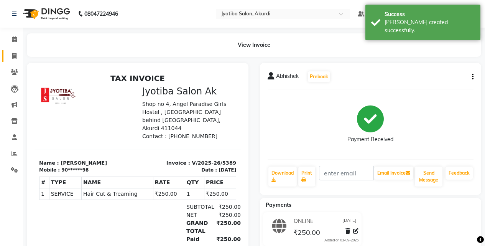
click at [7, 59] on link "Invoice" at bounding box center [11, 56] width 18 height 13
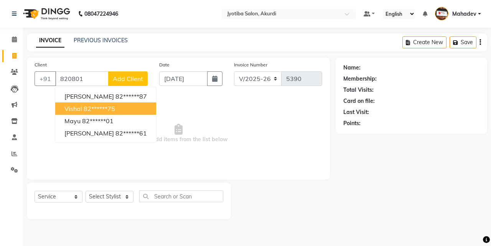
click at [119, 114] on button "Vishal 82******75" at bounding box center [105, 108] width 101 height 12
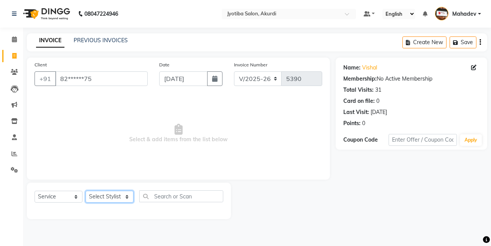
click at [104, 202] on select "Select Stylist Ajaj Ansari sahid Arif Ganpat Mahadev manish choudhari Parmu tat…" at bounding box center [110, 197] width 48 height 12
click at [86, 191] on select "Select Stylist Ajaj Ansari sahid Arif Ganpat Mahadev manish choudhari Parmu tat…" at bounding box center [110, 197] width 48 height 12
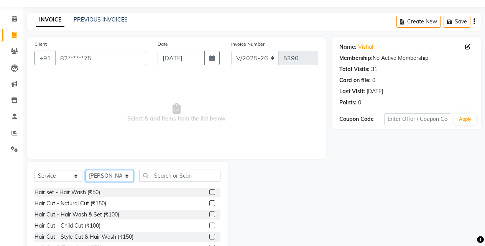
scroll to position [61, 0]
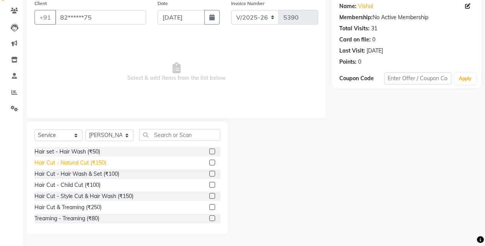
click at [97, 161] on div "Hair Cut - Natural Cut (₹150)" at bounding box center [71, 163] width 72 height 8
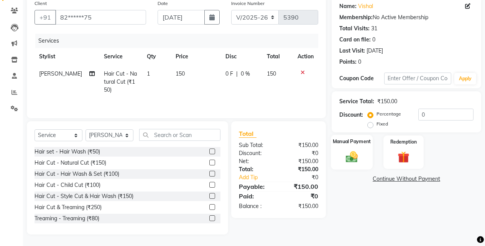
click at [354, 154] on img at bounding box center [352, 157] width 20 height 14
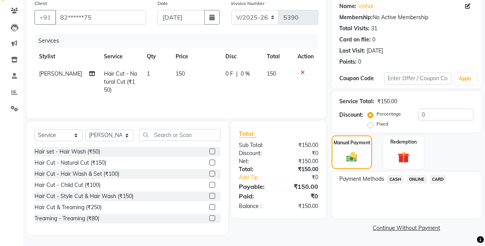
drag, startPoint x: 391, startPoint y: 180, endPoint x: 392, endPoint y: 188, distance: 8.1
click at [391, 181] on span "CASH" at bounding box center [396, 179] width 17 height 9
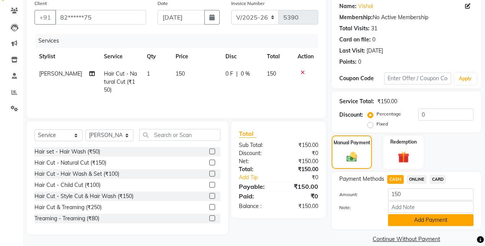
click at [393, 223] on button "Add Payment" at bounding box center [431, 220] width 86 height 12
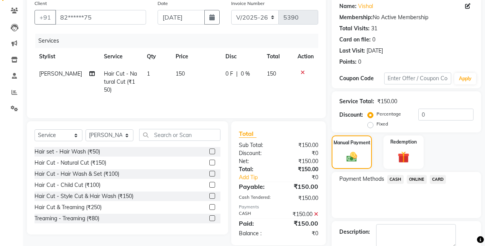
scroll to position [104, 0]
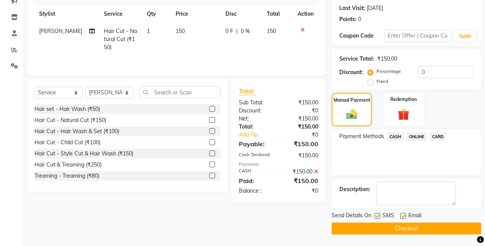
click at [393, 224] on button "Checkout" at bounding box center [407, 229] width 150 height 12
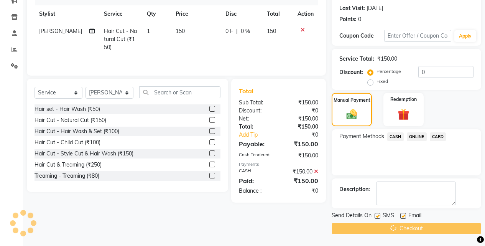
scroll to position [0, 0]
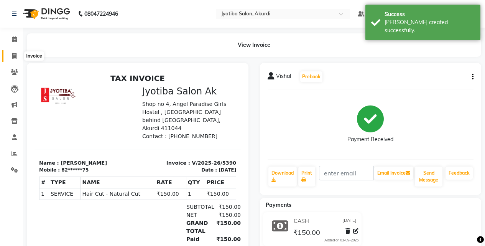
click at [15, 56] on icon at bounding box center [14, 56] width 4 height 6
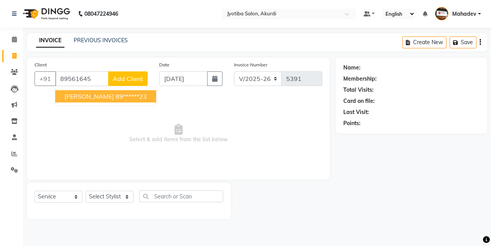
click at [79, 102] on button "ganesh s 89******23" at bounding box center [105, 96] width 101 height 12
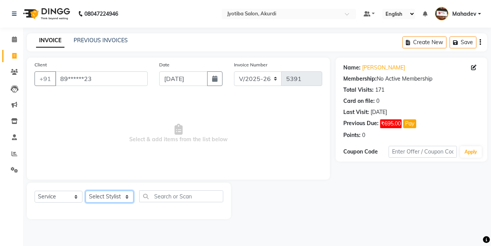
click at [116, 195] on select "Select Stylist Ajaj Ansari sahid Arif Ganpat Mahadev manish choudhari Parmu tat…" at bounding box center [110, 197] width 48 height 12
click at [86, 191] on select "Select Stylist Ajaj Ansari sahid Arif Ganpat Mahadev manish choudhari Parmu tat…" at bounding box center [110, 197] width 48 height 12
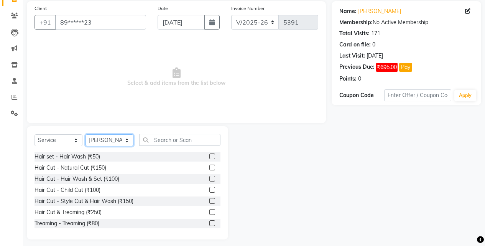
scroll to position [61, 0]
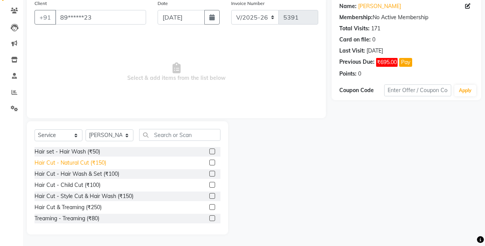
click at [101, 160] on div "Hair Cut - Natural Cut (₹150)" at bounding box center [71, 163] width 72 height 8
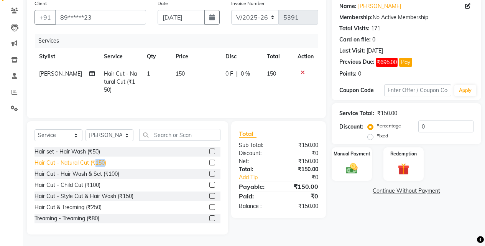
click at [101, 160] on div "Hair Cut - Natural Cut (₹150)" at bounding box center [71, 163] width 72 height 8
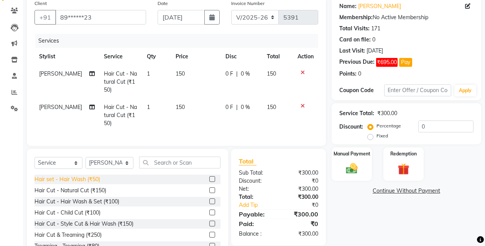
click at [95, 183] on div "Hair set - Hair Wash (₹50)" at bounding box center [68, 179] width 66 height 8
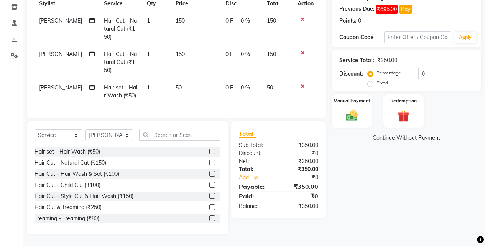
scroll to position [120, 0]
click at [125, 135] on select "Select Stylist Ajaj Ansari sahid Arif Ganpat Mahadev manish choudhari Parmu tat…" at bounding box center [110, 135] width 48 height 12
click at [86, 129] on select "Select Stylist Ajaj Ansari sahid Arif Ganpat Mahadev manish choudhari Parmu tat…" at bounding box center [110, 135] width 48 height 12
click at [116, 174] on div "Hair Cut - Hair Wash & Set (₹100)" at bounding box center [77, 174] width 85 height 8
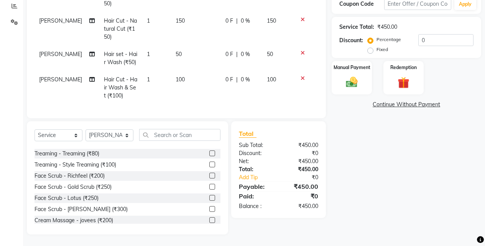
scroll to position [64, 0]
click at [92, 152] on div "Treaming - Treaming (₹80)" at bounding box center [67, 154] width 65 height 8
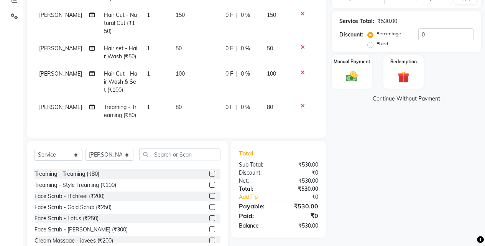
scroll to position [2, 0]
click at [347, 74] on img at bounding box center [352, 76] width 20 height 14
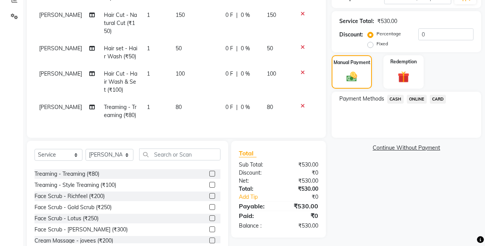
click at [396, 97] on span "CASH" at bounding box center [396, 99] width 17 height 9
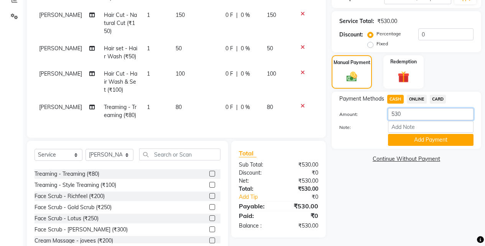
click at [410, 116] on input "530" at bounding box center [431, 114] width 86 height 12
click at [416, 139] on button "Add Payment" at bounding box center [431, 140] width 86 height 12
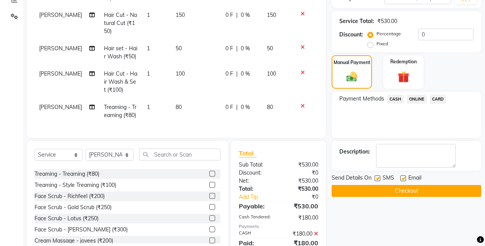
click at [414, 98] on span "ONLINE" at bounding box center [417, 99] width 20 height 9
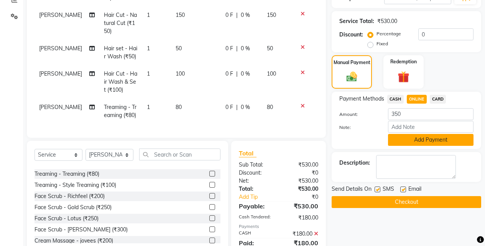
click at [413, 139] on button "Add Payment" at bounding box center [431, 140] width 86 height 12
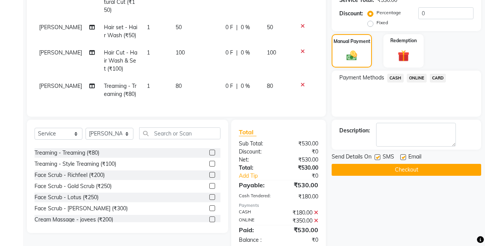
scroll to position [195, 0]
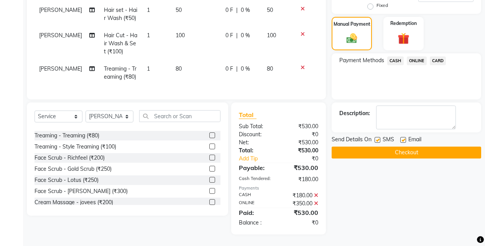
click at [416, 153] on button "Checkout" at bounding box center [407, 153] width 150 height 12
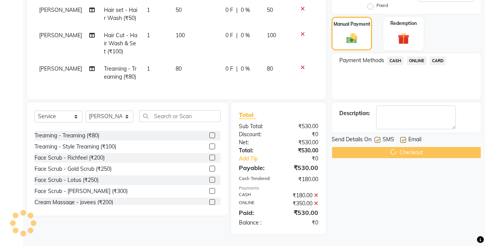
scroll to position [0, 0]
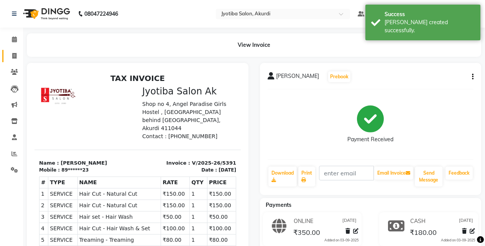
click at [7, 57] on link "Invoice" at bounding box center [11, 56] width 18 height 13
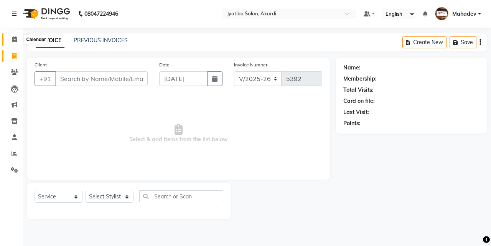
click at [19, 37] on span at bounding box center [14, 39] width 13 height 9
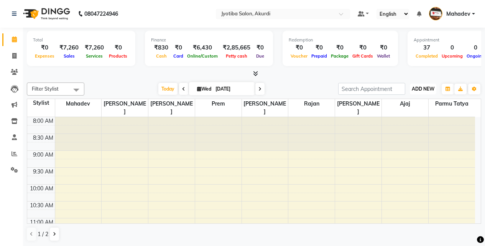
click at [431, 85] on button "ADD NEW Toggle Dropdown" at bounding box center [423, 89] width 26 height 11
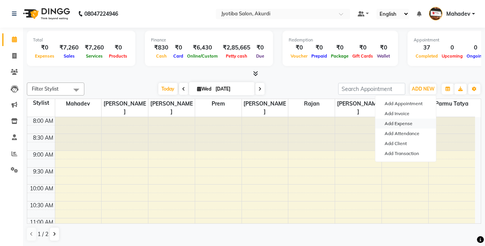
click at [402, 123] on link "Add Expense" at bounding box center [406, 124] width 61 height 10
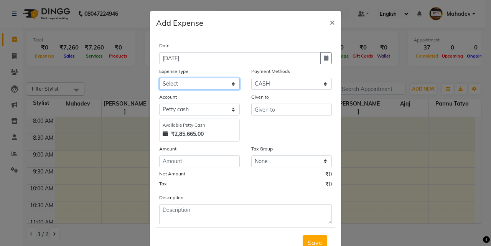
click at [213, 82] on select "Select Advance salary Advance salary ajaj Bank charges Car maintenance Cash tra…" at bounding box center [199, 84] width 81 height 12
click at [159, 78] on select "Select Advance salary Advance salary ajaj Bank charges Car maintenance Cash tra…" at bounding box center [199, 84] width 81 height 12
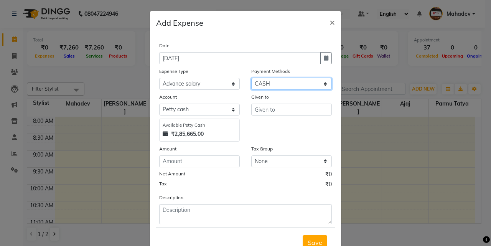
click at [284, 82] on select "Select CASH ONLINE CARD" at bounding box center [291, 84] width 81 height 12
click at [251, 78] on select "Select CASH ONLINE CARD" at bounding box center [291, 84] width 81 height 12
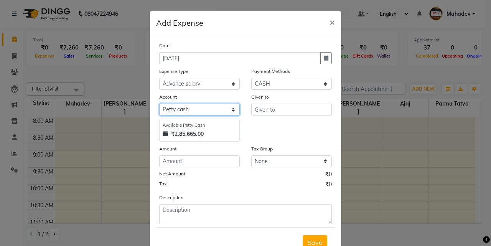
click at [159, 111] on select "Select Default account Petty cash" at bounding box center [199, 110] width 81 height 12
click at [159, 104] on select "Select Default account Petty cash" at bounding box center [199, 110] width 81 height 12
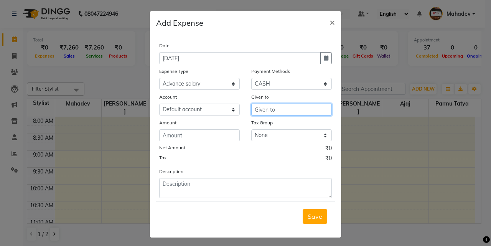
click at [266, 106] on input "text" at bounding box center [291, 110] width 81 height 12
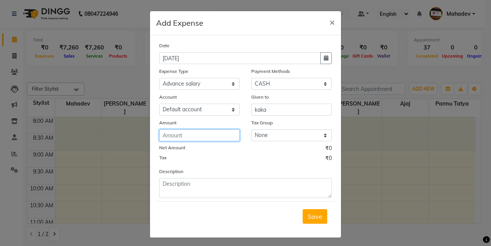
click at [228, 135] on input "number" at bounding box center [199, 135] width 81 height 12
click at [308, 217] on span "Save" at bounding box center [315, 217] width 15 height 8
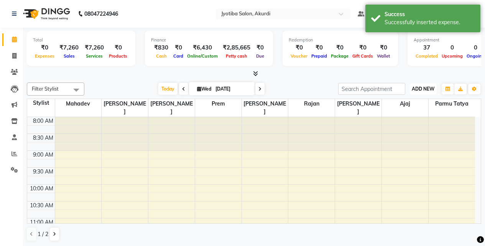
click at [416, 85] on button "ADD NEW Toggle Dropdown" at bounding box center [423, 89] width 26 height 11
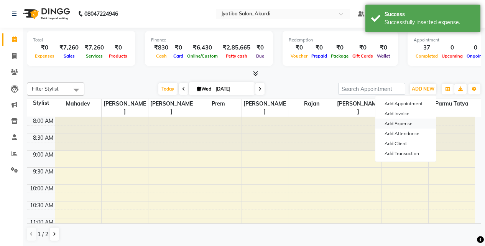
click at [404, 122] on link "Add Expense" at bounding box center [406, 124] width 61 height 10
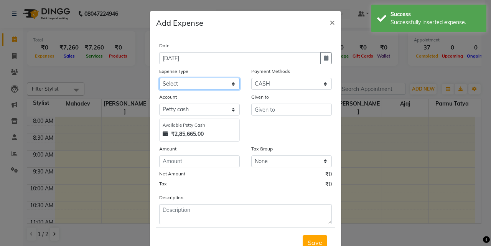
drag, startPoint x: 214, startPoint y: 83, endPoint x: 215, endPoint y: 89, distance: 6.6
click at [214, 83] on select "Select Advance salary Advance salary ajaj Bank charges Car maintenance Cash tra…" at bounding box center [199, 84] width 81 height 12
click at [159, 78] on select "Select Advance salary Advance salary ajaj Bank charges Car maintenance Cash tra…" at bounding box center [199, 84] width 81 height 12
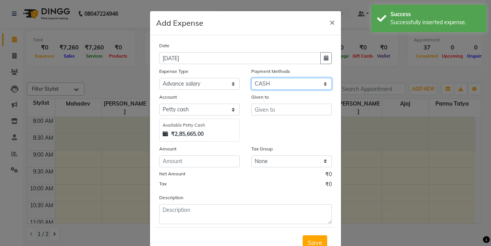
click at [274, 84] on select "Select CASH ONLINE CARD" at bounding box center [291, 84] width 81 height 12
click at [251, 78] on select "Select CASH ONLINE CARD" at bounding box center [291, 84] width 81 height 12
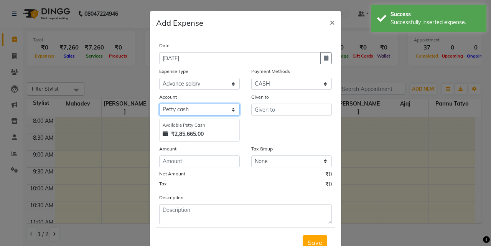
drag, startPoint x: 219, startPoint y: 105, endPoint x: 223, endPoint y: 114, distance: 9.8
click at [220, 106] on select "Select Default account Petty cash" at bounding box center [199, 110] width 81 height 12
click at [159, 104] on select "Select Default account Petty cash" at bounding box center [199, 110] width 81 height 12
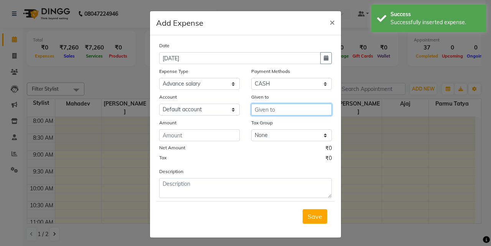
click at [285, 114] on input "text" at bounding box center [291, 110] width 81 height 12
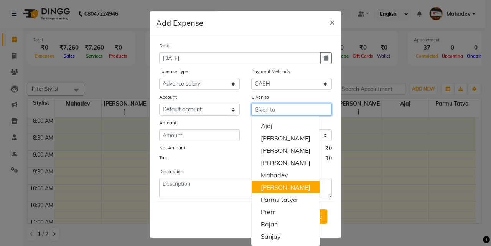
click at [298, 186] on ngb-highlight "[PERSON_NAME]" at bounding box center [286, 187] width 50 height 8
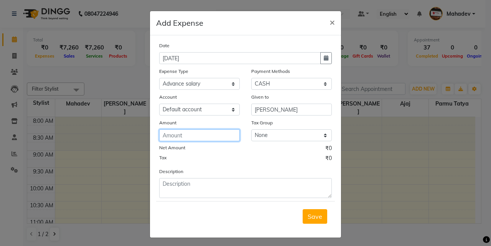
click at [206, 139] on input "number" at bounding box center [199, 135] width 81 height 12
click at [317, 224] on div "Save" at bounding box center [245, 216] width 179 height 30
click at [316, 220] on button "Save" at bounding box center [315, 216] width 25 height 15
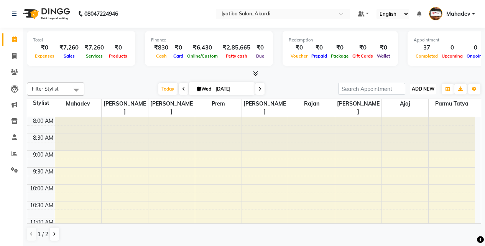
click at [418, 91] on span "ADD NEW" at bounding box center [423, 89] width 23 height 6
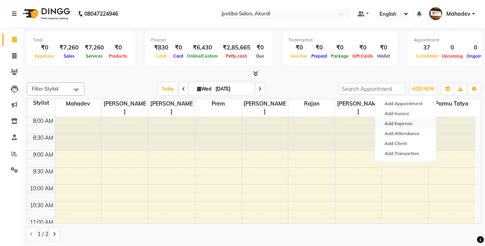
click at [405, 122] on link "Add Expense" at bounding box center [406, 124] width 61 height 10
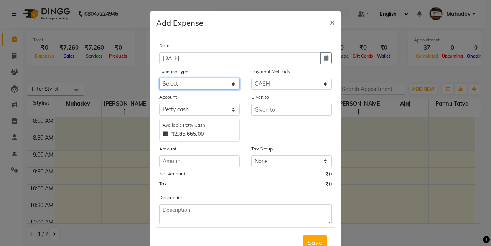
drag, startPoint x: 183, startPoint y: 81, endPoint x: 186, endPoint y: 89, distance: 8.5
click at [184, 82] on select "Select Advance salary Advance salary ajaj Bank charges Car maintenance Cash tra…" at bounding box center [199, 84] width 81 height 12
click at [159, 78] on select "Select Advance salary Advance salary ajaj Bank charges Car maintenance Cash tra…" at bounding box center [199, 84] width 81 height 12
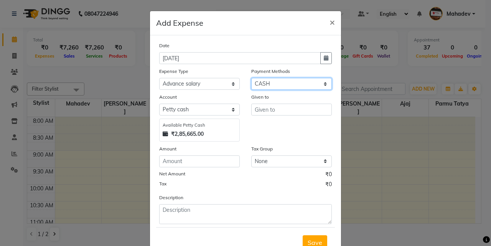
click at [302, 88] on select "Select CASH ONLINE CARD" at bounding box center [291, 84] width 81 height 12
click at [251, 78] on select "Select CASH ONLINE CARD" at bounding box center [291, 84] width 81 height 12
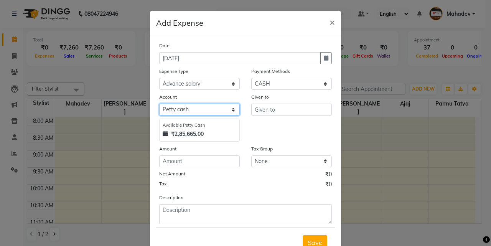
drag, startPoint x: 204, startPoint y: 110, endPoint x: 204, endPoint y: 115, distance: 5.0
click at [204, 110] on select "Select Default account Petty cash" at bounding box center [199, 110] width 81 height 12
click at [159, 104] on select "Select Default account Petty cash" at bounding box center [199, 110] width 81 height 12
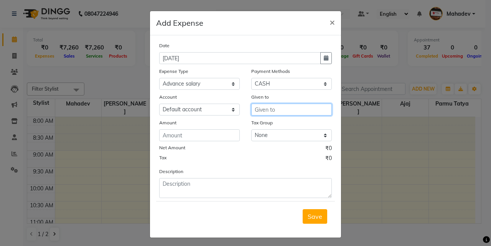
click at [276, 107] on input "text" at bounding box center [291, 110] width 81 height 12
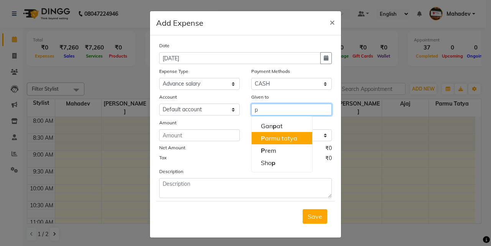
click at [287, 139] on ngb-highlight "P armu tatya" at bounding box center [279, 138] width 36 height 8
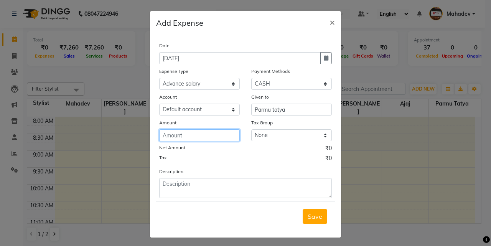
click at [219, 135] on input "number" at bounding box center [199, 135] width 81 height 12
click at [311, 218] on span "Save" at bounding box center [315, 217] width 15 height 8
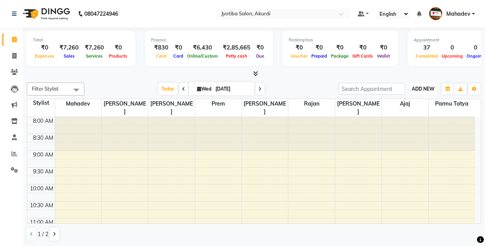
click at [420, 84] on button "ADD NEW Toggle Dropdown" at bounding box center [423, 89] width 26 height 11
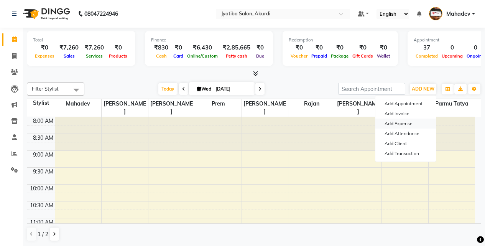
click at [409, 119] on link "Add Expense" at bounding box center [406, 124] width 61 height 10
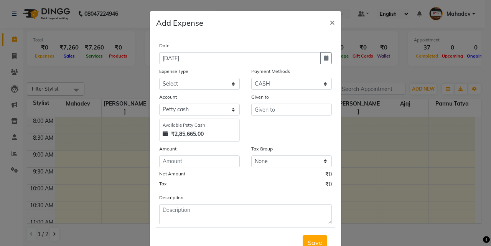
click at [190, 90] on div "Date 03-09-2025 Expense Type Select Advance salary Advance salary ajaj Bank cha…" at bounding box center [245, 132] width 173 height 183
drag, startPoint x: 193, startPoint y: 83, endPoint x: 191, endPoint y: 89, distance: 6.0
click at [193, 83] on select "Select Advance salary Advance salary ajaj Bank charges Car maintenance Cash tra…" at bounding box center [199, 84] width 81 height 12
click at [159, 78] on select "Select Advance salary Advance salary ajaj Bank charges Car maintenance Cash tra…" at bounding box center [199, 84] width 81 height 12
drag, startPoint x: 275, startPoint y: 81, endPoint x: 275, endPoint y: 89, distance: 8.1
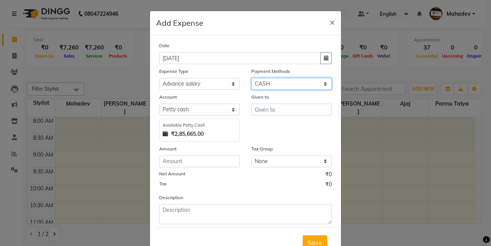
click at [275, 81] on select "Select CASH ONLINE CARD" at bounding box center [291, 84] width 81 height 12
click at [251, 78] on select "Select CASH ONLINE CARD" at bounding box center [291, 84] width 81 height 12
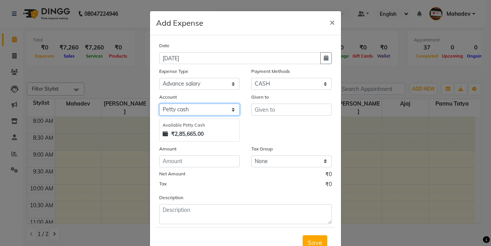
click at [204, 109] on select "Select Default account Petty cash" at bounding box center [199, 110] width 81 height 12
click at [159, 104] on select "Select Default account Petty cash" at bounding box center [199, 110] width 81 height 12
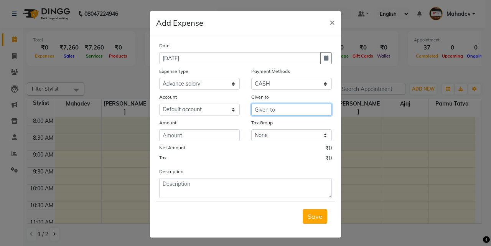
click at [274, 109] on input "text" at bounding box center [291, 110] width 81 height 12
click at [279, 127] on button "Shop" at bounding box center [282, 126] width 61 height 12
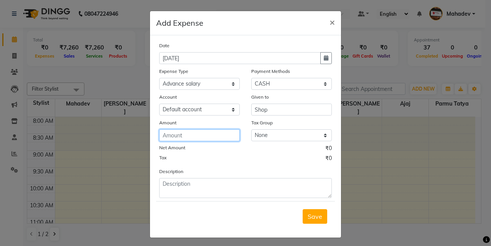
click at [208, 136] on input "number" at bounding box center [199, 135] width 81 height 12
click at [313, 219] on span "Save" at bounding box center [315, 217] width 15 height 8
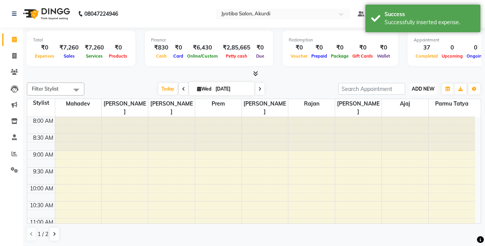
click at [418, 84] on button "ADD NEW Toggle Dropdown" at bounding box center [423, 89] width 26 height 11
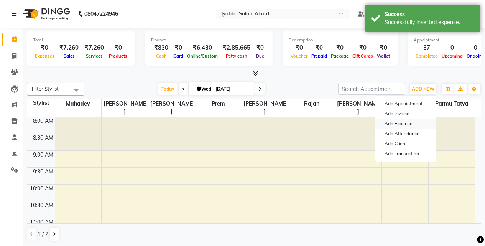
click at [404, 124] on link "Add Expense" at bounding box center [406, 124] width 61 height 10
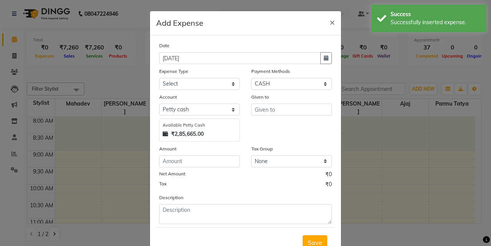
click at [208, 71] on div "Expense Type" at bounding box center [199, 72] width 81 height 11
click at [206, 77] on div "Expense Type" at bounding box center [199, 72] width 81 height 11
click at [205, 84] on select "Select Advance salary Advance salary ajaj Bank charges Car maintenance Cash tra…" at bounding box center [199, 84] width 81 height 12
click at [159, 78] on select "Select Advance salary Advance salary ajaj Bank charges Car maintenance Cash tra…" at bounding box center [199, 84] width 81 height 12
click at [272, 88] on select "Select CASH ONLINE CARD" at bounding box center [291, 84] width 81 height 12
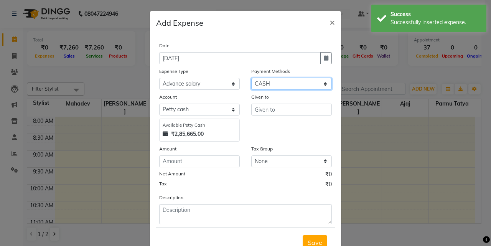
click at [251, 78] on select "Select CASH ONLINE CARD" at bounding box center [291, 84] width 81 height 12
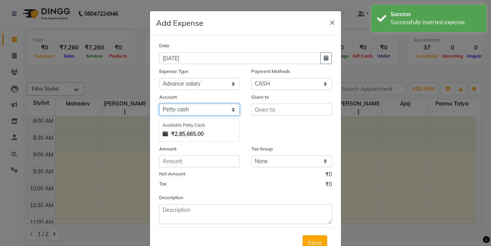
click at [210, 112] on select "Select Default account Petty cash" at bounding box center [199, 110] width 81 height 12
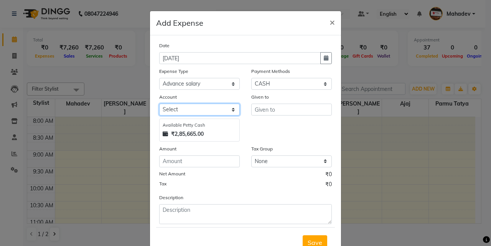
click at [159, 104] on select "Select Default account Petty cash" at bounding box center [199, 110] width 81 height 12
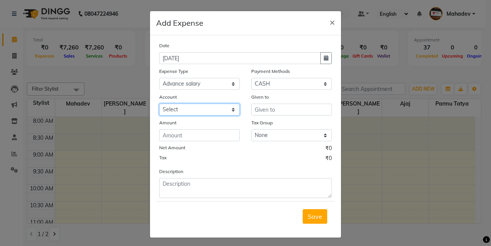
click at [205, 110] on select "Select Default account Petty cash" at bounding box center [199, 110] width 81 height 12
click at [159, 104] on select "Select Default account Petty cash" at bounding box center [199, 110] width 81 height 12
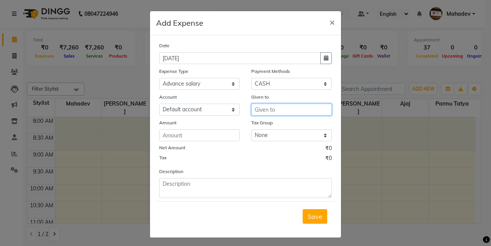
click at [279, 108] on input "text" at bounding box center [291, 110] width 81 height 12
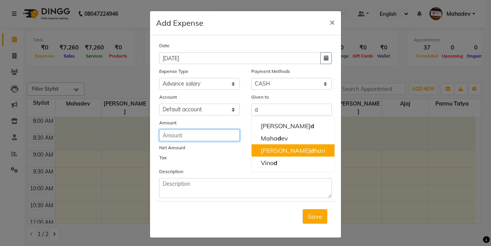
click at [226, 135] on input "number" at bounding box center [199, 135] width 81 height 12
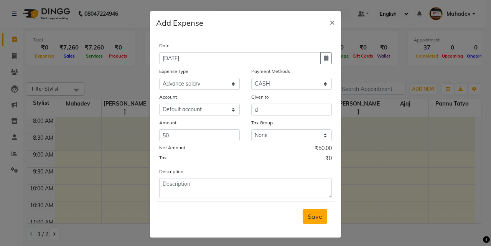
click at [315, 218] on span "Save" at bounding box center [315, 217] width 15 height 8
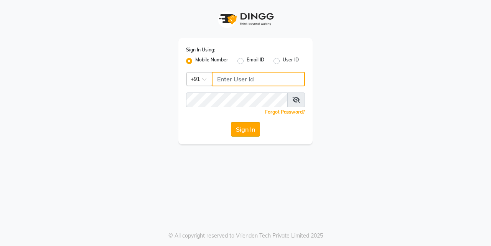
type input "7276795598"
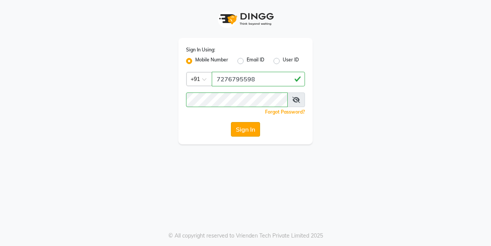
click at [244, 131] on button "Sign In" at bounding box center [245, 129] width 29 height 15
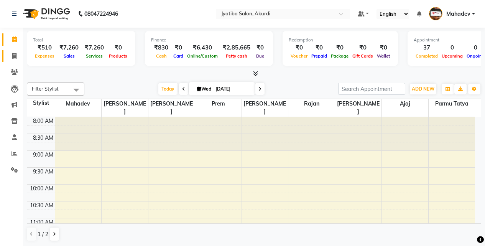
click at [7, 61] on link "Invoice" at bounding box center [11, 56] width 18 height 13
select select "557"
select select "service"
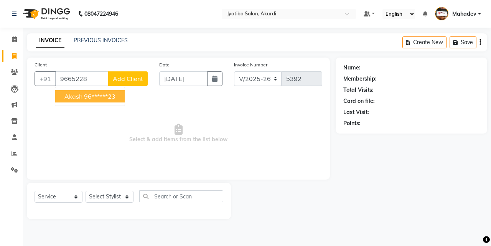
click at [83, 96] on button "akash 96******23" at bounding box center [89, 96] width 69 height 12
type input "96******23"
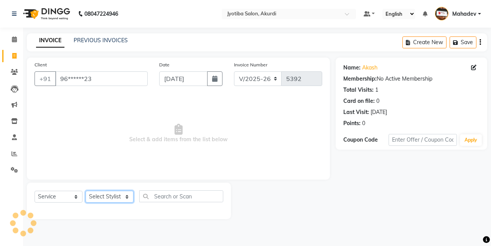
click at [113, 200] on select "Select Stylist Ajaj Ansari sahid Arif Ganpat Mahadev manish choudhari Parmu tat…" at bounding box center [110, 197] width 48 height 12
select select "86627"
click at [86, 191] on select "Select Stylist Ajaj Ansari sahid Arif Ganpat Mahadev manish choudhari Parmu tat…" at bounding box center [110, 197] width 48 height 12
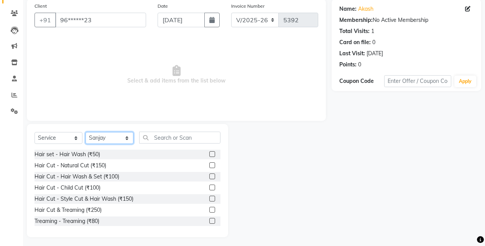
scroll to position [61, 0]
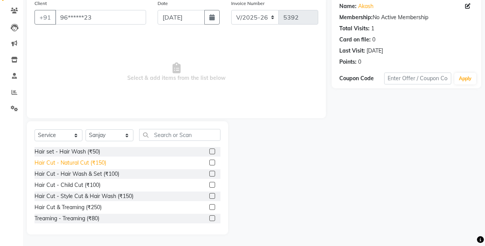
click at [91, 164] on div "Hair Cut - Natural Cut (₹150)" at bounding box center [71, 163] width 72 height 8
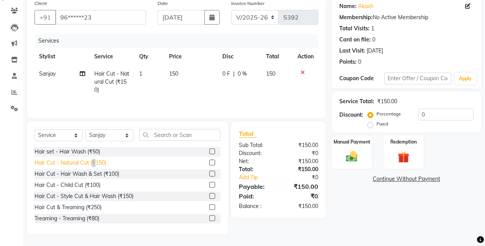
click at [91, 164] on div "Hair Cut - Natural Cut (₹150)" at bounding box center [71, 163] width 72 height 8
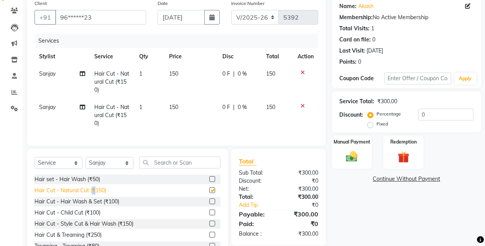
checkbox input "false"
click at [84, 182] on div "Hair set - Hair Wash (₹50)" at bounding box center [68, 179] width 66 height 8
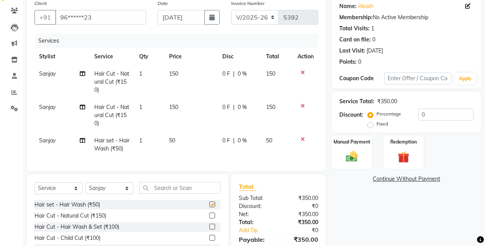
checkbox input "false"
click at [365, 157] on div "Manual Payment" at bounding box center [352, 152] width 42 height 35
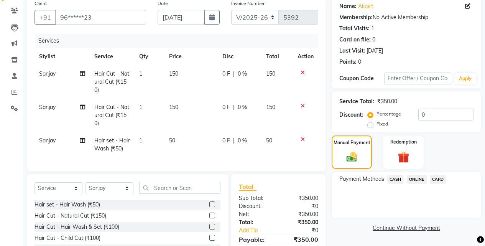
click at [418, 183] on span "ONLINE" at bounding box center [417, 179] width 20 height 9
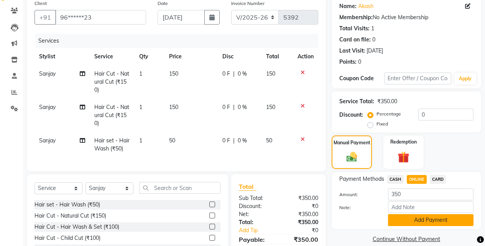
click at [418, 220] on button "Add Payment" at bounding box center [431, 220] width 86 height 12
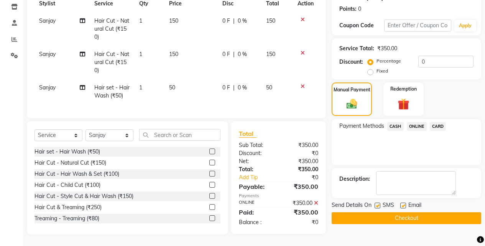
scroll to position [120, 0]
click at [418, 221] on div "Name: Akash Membership: No Active Membership Total Visits: 1 Card on file: 0 La…" at bounding box center [409, 88] width 155 height 291
click at [425, 212] on button "Checkout" at bounding box center [407, 218] width 150 height 12
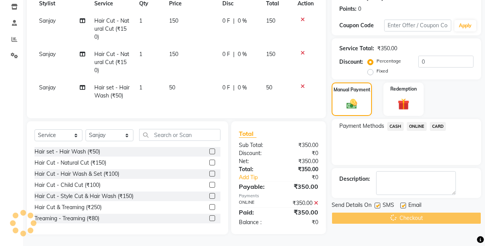
scroll to position [0, 0]
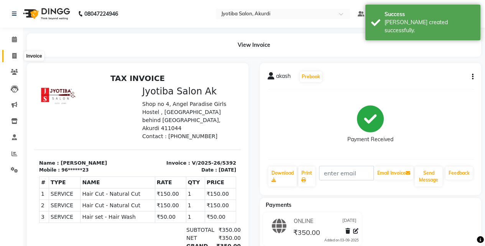
click at [11, 58] on span at bounding box center [14, 56] width 13 height 9
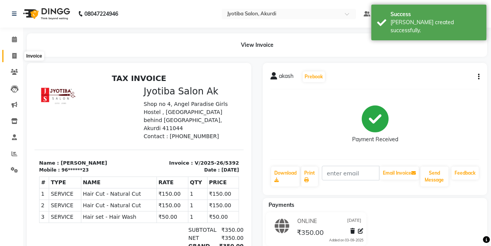
select select "service"
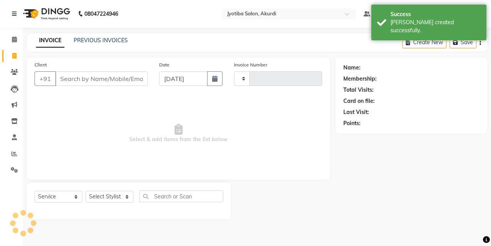
type input "5393"
select select "557"
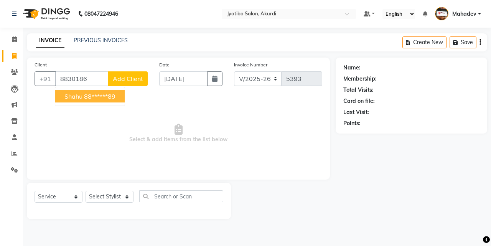
click at [109, 98] on ngb-highlight "88******89" at bounding box center [99, 96] width 31 height 8
type input "88******89"
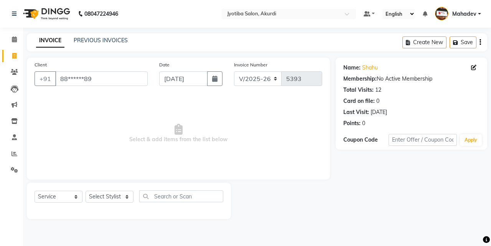
click at [121, 203] on div "Select Service Product Membership Package Voucher Prepaid Gift Card Select Styl…" at bounding box center [129, 199] width 189 height 18
click at [121, 195] on select "Select Stylist Ajaj Ansari sahid Arif Ganpat Mahadev manish choudhari Parmu tat…" at bounding box center [110, 197] width 48 height 12
select select "78017"
click at [86, 191] on select "Select Stylist Ajaj Ansari sahid Arif Ganpat Mahadev manish choudhari Parmu tat…" at bounding box center [110, 197] width 48 height 12
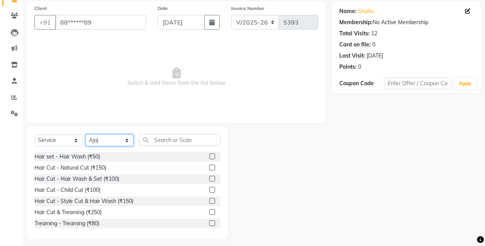
scroll to position [61, 0]
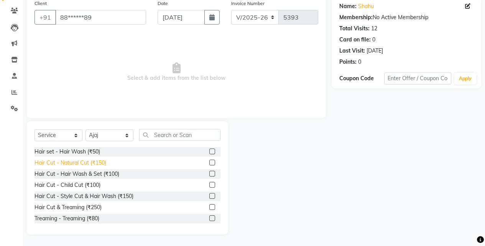
click at [99, 163] on div "Hair Cut - Natural Cut (₹150)" at bounding box center [71, 163] width 72 height 8
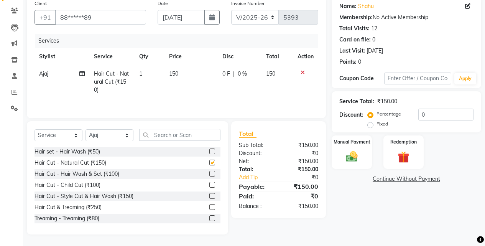
checkbox input "false"
click at [352, 162] on img at bounding box center [352, 157] width 20 height 14
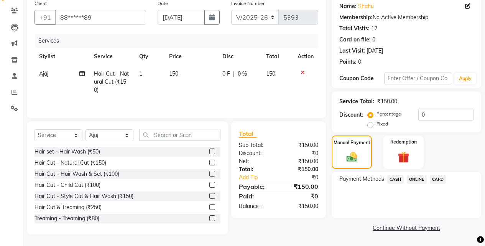
click at [414, 180] on span "ONLINE" at bounding box center [417, 179] width 20 height 9
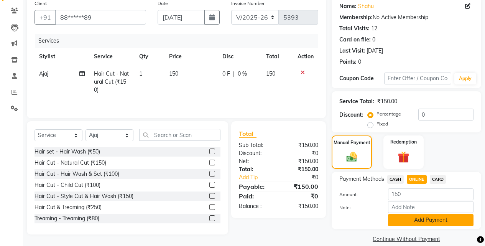
click at [420, 222] on button "Add Payment" at bounding box center [431, 220] width 86 height 12
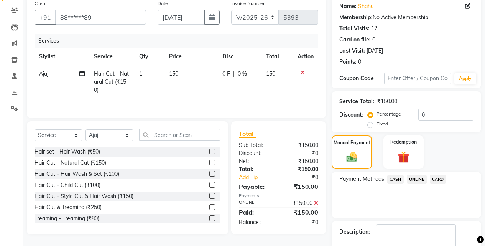
scroll to position [104, 0]
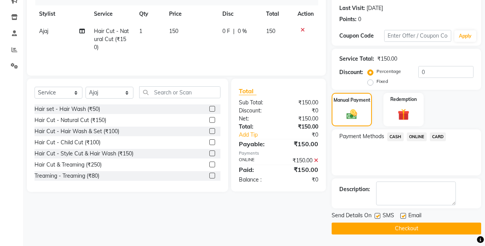
click at [432, 224] on button "Checkout" at bounding box center [407, 229] width 150 height 12
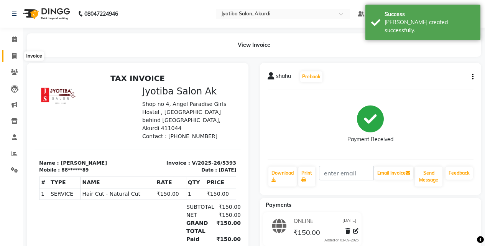
click at [12, 55] on span at bounding box center [14, 56] width 13 height 9
select select "service"
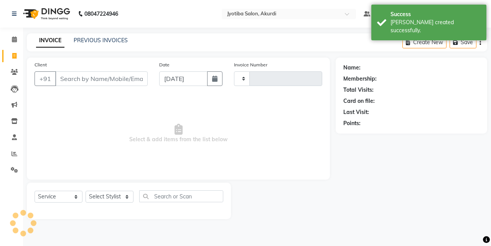
type input "5394"
select select "557"
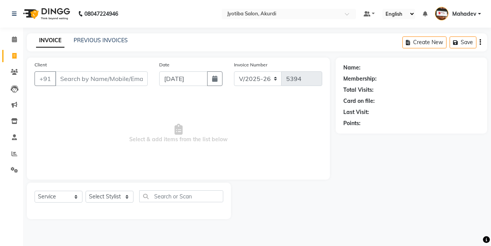
click at [103, 81] on input "Client" at bounding box center [101, 78] width 92 height 15
type input "k"
click at [79, 83] on input "Client" at bounding box center [101, 78] width 92 height 15
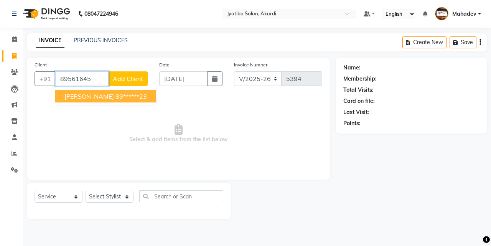
click at [114, 92] on button "ganesh s 89******23" at bounding box center [105, 96] width 101 height 12
type input "89******23"
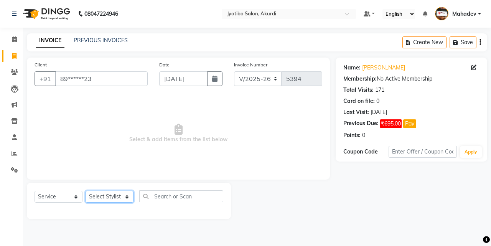
click at [96, 198] on select "Select Stylist Ajaj Ansari sahid Arif Ganpat Mahadev manish choudhari Parmu tat…" at bounding box center [110, 197] width 48 height 12
select select "43504"
click at [86, 191] on select "Select Stylist Ajaj Ansari sahid Arif Ganpat Mahadev manish choudhari Parmu tat…" at bounding box center [110, 197] width 48 height 12
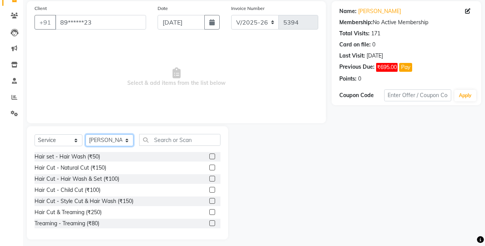
scroll to position [61, 0]
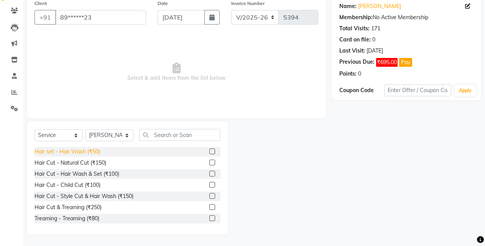
click at [93, 152] on div "Hair set - Hair Wash (₹50)" at bounding box center [68, 152] width 66 height 8
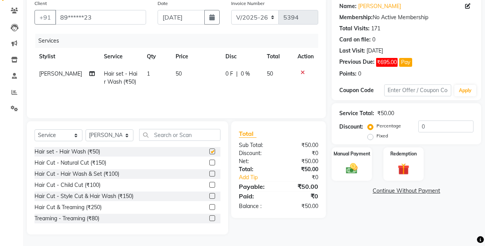
checkbox input "false"
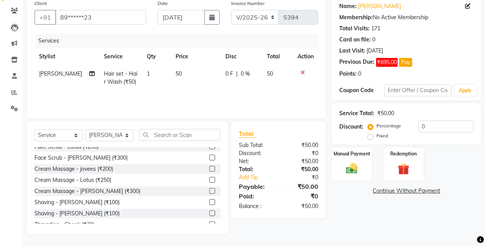
scroll to position [128, 0]
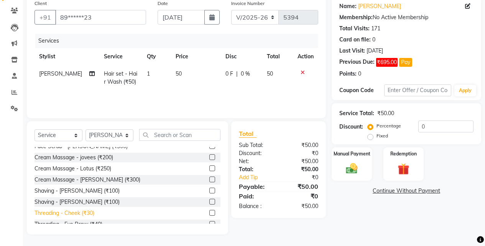
click at [91, 211] on div "Threading - Cheek (₹30)" at bounding box center [65, 213] width 60 height 8
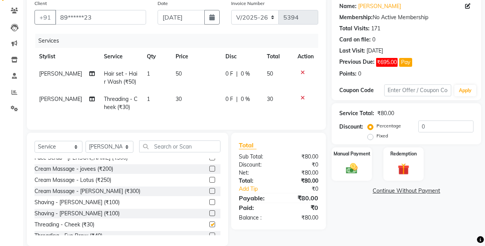
checkbox input "false"
click at [176, 98] on span "30" at bounding box center [179, 99] width 6 height 7
select select "43504"
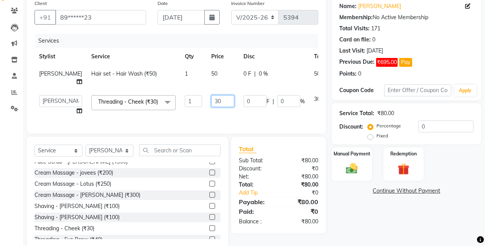
click at [211, 99] on input "30" at bounding box center [222, 101] width 23 height 12
type input "3"
type input "20"
click at [176, 126] on div "Services Stylist Service Qty Price Disc Total Action Sohel Hair set - Hair Wash…" at bounding box center [177, 80] width 284 height 92
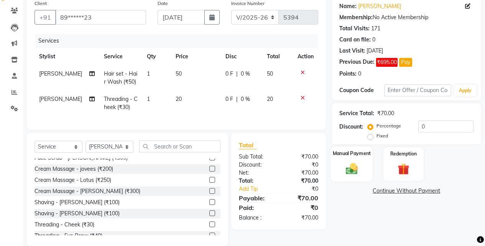
click at [342, 157] on label "Manual Payment" at bounding box center [352, 153] width 38 height 7
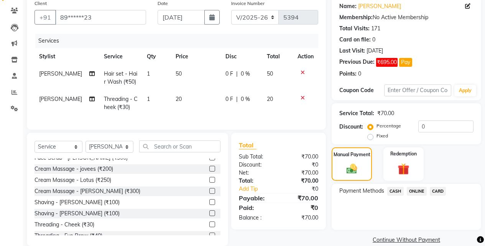
click at [425, 186] on div "Payment Methods CASH ONLINE CARD" at bounding box center [407, 207] width 150 height 46
click at [422, 190] on span "ONLINE" at bounding box center [417, 191] width 20 height 9
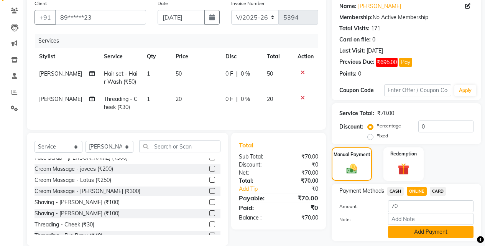
click at [421, 233] on button "Add Payment" at bounding box center [431, 232] width 86 height 12
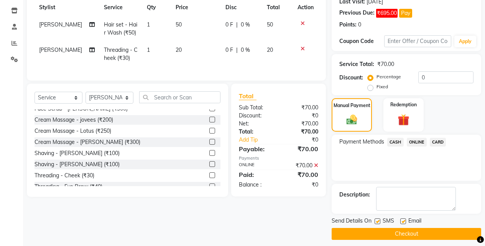
scroll to position [116, 0]
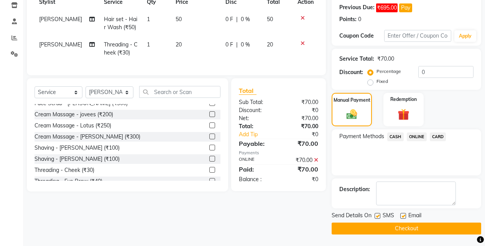
click at [420, 227] on button "Checkout" at bounding box center [407, 229] width 150 height 12
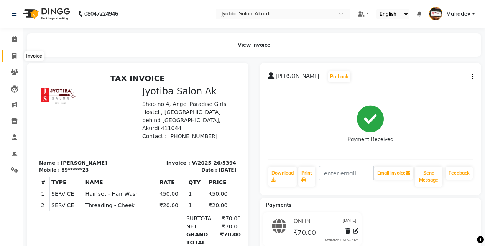
click at [8, 58] on span at bounding box center [14, 56] width 13 height 9
select select "557"
select select "service"
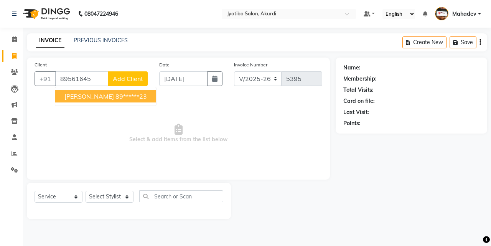
click at [89, 95] on span "ganesh s" at bounding box center [89, 96] width 50 height 8
type input "89******23"
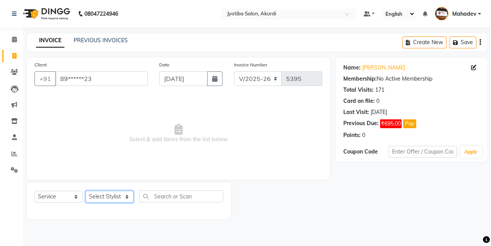
click at [113, 193] on select "Select Stylist Ajaj Ansari sahid Arif Ganpat Mahadev manish choudhari Parmu tat…" at bounding box center [110, 197] width 48 height 12
select select "11679"
click at [86, 191] on select "Select Stylist Ajaj Ansari sahid Arif Ganpat Mahadev manish choudhari Parmu tat…" at bounding box center [110, 197] width 48 height 12
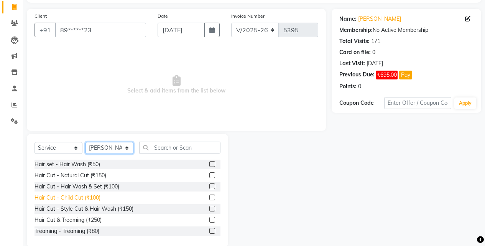
scroll to position [61, 0]
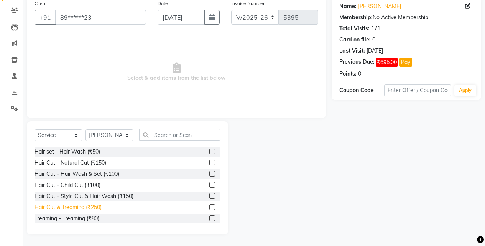
click at [85, 208] on div "Hair Cut & Treaming (₹250)" at bounding box center [68, 207] width 67 height 8
checkbox input "false"
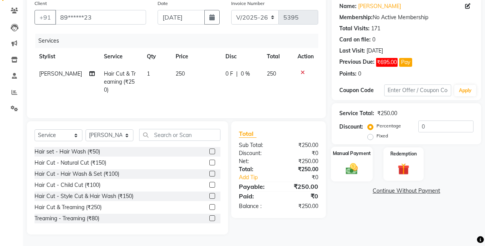
click at [353, 164] on img at bounding box center [352, 169] width 20 height 14
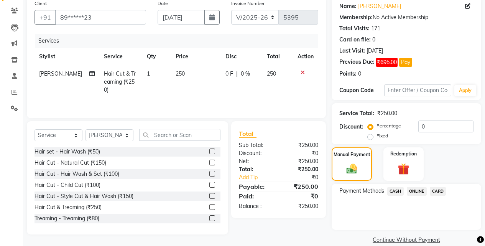
click at [421, 188] on span "ONLINE" at bounding box center [417, 191] width 20 height 9
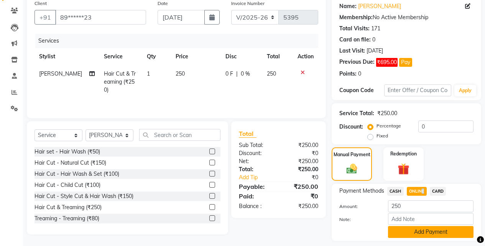
click at [426, 228] on button "Add Payment" at bounding box center [431, 232] width 86 height 12
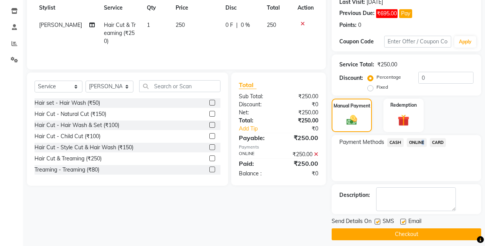
scroll to position [116, 0]
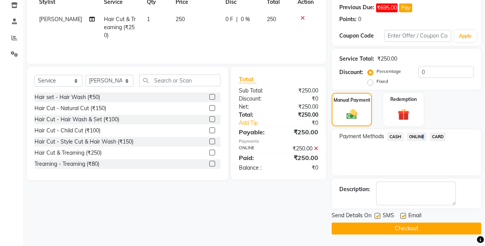
click at [428, 228] on button "Checkout" at bounding box center [407, 229] width 150 height 12
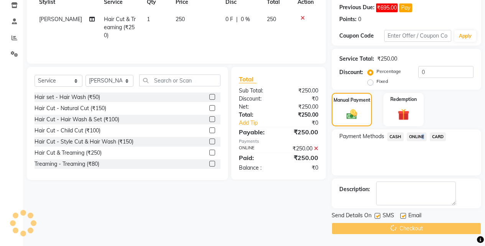
scroll to position [0, 0]
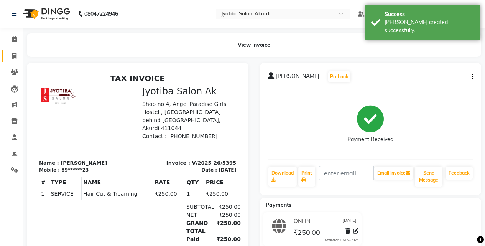
click at [7, 55] on link "Invoice" at bounding box center [11, 56] width 18 height 13
select select "557"
select select "service"
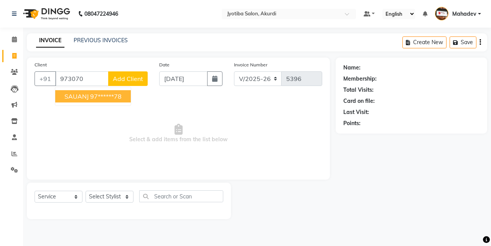
click at [99, 94] on ngb-highlight "97******78" at bounding box center [105, 96] width 31 height 8
type input "97******78"
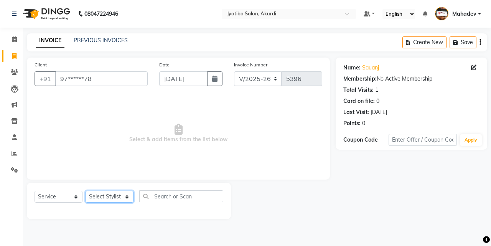
drag, startPoint x: 111, startPoint y: 196, endPoint x: 111, endPoint y: 191, distance: 5.4
click at [111, 196] on select "Select Stylist Ajaj Ansari sahid Arif Ganpat Mahadev manish choudhari Parmu tat…" at bounding box center [110, 197] width 48 height 12
select select "78017"
click at [86, 191] on select "Select Stylist Ajaj Ansari sahid Arif Ganpat Mahadev manish choudhari Parmu tat…" at bounding box center [110, 197] width 48 height 12
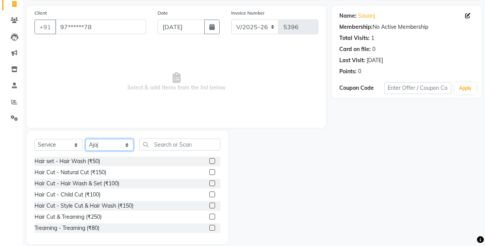
scroll to position [61, 0]
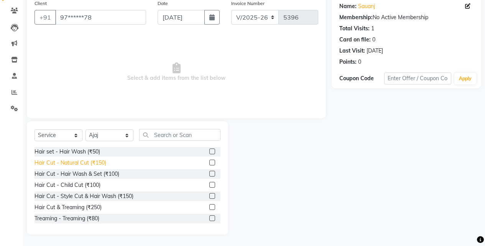
click at [104, 162] on div "Hair Cut - Natural Cut (₹150)" at bounding box center [71, 163] width 72 height 8
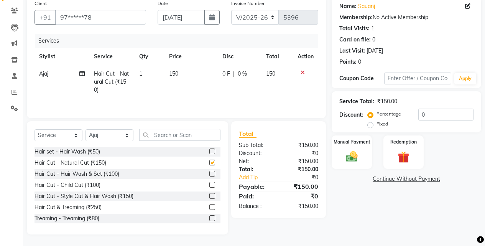
checkbox input "false"
drag, startPoint x: 352, startPoint y: 149, endPoint x: 357, endPoint y: 155, distance: 8.5
click at [353, 151] on div "Manual Payment" at bounding box center [352, 152] width 42 height 35
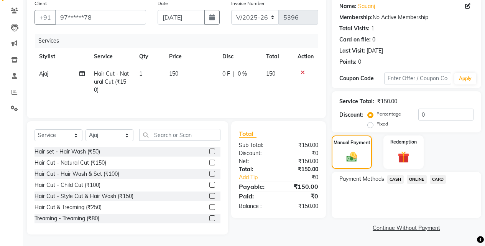
click at [418, 180] on span "ONLINE" at bounding box center [417, 179] width 20 height 9
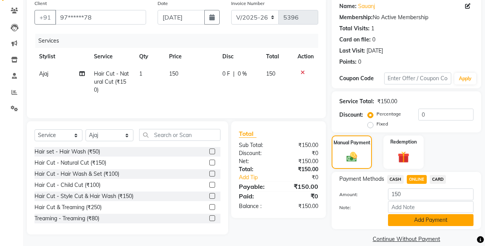
click at [418, 221] on button "Add Payment" at bounding box center [431, 220] width 86 height 12
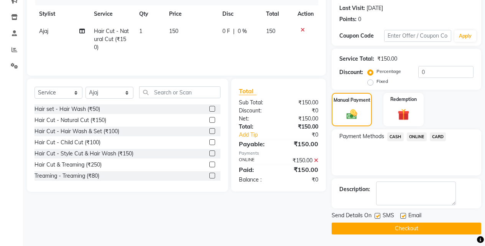
click at [421, 223] on button "Checkout" at bounding box center [407, 229] width 150 height 12
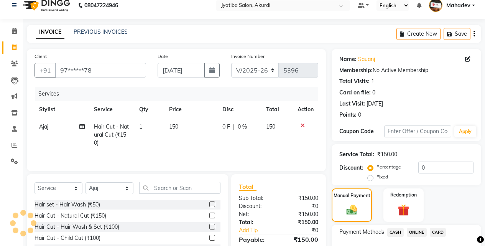
scroll to position [0, 0]
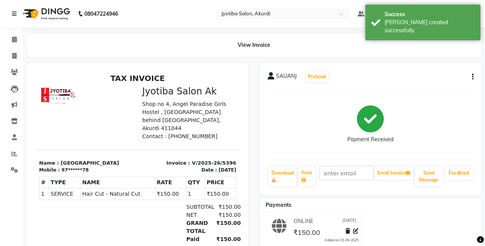
click at [12, 64] on li "Invoice" at bounding box center [11, 56] width 23 height 17
click at [13, 60] on link "Invoice" at bounding box center [11, 56] width 18 height 13
select select "557"
select select "service"
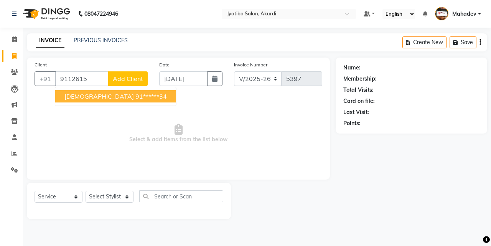
click at [135, 97] on ngb-highlight "91******34" at bounding box center [150, 96] width 31 height 8
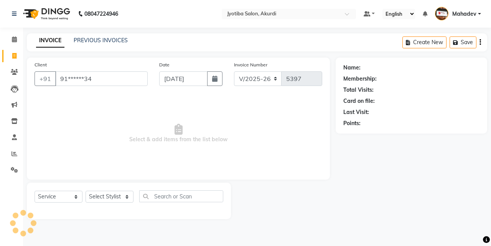
type input "91******34"
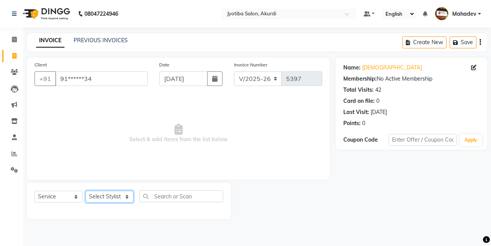
click at [113, 194] on select "Select Stylist Ajaj Ansari sahid Arif Ganpat Mahadev manish choudhari Parmu tat…" at bounding box center [110, 197] width 48 height 12
select select "7216"
click at [86, 191] on select "Select Stylist Ajaj Ansari sahid Arif Ganpat Mahadev manish choudhari Parmu tat…" at bounding box center [110, 197] width 48 height 12
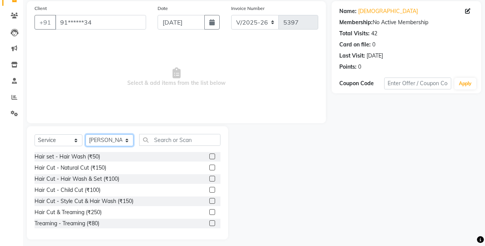
scroll to position [61, 0]
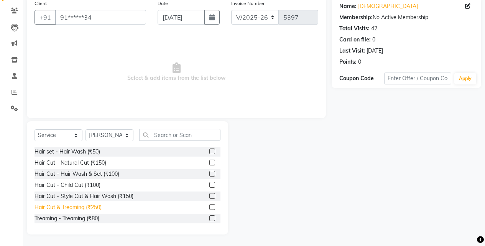
click at [101, 206] on div "Hair Cut & Treaming (₹250)" at bounding box center [68, 207] width 67 height 8
checkbox input "false"
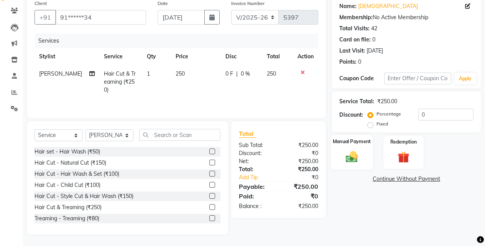
click at [356, 168] on div "Manual Payment" at bounding box center [352, 152] width 42 height 35
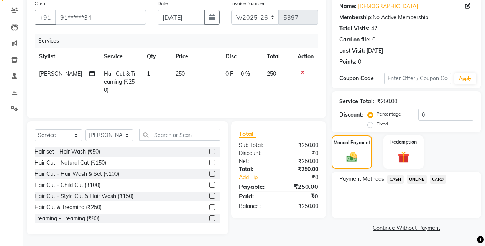
drag, startPoint x: 396, startPoint y: 178, endPoint x: 396, endPoint y: 185, distance: 6.2
click at [396, 179] on span "CASH" at bounding box center [396, 179] width 17 height 9
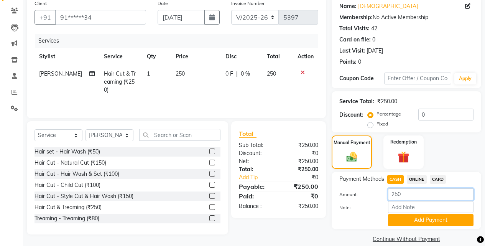
click at [412, 196] on input "250" at bounding box center [431, 194] width 86 height 12
type input "2"
type input "100"
click at [411, 219] on button "Add Payment" at bounding box center [431, 220] width 86 height 12
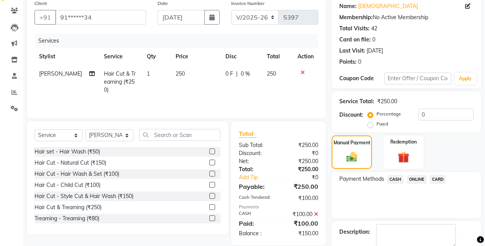
click at [414, 177] on span "ONLINE" at bounding box center [417, 179] width 20 height 9
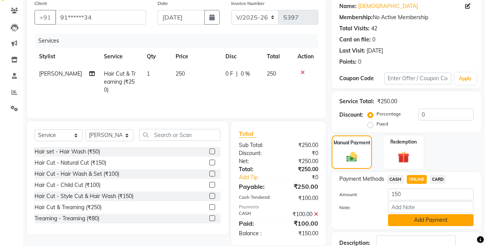
click at [423, 220] on button "Add Payment" at bounding box center [431, 220] width 86 height 12
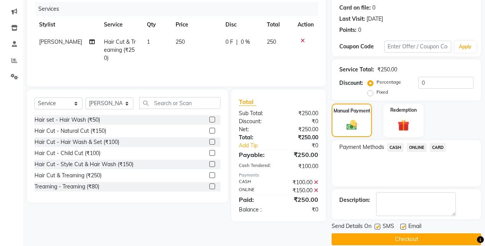
scroll to position [104, 0]
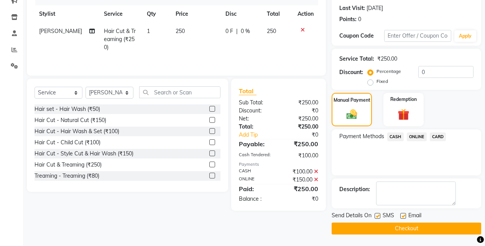
click at [422, 228] on button "Checkout" at bounding box center [407, 229] width 150 height 12
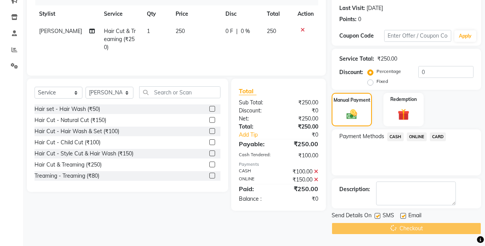
scroll to position [45, 0]
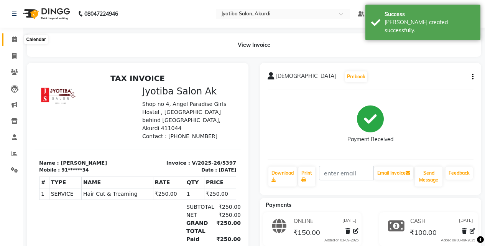
click at [17, 40] on icon at bounding box center [14, 39] width 5 height 6
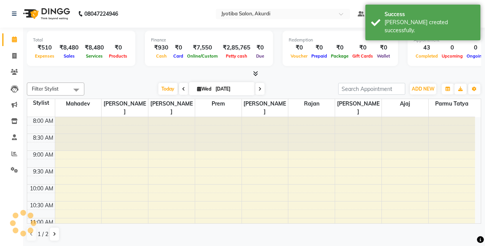
scroll to position [351, 0]
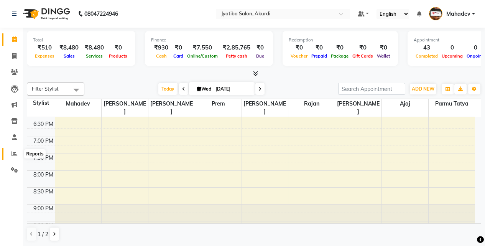
click at [12, 152] on icon at bounding box center [15, 154] width 6 height 6
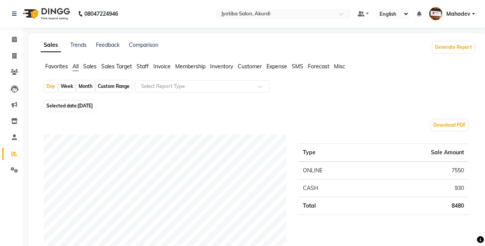
click at [279, 64] on span "Expense" at bounding box center [277, 66] width 21 height 7
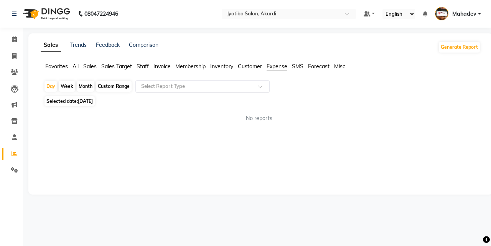
click at [261, 85] on span at bounding box center [263, 89] width 10 height 8
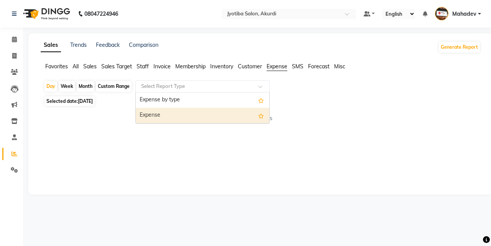
click at [223, 111] on div "Expense" at bounding box center [203, 115] width 134 height 15
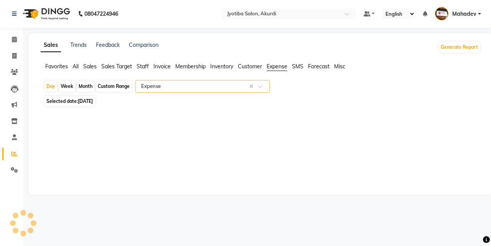
select select "filtered_report"
select select "pdf"
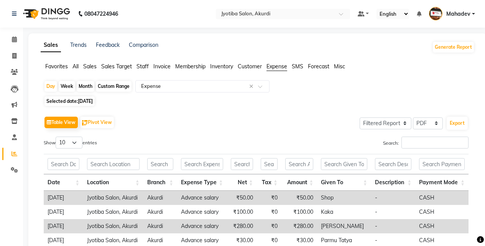
click at [84, 83] on div "Month" at bounding box center [86, 86] width 18 height 11
select select "9"
select select "2025"
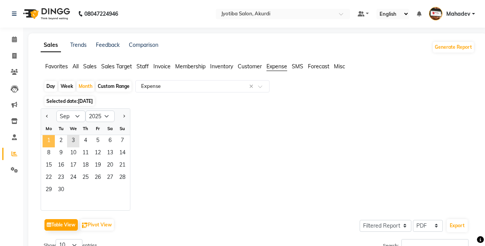
click at [48, 137] on span "1" at bounding box center [49, 141] width 12 height 12
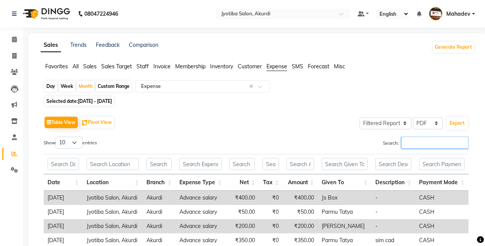
click at [414, 144] on input "Search:" at bounding box center [435, 143] width 67 height 12
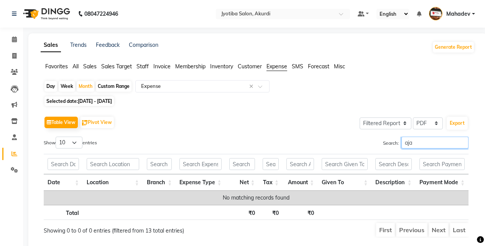
type input "ajaj"
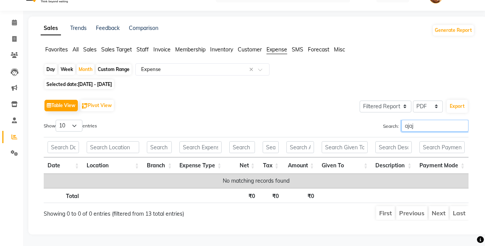
scroll to position [23, 0]
click at [463, 122] on input "ajaj" at bounding box center [435, 126] width 67 height 12
click at [462, 121] on input "ajaj" at bounding box center [435, 126] width 67 height 12
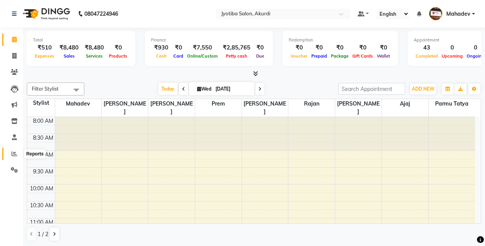
click at [13, 152] on icon at bounding box center [15, 154] width 6 height 6
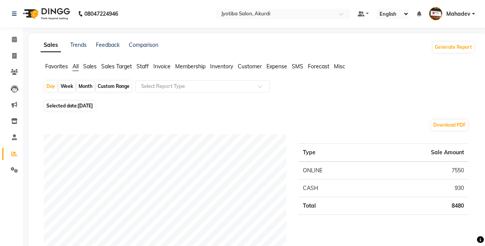
click at [274, 65] on span "Expense" at bounding box center [277, 66] width 21 height 7
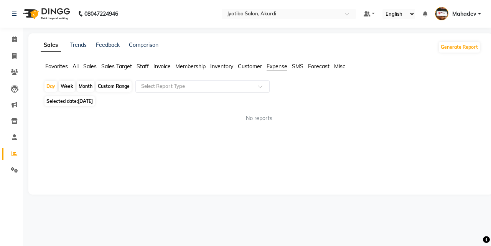
click at [258, 85] on span at bounding box center [263, 89] width 10 height 8
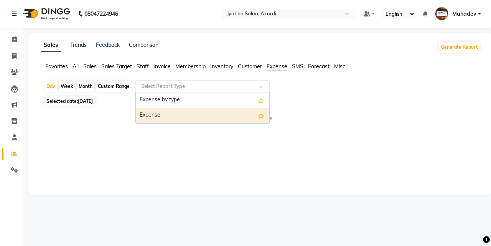
click at [206, 109] on div "Expense" at bounding box center [203, 115] width 134 height 15
select select "filtered_report"
select select "pdf"
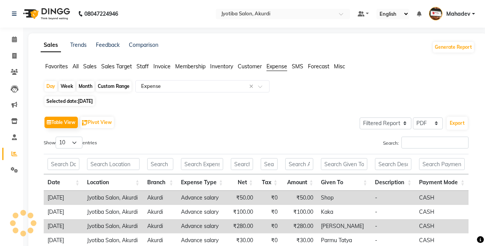
click at [84, 85] on div "Month" at bounding box center [86, 86] width 18 height 11
select select "9"
select select "2025"
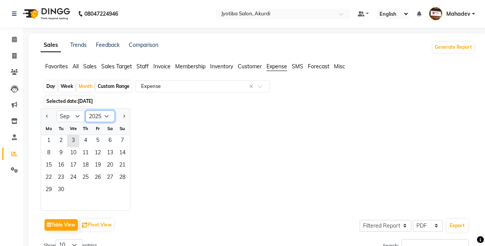
click at [105, 114] on select "2015 2016 2017 2018 2019 2020 2021 2022 2023 2024 2025 2026 2027 2028 2029 2030…" at bounding box center [100, 117] width 29 height 12
click at [76, 114] on select "Jan Feb Mar Apr May Jun Jul Aug Sep Oct Nov Dec" at bounding box center [70, 117] width 29 height 12
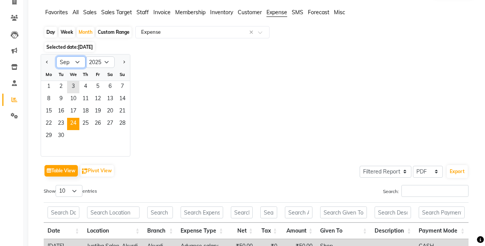
scroll to position [64, 0]
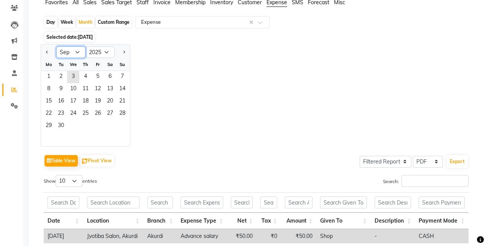
click at [78, 51] on select "Jan Feb Mar Apr May Jun Jul Aug Sep Oct Nov Dec" at bounding box center [70, 52] width 29 height 12
select select "8"
click at [56, 46] on select "Jan Feb Mar Apr May Jun Jul Aug Sep Oct Nov Dec" at bounding box center [70, 52] width 29 height 12
click at [94, 76] on span "1" at bounding box center [98, 77] width 12 height 12
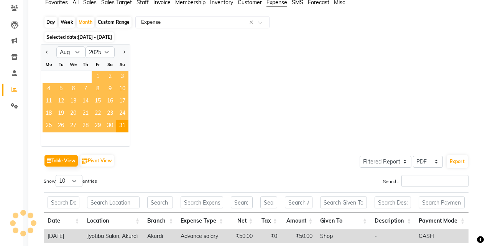
scroll to position [0, 0]
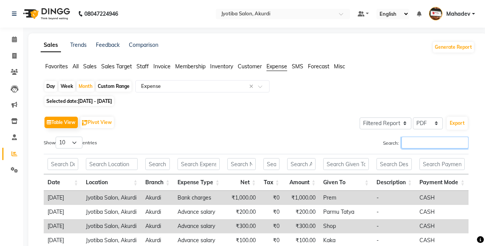
click at [436, 147] on input "Search:" at bounding box center [435, 143] width 67 height 12
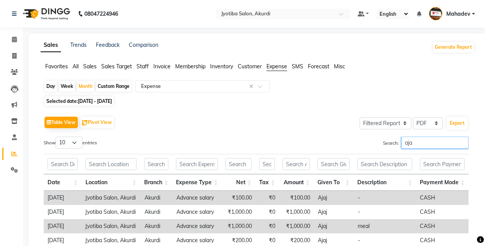
type input "ajaj"
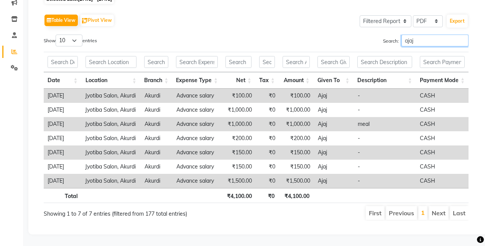
scroll to position [108, 0]
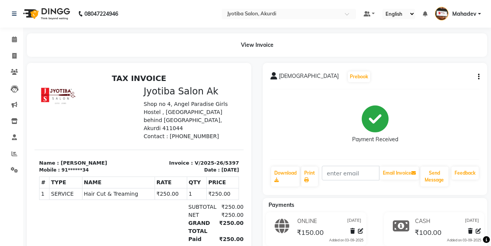
select select "service"
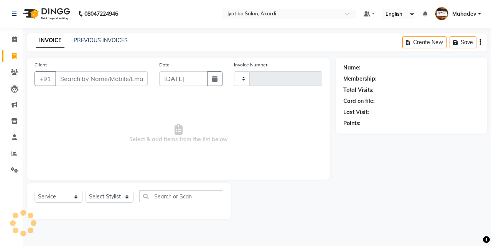
type input "5398"
select select "557"
click at [13, 155] on icon at bounding box center [15, 154] width 6 height 6
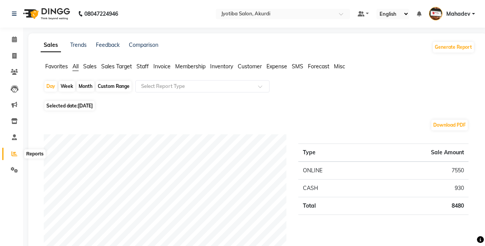
click at [13, 155] on icon at bounding box center [15, 154] width 6 height 6
click at [15, 153] on icon at bounding box center [15, 154] width 6 height 6
click at [14, 58] on icon at bounding box center [14, 56] width 4 height 6
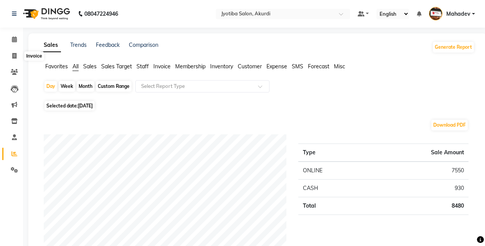
select select "557"
select select "service"
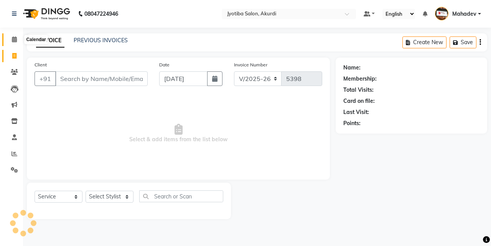
click at [15, 37] on icon at bounding box center [14, 39] width 5 height 6
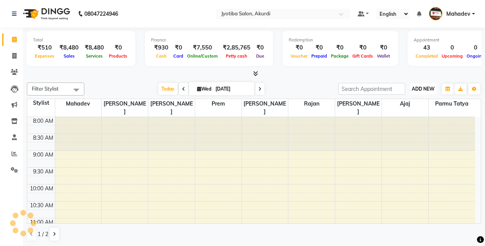
click at [424, 92] on button "ADD NEW Toggle Dropdown" at bounding box center [423, 89] width 26 height 11
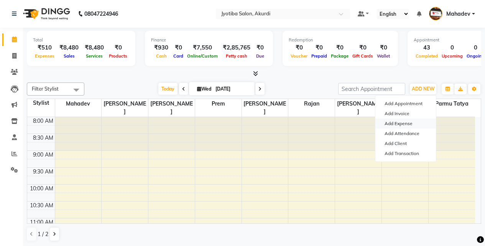
click at [407, 125] on link "Add Expense" at bounding box center [406, 124] width 61 height 10
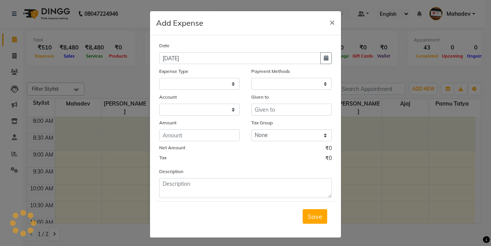
select select "1"
select select "2400"
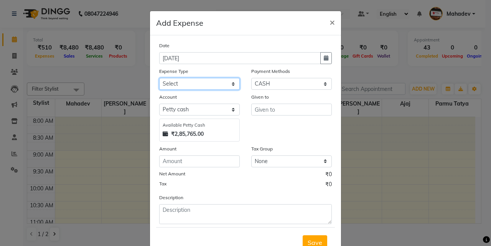
click at [200, 87] on select "Select Advance salary Advance salary ajaj Bank charges Car maintenance Cash tra…" at bounding box center [199, 84] width 81 height 12
select select "18043"
click at [159, 78] on select "Select Advance salary Advance salary ajaj Bank charges Car maintenance Cash tra…" at bounding box center [199, 84] width 81 height 12
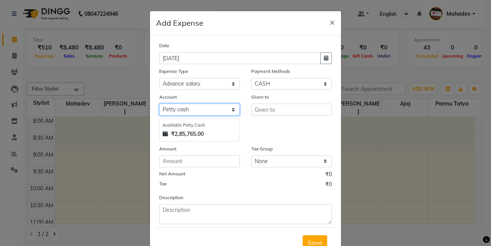
click at [198, 108] on select "Select Default account Petty cash" at bounding box center [199, 110] width 81 height 12
select select "295"
click at [159, 104] on select "Select Default account Petty cash" at bounding box center [199, 110] width 81 height 12
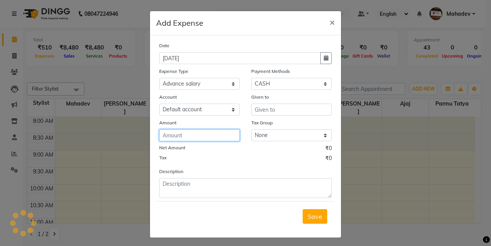
click at [201, 135] on input "number" at bounding box center [199, 135] width 81 height 12
type input "550"
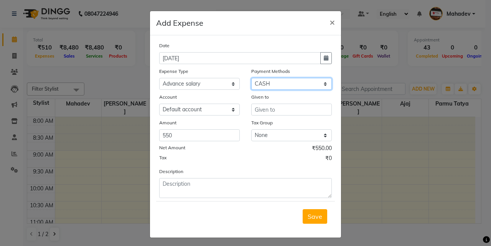
drag, startPoint x: 275, startPoint y: 84, endPoint x: 276, endPoint y: 89, distance: 5.0
click at [275, 84] on select "Select CASH ONLINE CARD" at bounding box center [291, 84] width 81 height 12
click at [251, 78] on select "Select CASH ONLINE CARD" at bounding box center [291, 84] width 81 height 12
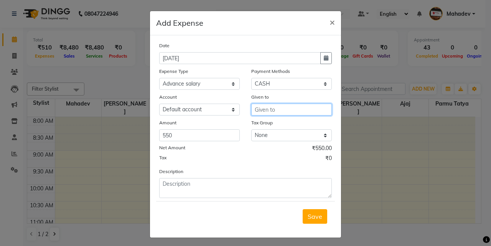
click at [272, 113] on input "text" at bounding box center [291, 110] width 81 height 12
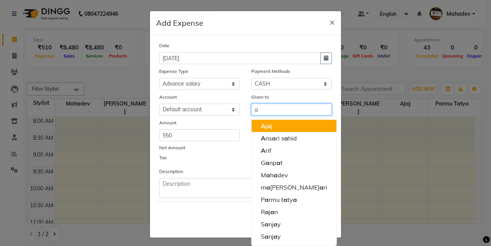
click at [280, 128] on button "A j a j" at bounding box center [294, 126] width 85 height 12
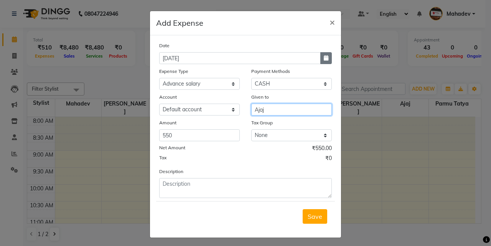
type input "Ajaj"
click at [325, 61] on button "button" at bounding box center [326, 58] width 12 height 12
select select "9"
select select "2025"
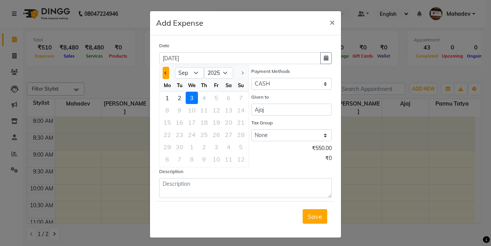
click at [165, 73] on span "Previous month" at bounding box center [166, 72] width 3 height 3
select select "8"
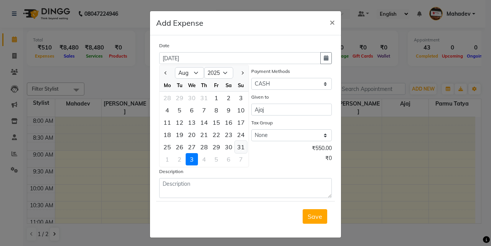
click at [238, 148] on div "31" at bounding box center [241, 147] width 12 height 12
type input "31-08-2025"
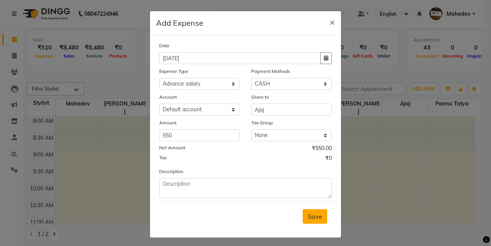
click at [314, 221] on button "Save" at bounding box center [315, 216] width 25 height 15
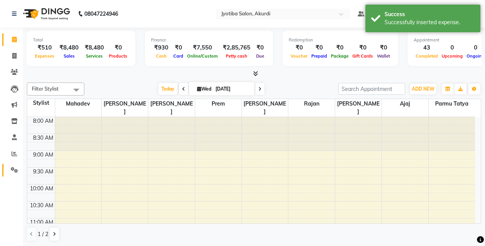
click at [12, 165] on link "Settings" at bounding box center [11, 170] width 18 height 13
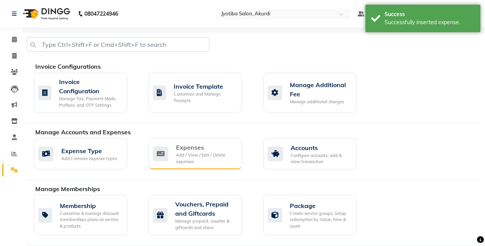
click at [192, 150] on div "Expenses" at bounding box center [205, 147] width 59 height 9
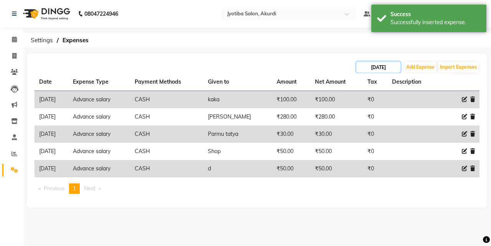
click at [378, 71] on input "[DATE]" at bounding box center [378, 67] width 44 height 11
select select "9"
select select "2025"
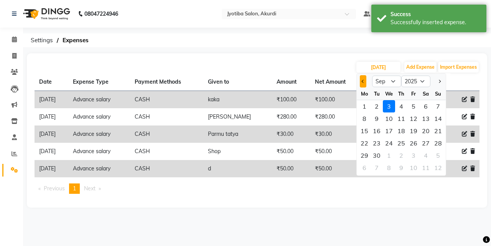
click at [363, 82] on span "Previous month" at bounding box center [363, 81] width 3 height 3
select select "8"
click at [439, 155] on div "31" at bounding box center [438, 155] width 12 height 12
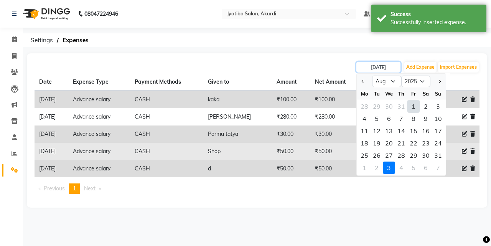
type input "31-08-2025"
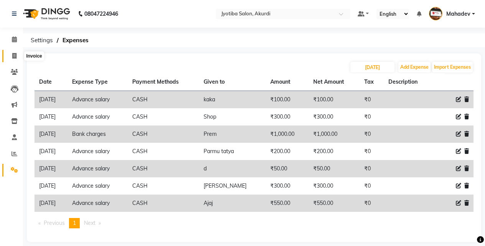
click at [20, 54] on span at bounding box center [14, 56] width 13 height 9
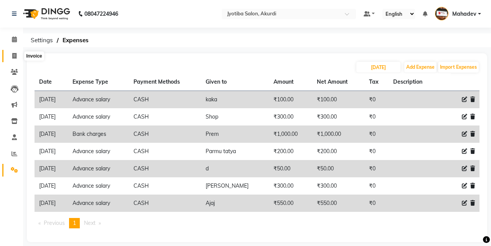
select select "557"
select select "service"
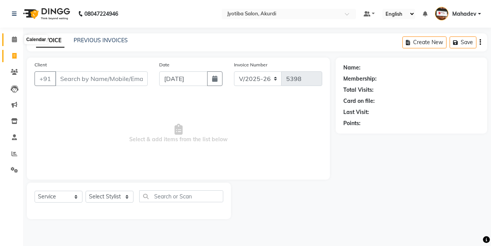
click at [14, 38] on icon at bounding box center [14, 39] width 5 height 6
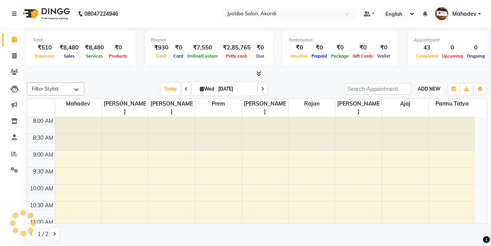
click at [419, 84] on button "ADD NEW Toggle Dropdown" at bounding box center [429, 89] width 26 height 11
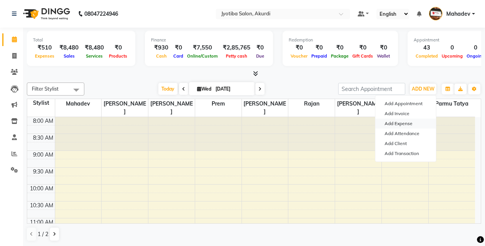
click at [409, 126] on link "Add Expense" at bounding box center [406, 124] width 61 height 10
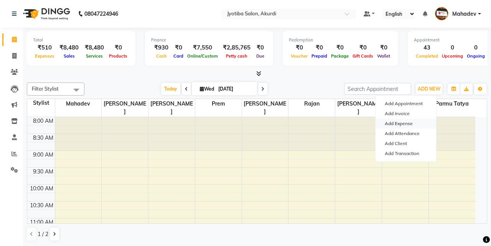
select select "1"
select select "2400"
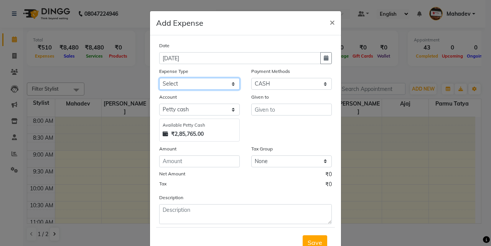
click at [181, 86] on select "Select Advance salary Advance salary ajaj Bank charges Car maintenance Cash tra…" at bounding box center [199, 84] width 81 height 12
select select "18043"
click at [159, 78] on select "Select Advance salary Advance salary ajaj Bank charges Car maintenance Cash tra…" at bounding box center [199, 84] width 81 height 12
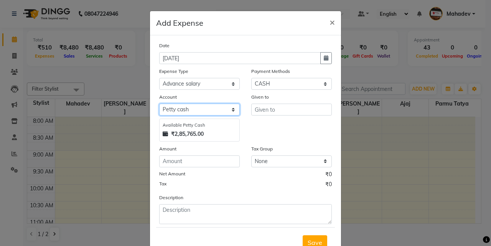
click at [184, 114] on select "Select Default account Petty cash" at bounding box center [199, 110] width 81 height 12
select select "295"
click at [159, 104] on select "Select Default account Petty cash" at bounding box center [199, 110] width 81 height 12
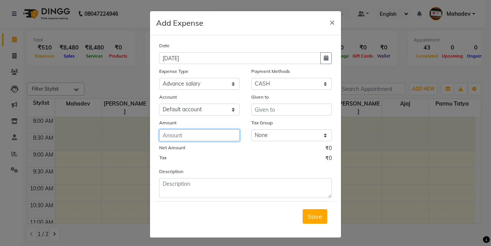
click at [186, 134] on input "number" at bounding box center [199, 135] width 81 height 12
type input "450"
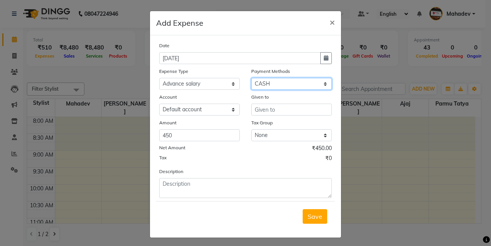
click at [292, 83] on select "Select CASH ONLINE CARD" at bounding box center [291, 84] width 81 height 12
click at [251, 78] on select "Select CASH ONLINE CARD" at bounding box center [291, 84] width 81 height 12
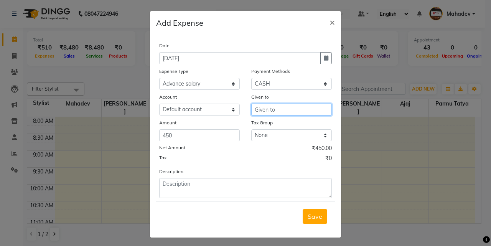
click at [280, 107] on input "text" at bounding box center [291, 110] width 81 height 12
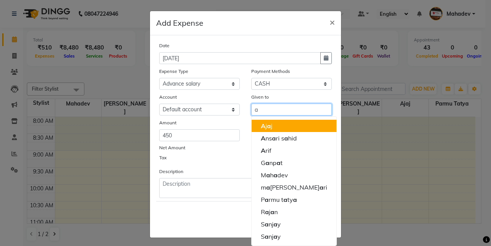
click at [281, 125] on button "A j a j" at bounding box center [294, 126] width 85 height 12
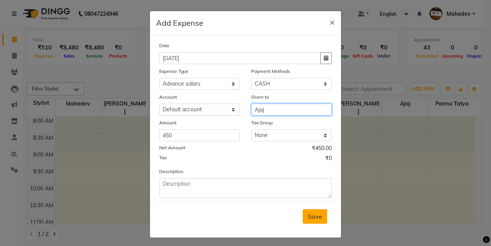
type input "Ajaj"
click at [316, 216] on span "Save" at bounding box center [315, 217] width 15 height 8
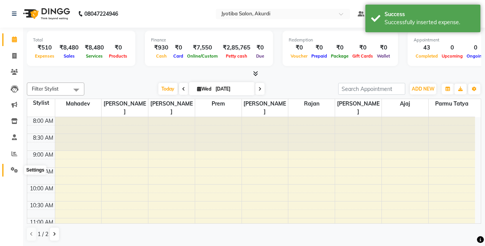
click at [14, 171] on icon at bounding box center [14, 170] width 7 height 6
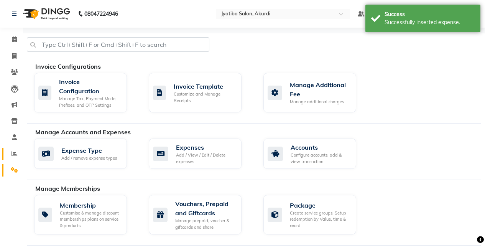
click at [18, 148] on link "Reports" at bounding box center [11, 154] width 18 height 13
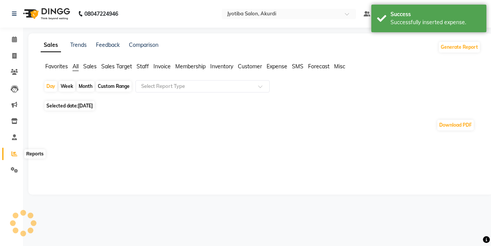
click at [16, 152] on icon at bounding box center [15, 154] width 6 height 6
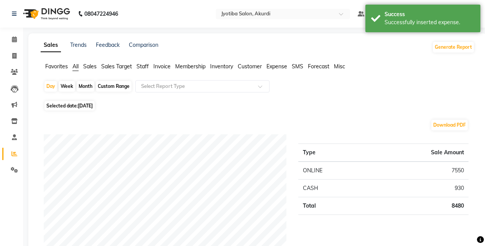
click at [277, 65] on span "Expense" at bounding box center [277, 66] width 21 height 7
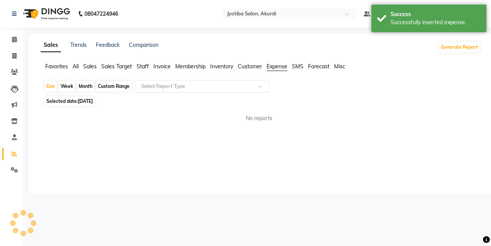
click at [246, 87] on input "text" at bounding box center [195, 87] width 111 height 8
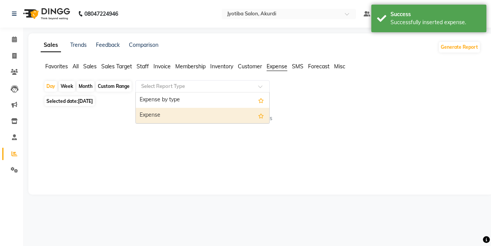
click at [228, 119] on div "Expense" at bounding box center [203, 115] width 134 height 15
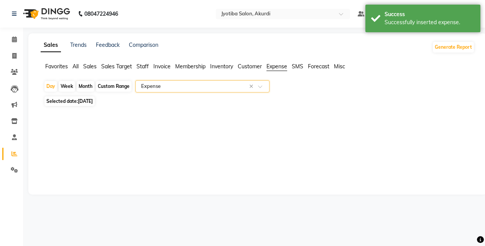
select select "filtered_report"
select select "pdf"
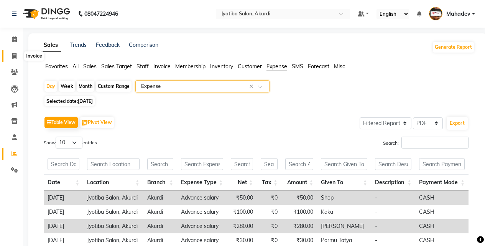
click at [17, 57] on span at bounding box center [14, 56] width 13 height 9
select select "service"
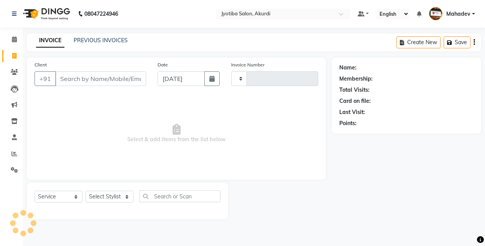
type input "5398"
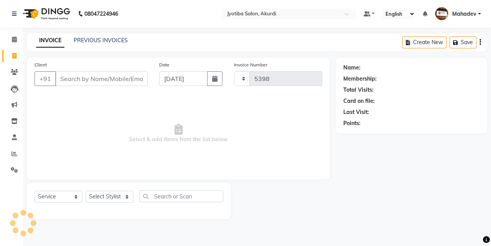
select select "557"
click at [79, 78] on input "Client" at bounding box center [101, 78] width 92 height 15
click at [13, 158] on span at bounding box center [14, 154] width 13 height 9
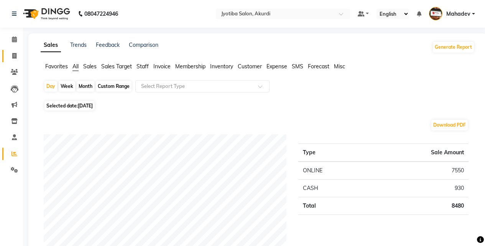
click at [14, 59] on span at bounding box center [14, 56] width 13 height 9
select select "557"
select select "service"
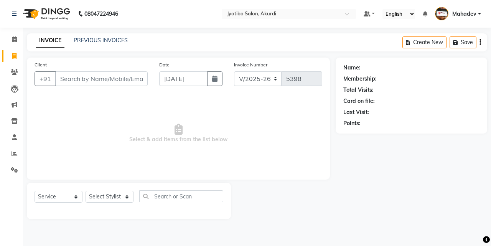
click at [84, 81] on input "Client" at bounding box center [101, 78] width 92 height 15
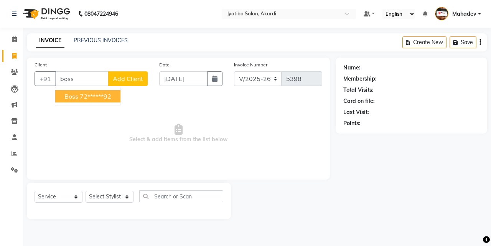
click at [103, 98] on ngb-highlight "72******92" at bounding box center [95, 96] width 31 height 8
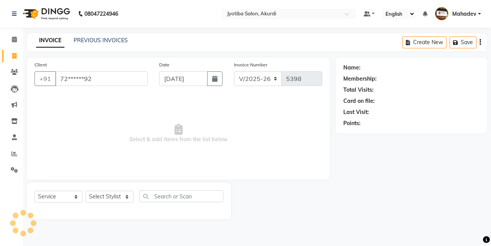
type input "72******92"
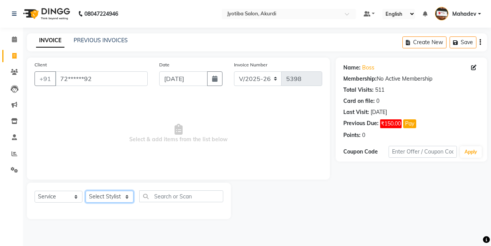
click at [101, 195] on select "Select Stylist Ajaj Ansari sahid Arif Ganpat Mahadev manish choudhari Parmu tat…" at bounding box center [110, 197] width 48 height 12
select select "70863"
click at [86, 191] on select "Select Stylist Ajaj Ansari sahid Arif Ganpat Mahadev manish choudhari Parmu tat…" at bounding box center [110, 197] width 48 height 12
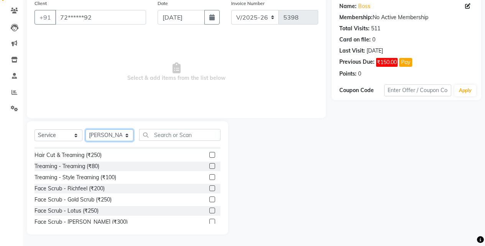
scroll to position [64, 0]
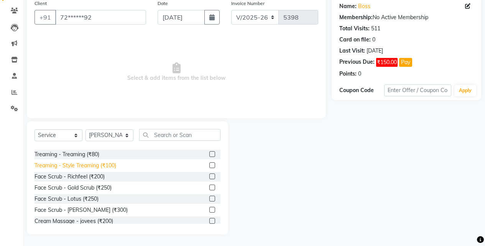
click at [89, 167] on div "Treaming - Style Treaming (₹100)" at bounding box center [76, 166] width 82 height 8
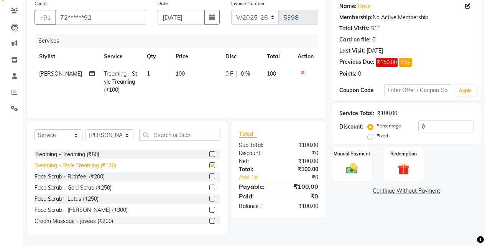
checkbox input "false"
click at [342, 161] on div "Manual Payment" at bounding box center [352, 164] width 42 height 35
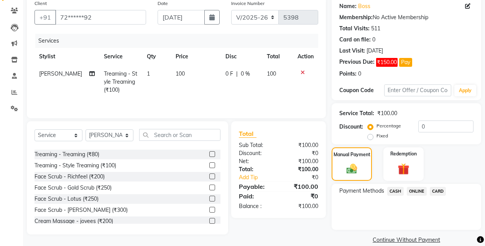
click at [418, 191] on span "ONLINE" at bounding box center [417, 191] width 20 height 9
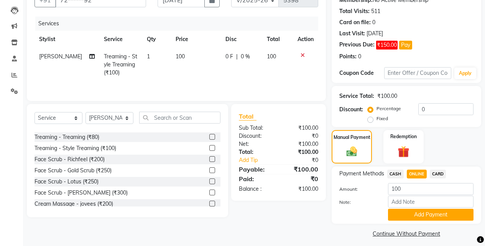
scroll to position [84, 0]
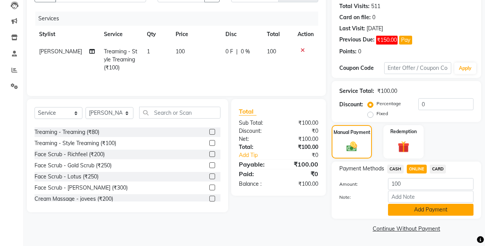
click at [418, 209] on button "Add Payment" at bounding box center [431, 210] width 86 height 12
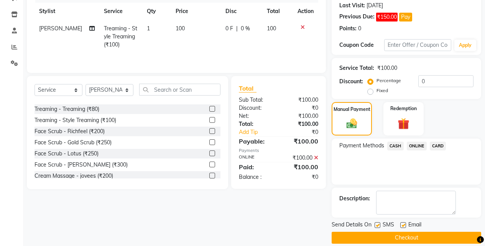
scroll to position [116, 0]
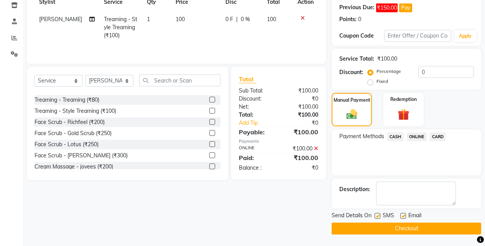
click at [416, 229] on button "Checkout" at bounding box center [407, 229] width 150 height 12
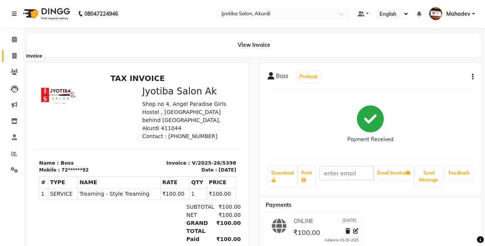
click at [15, 55] on icon at bounding box center [14, 56] width 4 height 6
select select "557"
select select "service"
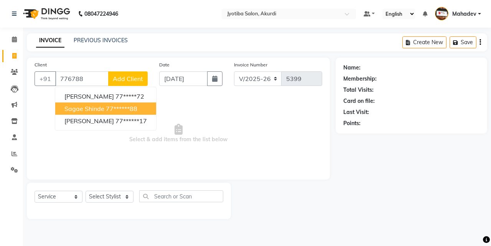
click at [67, 108] on span "sagae shinde" at bounding box center [84, 109] width 40 height 8
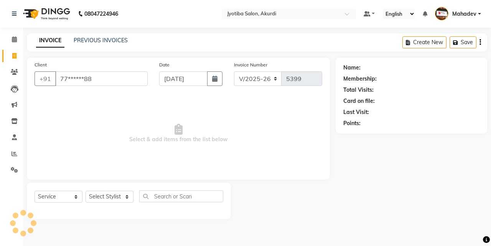
type input "77******88"
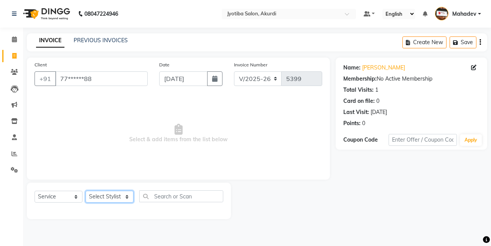
click at [112, 197] on select "Select Stylist Ajaj Ansari sahid Arif Ganpat Mahadev manish choudhari Parmu tat…" at bounding box center [110, 197] width 48 height 12
select select "79628"
click at [86, 191] on select "Select Stylist Ajaj Ansari sahid Arif Ganpat Mahadev manish choudhari Parmu tat…" at bounding box center [110, 197] width 48 height 12
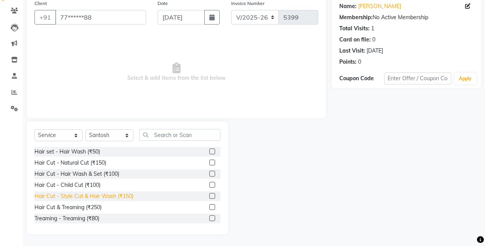
click at [107, 196] on div "Hair Cut - Style Cut & Hair Wash (₹150)" at bounding box center [84, 196] width 99 height 8
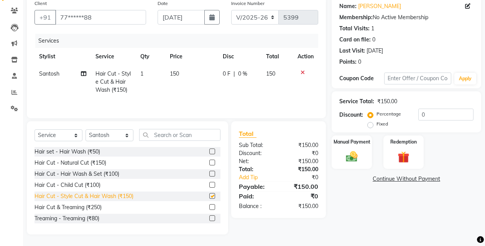
checkbox input "false"
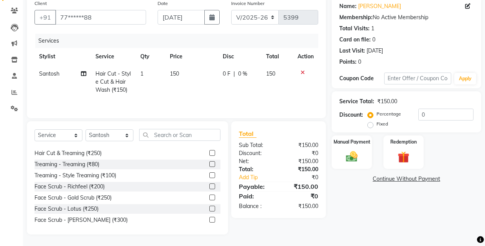
scroll to position [64, 0]
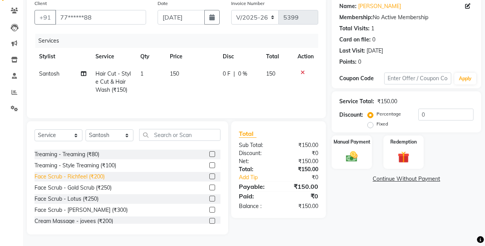
click at [90, 176] on div "Face Scrub - Richfeel (₹200)" at bounding box center [70, 177] width 70 height 8
checkbox input "false"
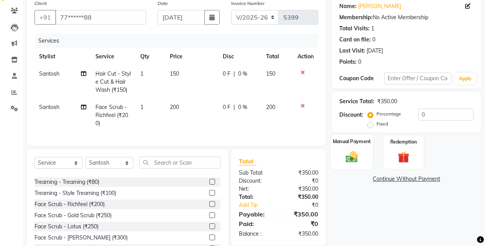
click at [349, 153] on img at bounding box center [352, 157] width 20 height 14
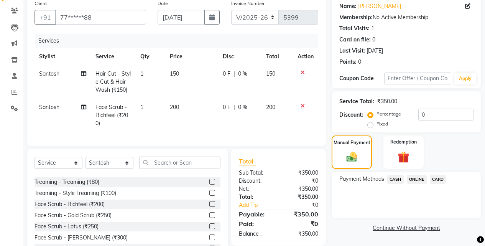
click at [417, 179] on span "ONLINE" at bounding box center [417, 179] width 20 height 9
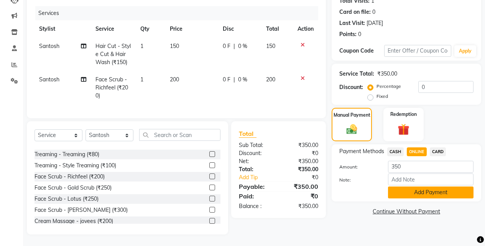
scroll to position [95, 0]
click at [411, 186] on button "Add Payment" at bounding box center [431, 192] width 86 height 12
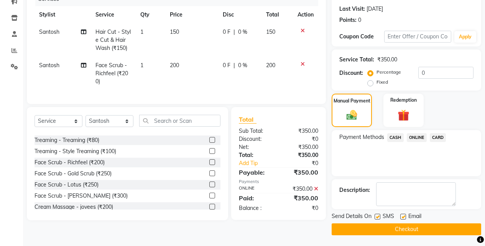
scroll to position [104, 0]
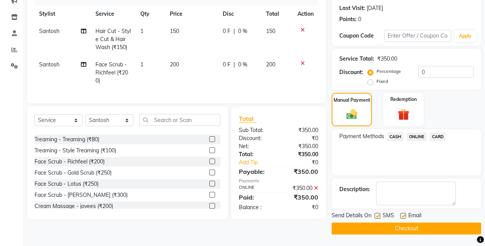
click at [408, 224] on button "Checkout" at bounding box center [407, 229] width 150 height 12
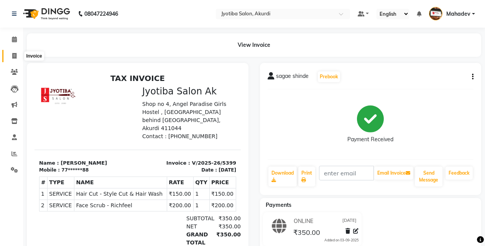
click at [13, 56] on icon at bounding box center [14, 56] width 4 height 6
select select "557"
select select "service"
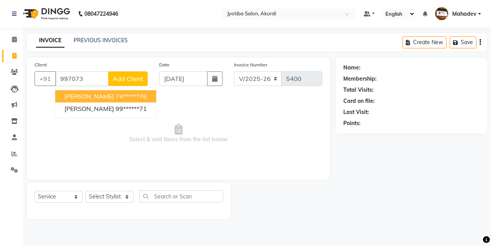
click at [69, 96] on span "siddhant varat" at bounding box center [89, 96] width 50 height 8
type input "74******76"
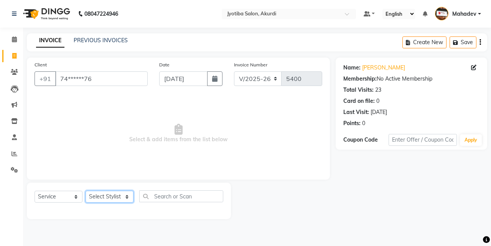
click at [103, 197] on select "Select Stylist Ajaj Ansari sahid Arif Ganpat Mahadev manish choudhari Parmu tat…" at bounding box center [110, 197] width 48 height 12
select select "86627"
click at [86, 191] on select "Select Stylist Ajaj Ansari sahid Arif Ganpat Mahadev manish choudhari Parmu tat…" at bounding box center [110, 197] width 48 height 12
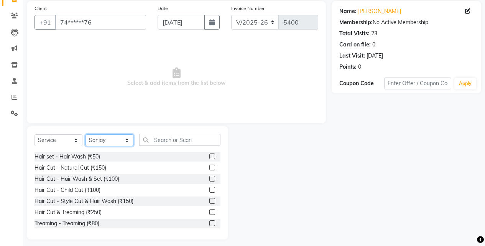
scroll to position [61, 0]
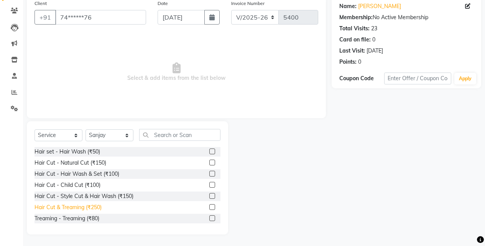
click at [80, 205] on div "Hair Cut & Treaming (₹250)" at bounding box center [68, 207] width 67 height 8
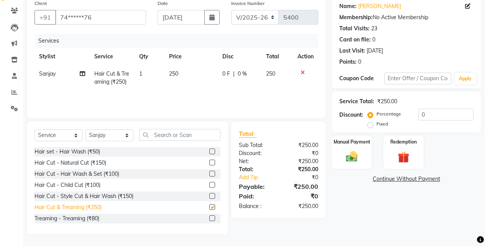
checkbox input "false"
click at [337, 151] on div "Manual Payment" at bounding box center [352, 152] width 42 height 35
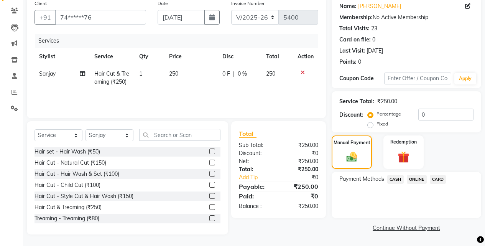
click at [416, 180] on span "ONLINE" at bounding box center [417, 179] width 20 height 9
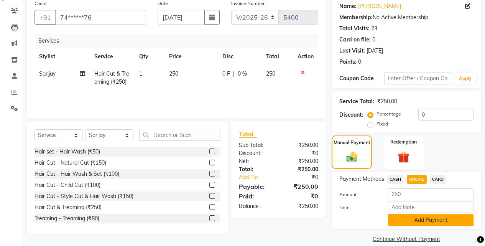
click at [415, 218] on button "Add Payment" at bounding box center [431, 220] width 86 height 12
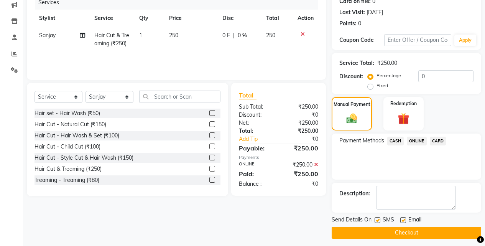
scroll to position [104, 0]
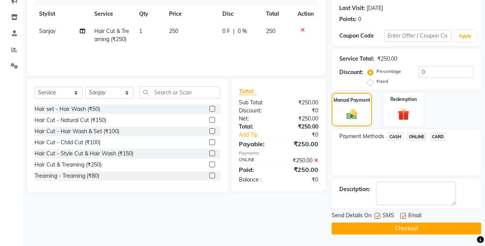
click at [412, 229] on button "Checkout" at bounding box center [407, 229] width 150 height 12
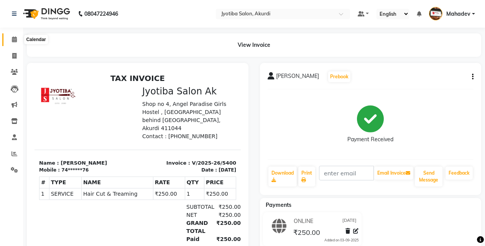
click at [13, 36] on span at bounding box center [14, 39] width 13 height 9
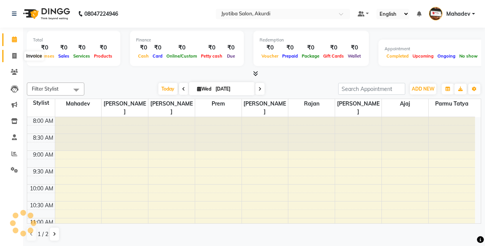
click at [17, 54] on span at bounding box center [14, 56] width 13 height 9
select select "557"
select select "service"
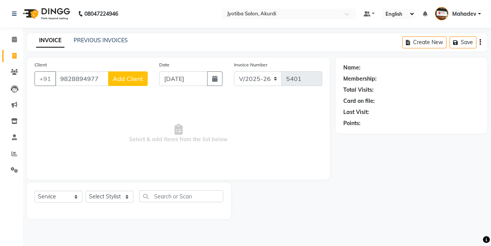
type input "9828894977"
click at [132, 80] on span "Add Client" at bounding box center [128, 79] width 30 height 8
select select "22"
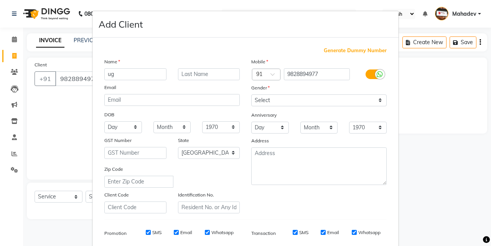
type input "ug"
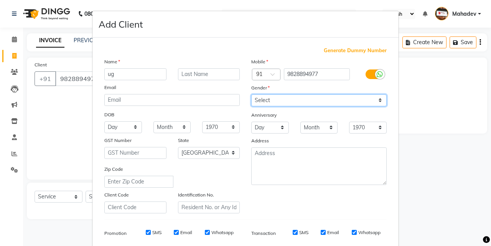
click at [263, 98] on select "Select Male Female Other Prefer Not To Say" at bounding box center [318, 100] width 135 height 12
select select "male"
click at [251, 94] on select "Select Male Female Other Prefer Not To Say" at bounding box center [318, 100] width 135 height 12
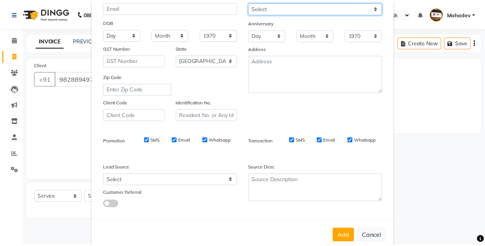
scroll to position [108, 0]
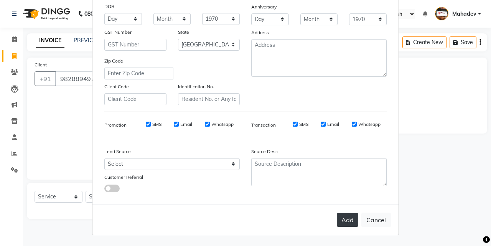
click at [343, 217] on button "Add" at bounding box center [347, 220] width 21 height 14
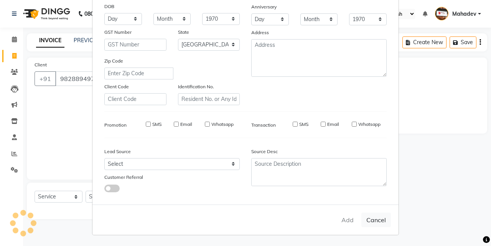
type input "98******77"
select select
select select "null"
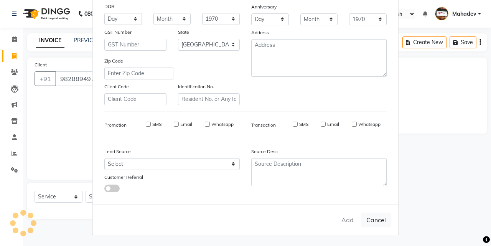
select select
checkbox input "false"
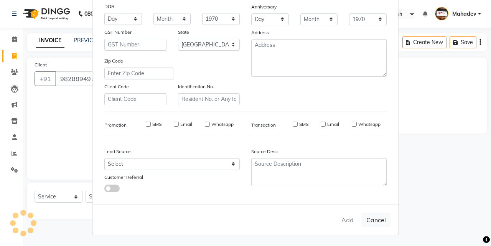
checkbox input "false"
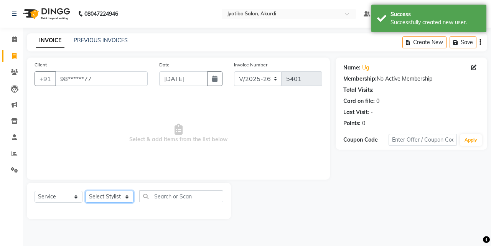
click at [109, 195] on select "Select Stylist Ajaj Ansari sahid Arif Ganpat Mahadev manish choudhari Parmu tat…" at bounding box center [110, 197] width 48 height 12
select select "76807"
click at [86, 191] on select "Select Stylist Ajaj Ansari sahid Arif Ganpat Mahadev manish choudhari Parmu tat…" at bounding box center [110, 197] width 48 height 12
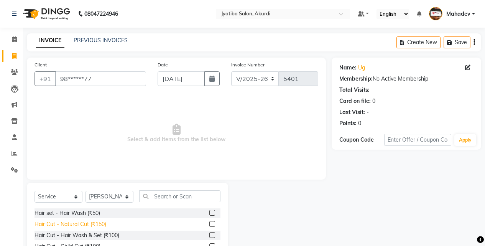
click at [93, 221] on div "Hair Cut - Natural Cut (₹150)" at bounding box center [71, 224] width 72 height 8
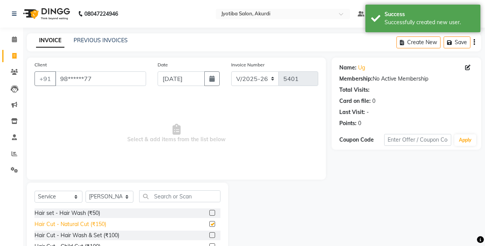
checkbox input "false"
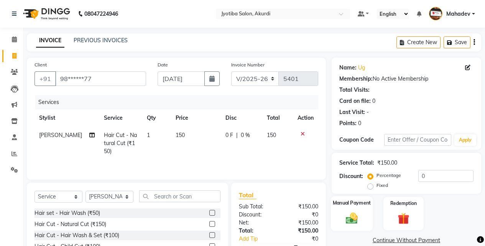
click at [360, 212] on img at bounding box center [352, 218] width 20 height 14
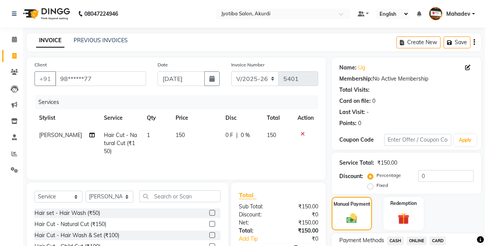
click at [396, 240] on span "CASH" at bounding box center [396, 240] width 17 height 9
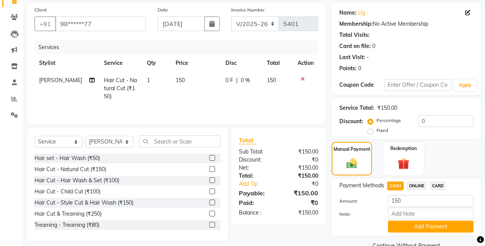
scroll to position [72, 0]
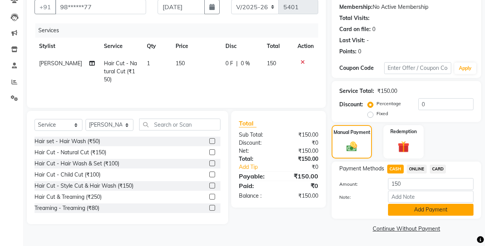
click at [408, 211] on button "Add Payment" at bounding box center [431, 210] width 86 height 12
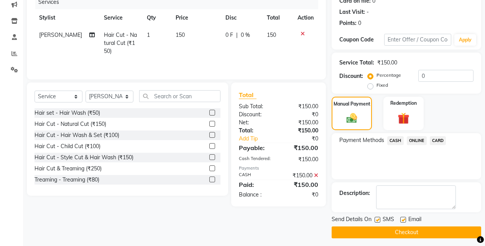
scroll to position [104, 0]
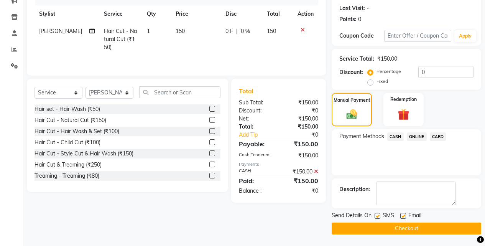
drag, startPoint x: 406, startPoint y: 227, endPoint x: 403, endPoint y: 206, distance: 21.3
click at [406, 226] on button "Checkout" at bounding box center [407, 229] width 150 height 12
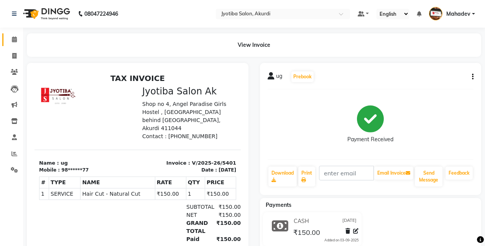
click at [13, 44] on link "Calendar" at bounding box center [11, 39] width 18 height 13
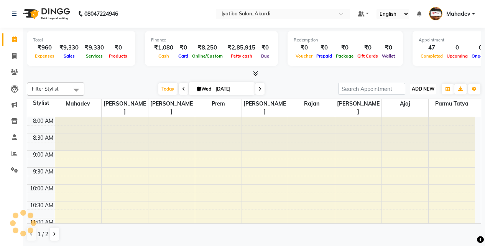
click at [416, 84] on button "ADD NEW Toggle Dropdown" at bounding box center [423, 89] width 26 height 11
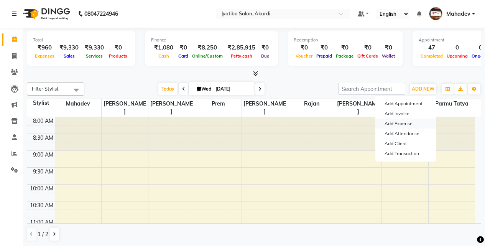
click at [408, 125] on link "Add Expense" at bounding box center [406, 124] width 61 height 10
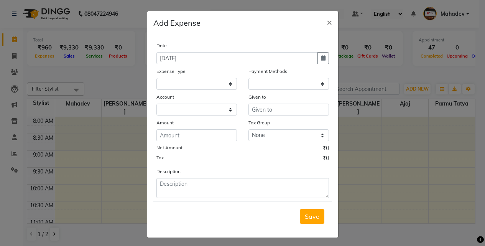
select select
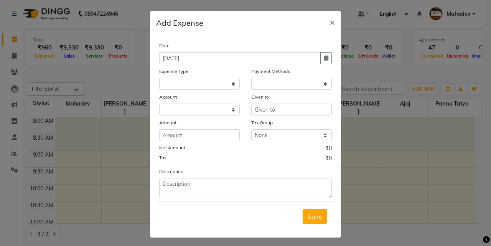
select select "1"
select select "2400"
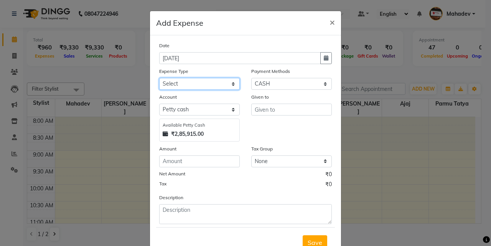
click at [223, 87] on select "Select Advance salary Advance salary ajaj Bank charges Car maintenance Cash tra…" at bounding box center [199, 84] width 81 height 12
select select "18043"
click at [159, 78] on select "Select Advance salary Advance salary ajaj Bank charges Car maintenance Cash tra…" at bounding box center [199, 84] width 81 height 12
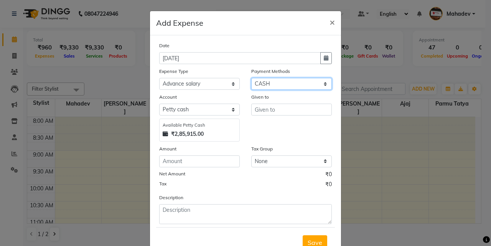
click at [271, 84] on select "Select CASH ONLINE CARD" at bounding box center [291, 84] width 81 height 12
click at [251, 78] on select "Select CASH ONLINE CARD" at bounding box center [291, 84] width 81 height 12
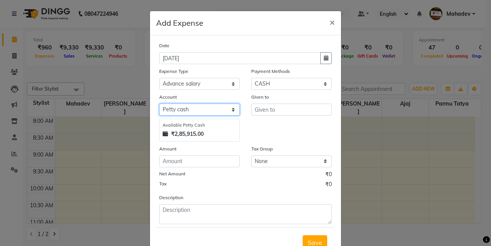
drag, startPoint x: 215, startPoint y: 106, endPoint x: 214, endPoint y: 112, distance: 6.6
click at [215, 106] on select "Select Default account Petty cash" at bounding box center [199, 110] width 81 height 12
select select "295"
click at [159, 104] on select "Select Default account Petty cash" at bounding box center [199, 110] width 81 height 12
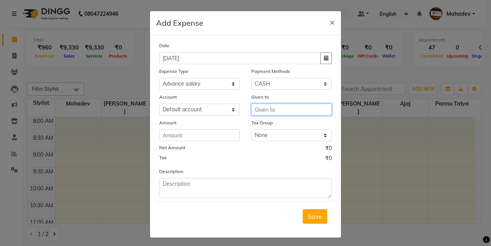
click at [259, 109] on input "text" at bounding box center [291, 110] width 81 height 12
type input "tip"
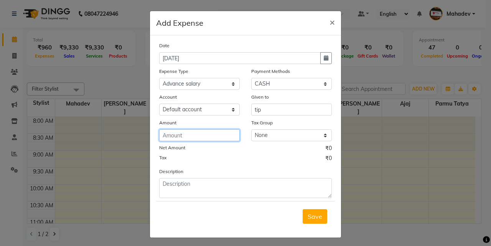
click at [212, 135] on input "number" at bounding box center [199, 135] width 81 height 12
type input "50"
click at [310, 220] on span "Save" at bounding box center [315, 217] width 15 height 8
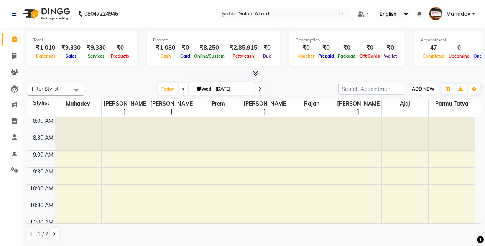
click at [416, 87] on span "ADD NEW" at bounding box center [423, 89] width 23 height 6
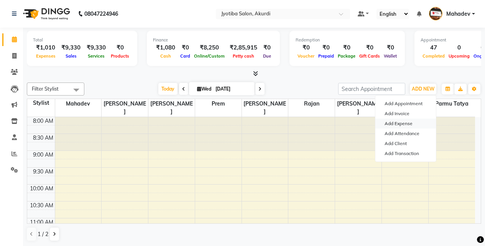
click at [411, 125] on link "Add Expense" at bounding box center [406, 124] width 61 height 10
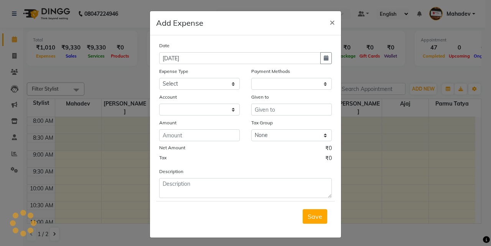
select select "295"
click at [224, 87] on select "Select Advance salary Advance salary ajaj Bank charges Car maintenance Cash tra…" at bounding box center [199, 84] width 81 height 12
select select "18043"
click at [159, 78] on select "Select Advance salary Advance salary ajaj Bank charges Car maintenance Cash tra…" at bounding box center [199, 84] width 81 height 12
select select "1"
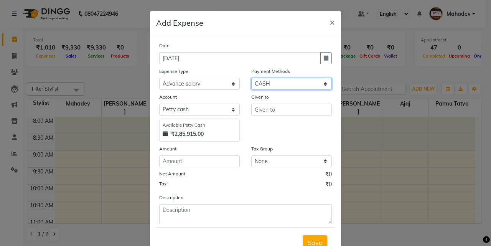
click at [281, 84] on select "Select CASH ONLINE CARD" at bounding box center [291, 84] width 81 height 12
click at [251, 78] on select "Select CASH ONLINE CARD" at bounding box center [291, 84] width 81 height 12
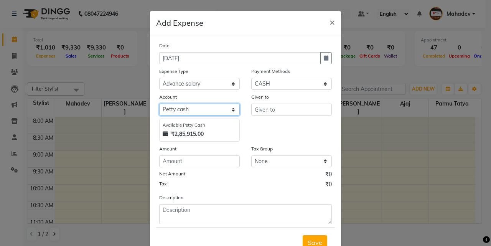
click at [216, 109] on select "Select Default account [PERSON_NAME] cash" at bounding box center [199, 110] width 81 height 12
select select "295"
click at [159, 104] on select "Select Default account [PERSON_NAME] cash" at bounding box center [199, 110] width 81 height 12
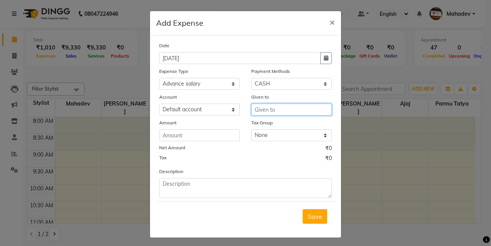
click at [287, 108] on input "text" at bounding box center [291, 110] width 81 height 12
type input "foul"
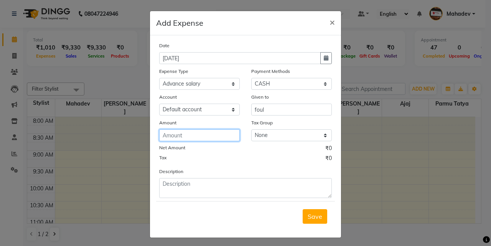
click at [205, 139] on input "number" at bounding box center [199, 135] width 81 height 12
type input "200"
click at [312, 215] on span "Save" at bounding box center [315, 217] width 15 height 8
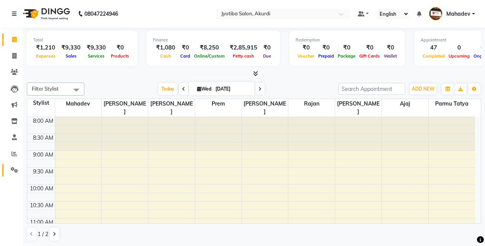
click at [10, 175] on link "Settings" at bounding box center [11, 170] width 18 height 13
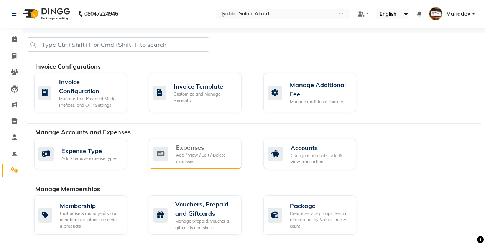
click at [213, 164] on div "Add / View / Edit / Delete expenses" at bounding box center [205, 158] width 59 height 13
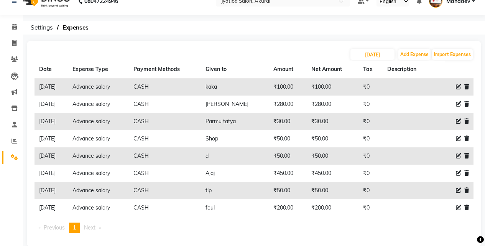
scroll to position [25, 0]
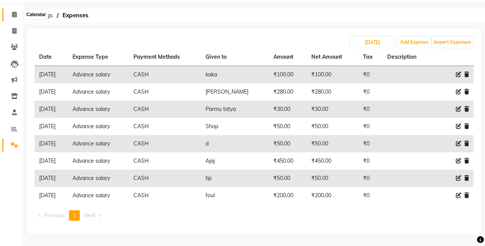
click at [13, 19] on span at bounding box center [14, 14] width 13 height 9
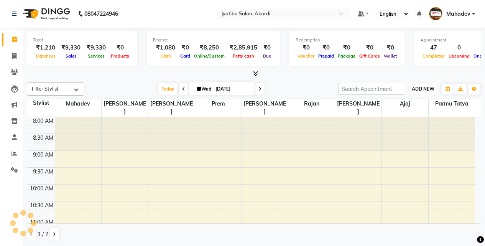
click at [424, 90] on span "ADD NEW" at bounding box center [423, 89] width 23 height 6
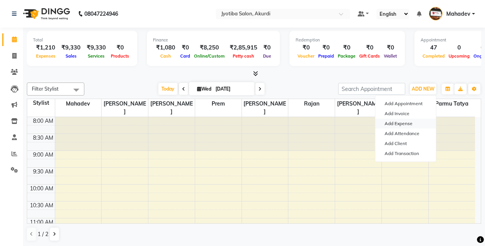
click at [408, 128] on link "Add Expense" at bounding box center [406, 124] width 61 height 10
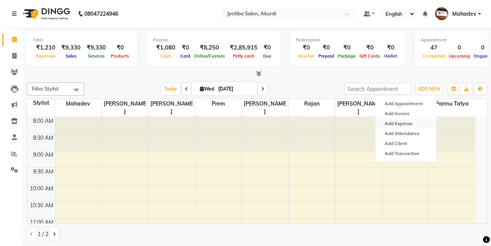
select select "1"
select select "2400"
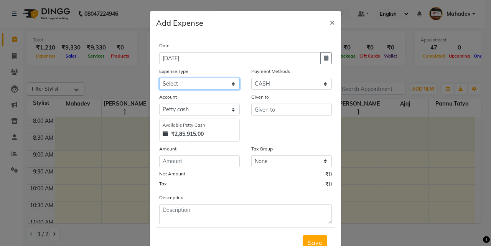
click at [198, 86] on select "Select Advance salary Advance salary ajaj Bank charges Car maintenance Cash tra…" at bounding box center [199, 84] width 81 height 12
select select "18043"
click at [159, 78] on select "Select Advance salary Advance salary ajaj Bank charges Car maintenance Cash tra…" at bounding box center [199, 84] width 81 height 12
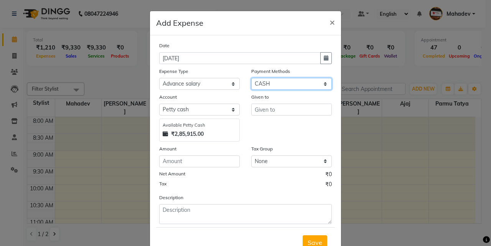
drag, startPoint x: 256, startPoint y: 81, endPoint x: 259, endPoint y: 87, distance: 7.1
click at [256, 81] on select "Select CASH ONLINE CARD" at bounding box center [291, 84] width 81 height 12
click at [251, 78] on select "Select CASH ONLINE CARD" at bounding box center [291, 84] width 81 height 12
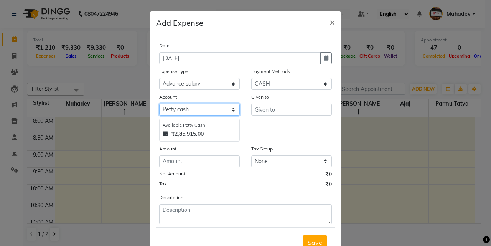
click at [192, 112] on select "Select Default account [PERSON_NAME] cash" at bounding box center [199, 110] width 81 height 12
select select "295"
click at [159, 104] on select "Select Default account [PERSON_NAME] cash" at bounding box center [199, 110] width 81 height 12
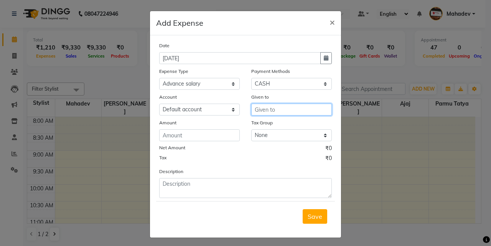
click at [272, 107] on input "text" at bounding box center [291, 110] width 81 height 12
type input "d"
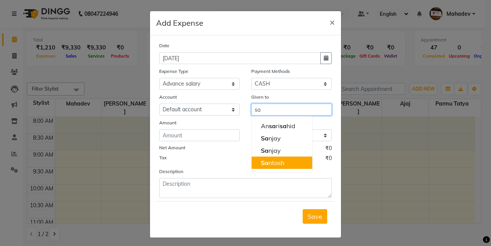
click at [281, 164] on ngb-highlight "Sa ntosh" at bounding box center [272, 163] width 23 height 8
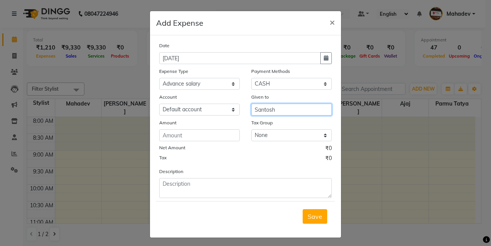
type input "Santosh"
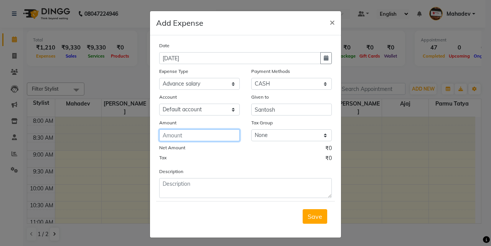
click at [208, 140] on input "number" at bounding box center [199, 135] width 81 height 12
type input "500"
click at [305, 222] on button "Save" at bounding box center [315, 216] width 25 height 15
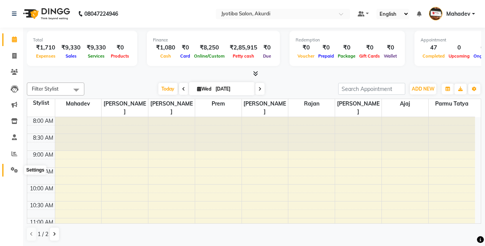
click at [16, 170] on icon at bounding box center [14, 170] width 7 height 6
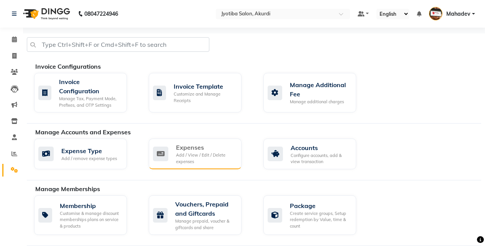
click at [191, 144] on div "Expenses" at bounding box center [205, 147] width 59 height 9
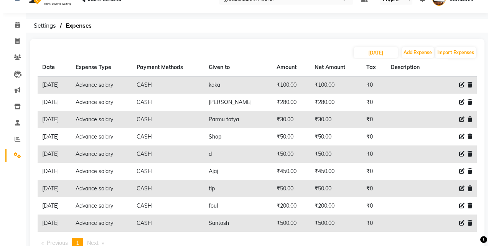
scroll to position [42, 0]
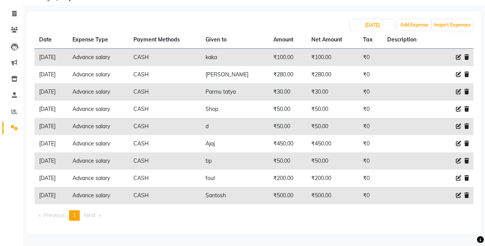
click at [458, 91] on icon at bounding box center [458, 91] width 5 height 5
select select "18043"
select select "1"
select select "2400"
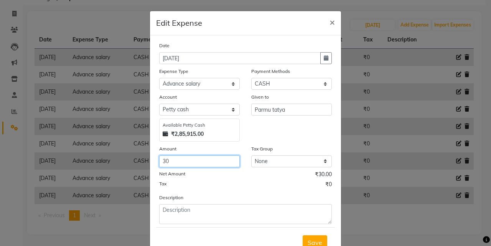
click at [193, 163] on input "30" at bounding box center [199, 161] width 81 height 12
type input "3"
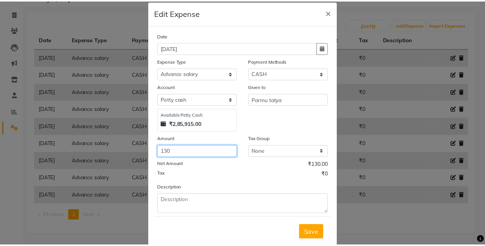
scroll to position [29, 0]
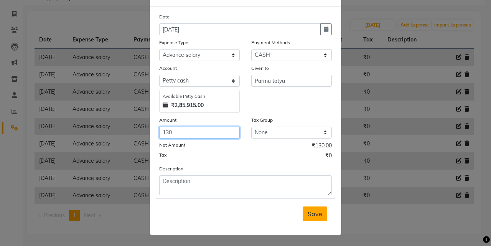
type input "130"
click at [311, 209] on button "Save" at bounding box center [315, 213] width 25 height 15
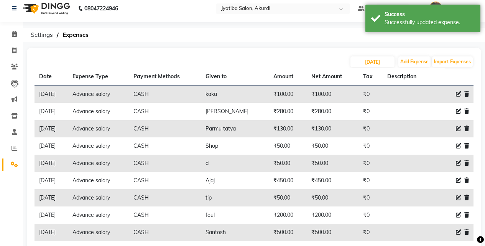
scroll to position [0, 0]
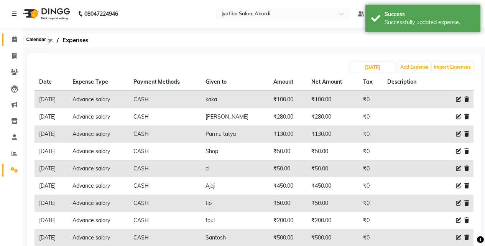
click at [12, 37] on icon at bounding box center [14, 39] width 5 height 6
